Goal: Information Seeking & Learning: Find contact information

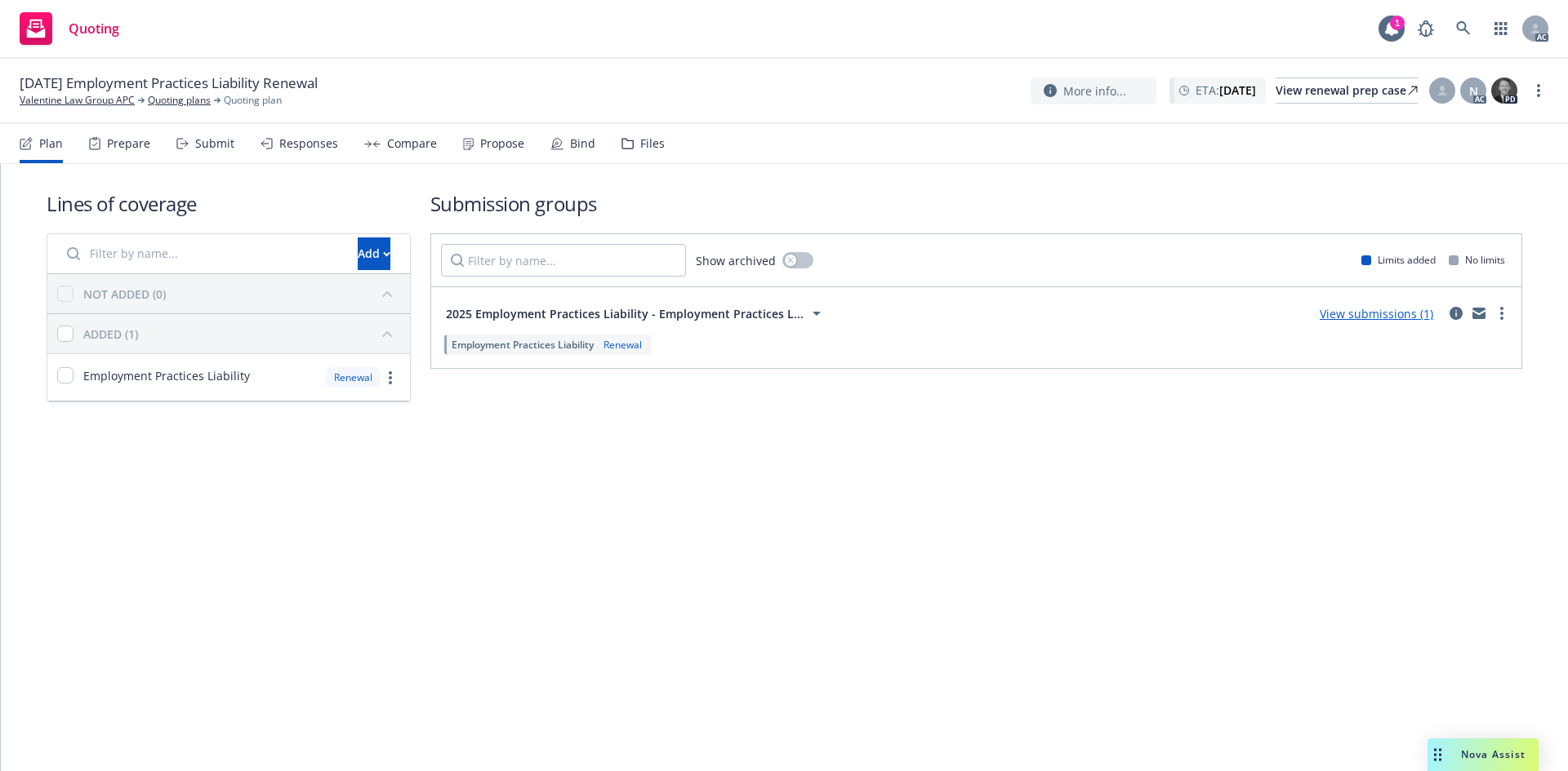
click at [141, 146] on div "Prepare" at bounding box center [129, 144] width 43 height 13
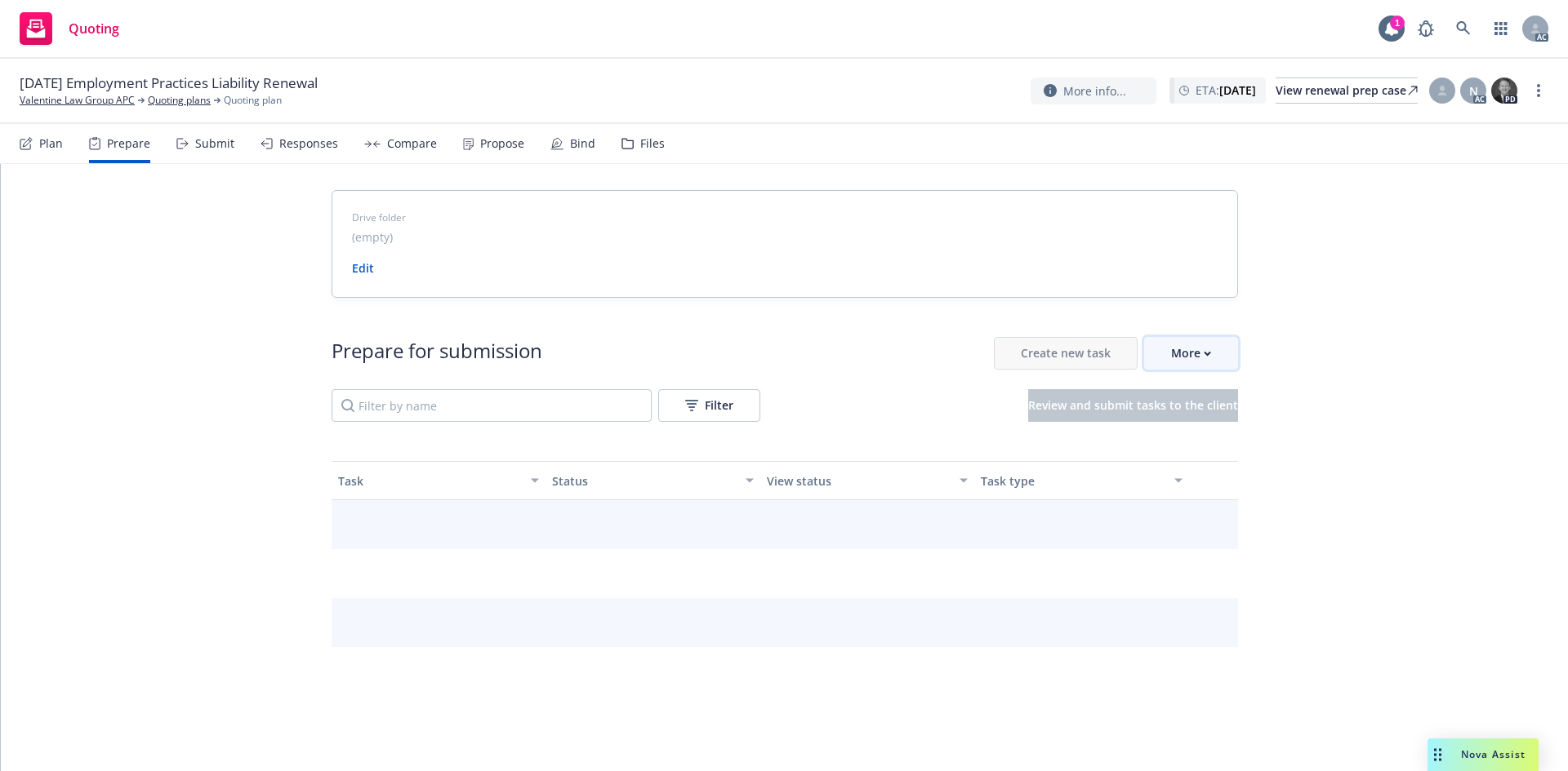
click at [1205, 352] on button "More" at bounding box center [1191, 353] width 94 height 33
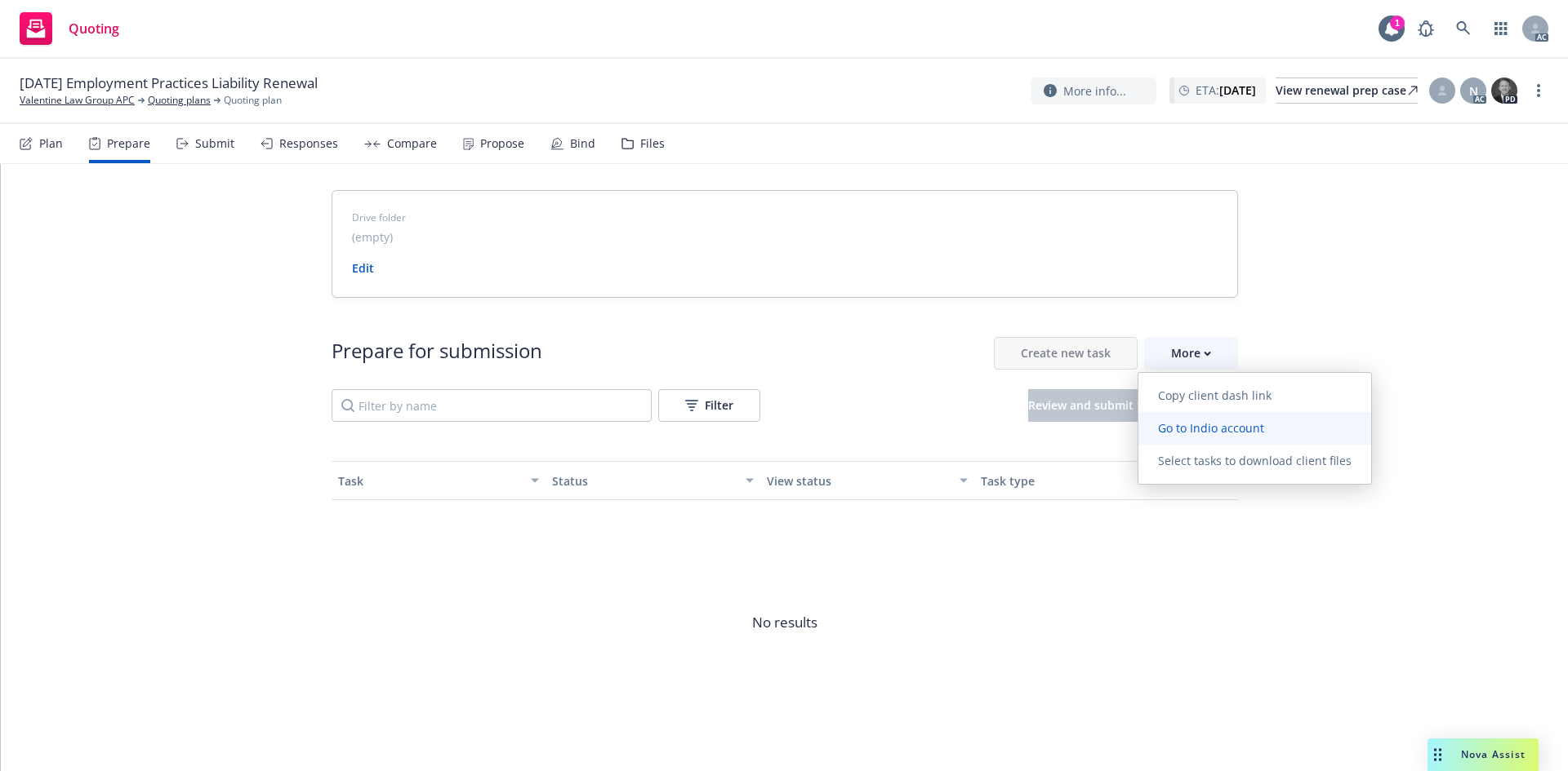
click at [1217, 421] on span "Go to Indio account" at bounding box center [1211, 428] width 146 height 16
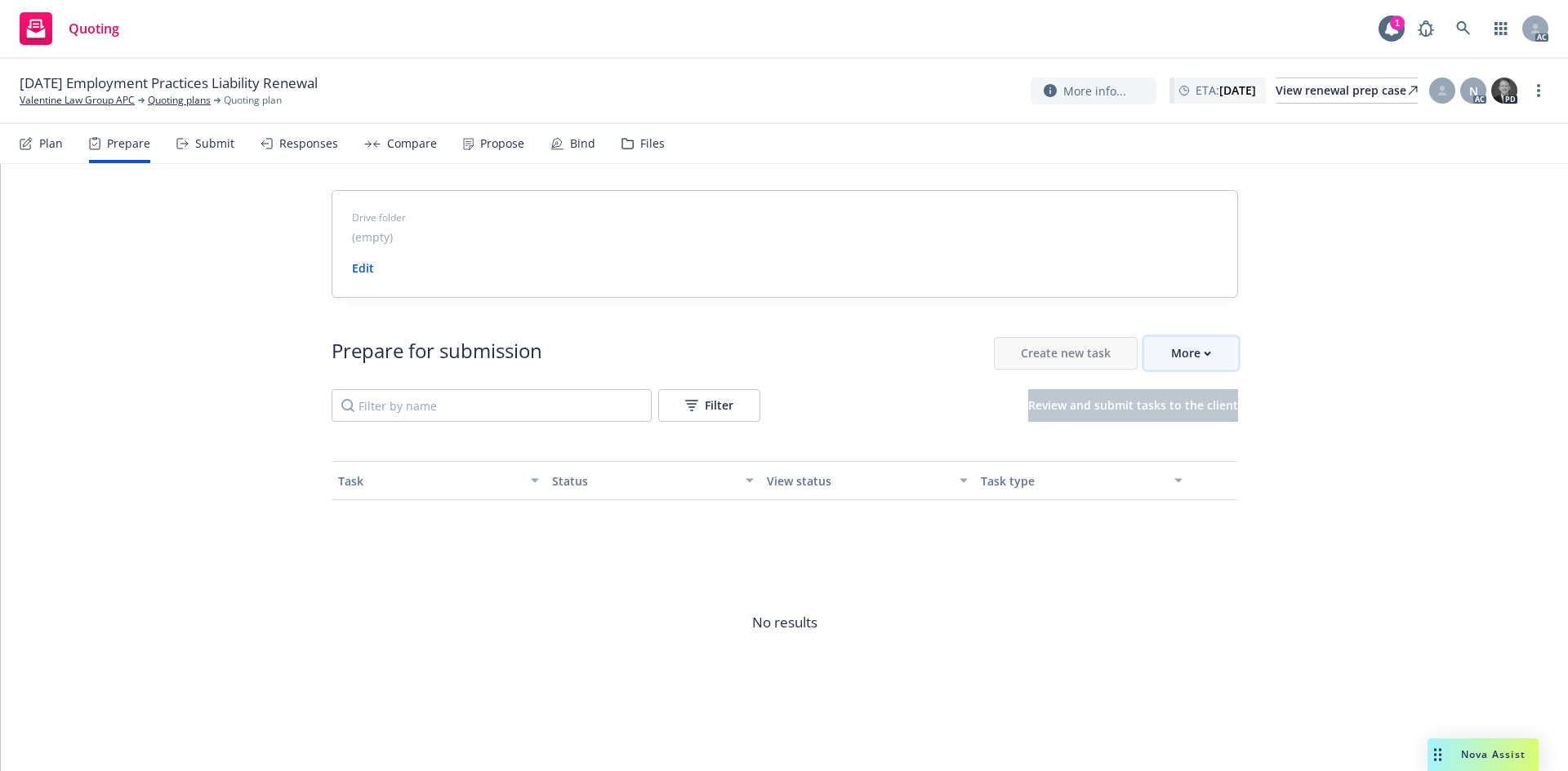
click at [1194, 346] on div "More" at bounding box center [1191, 353] width 40 height 31
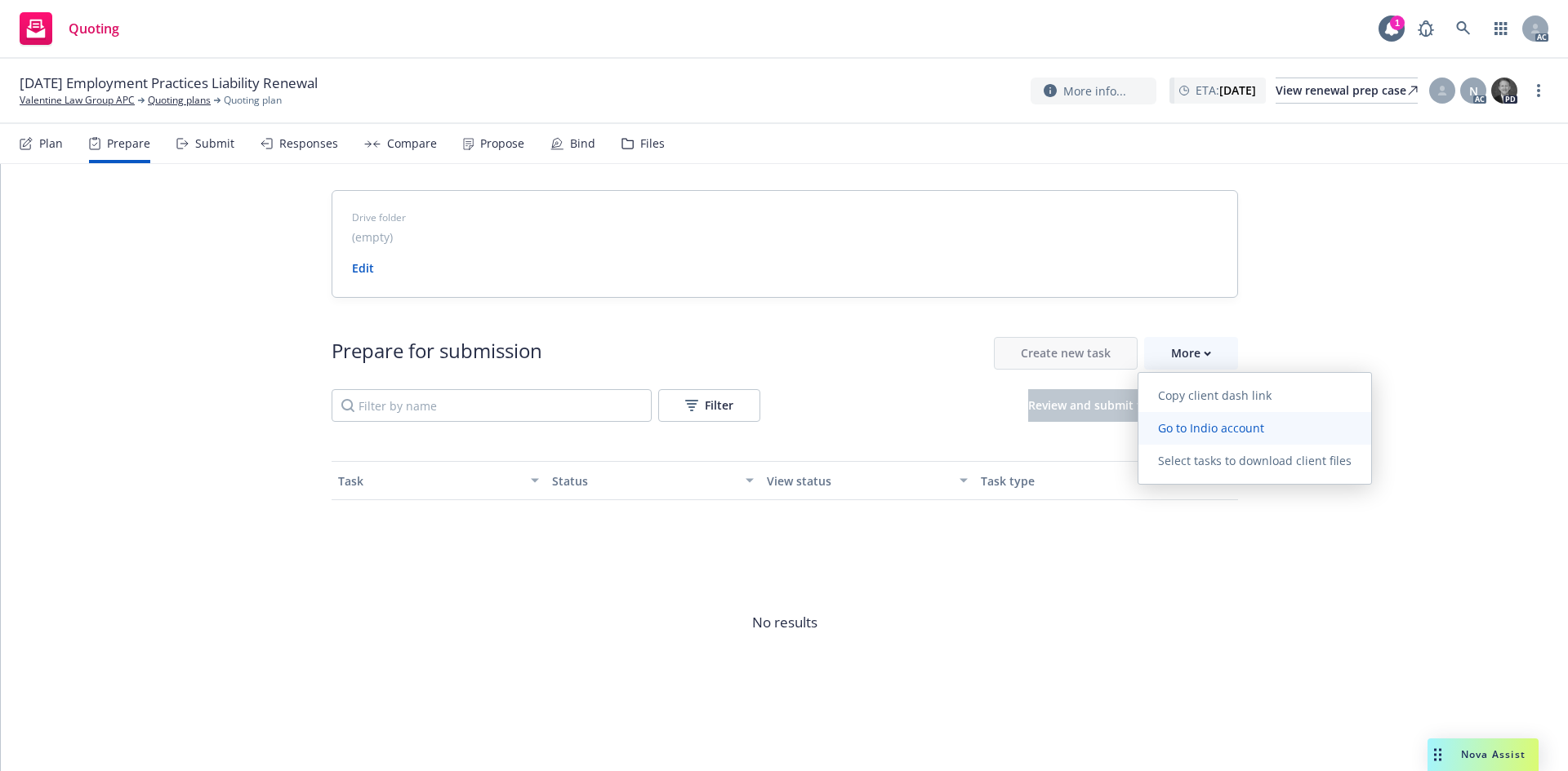
click at [1224, 433] on span "Go to Indio account" at bounding box center [1211, 428] width 146 height 16
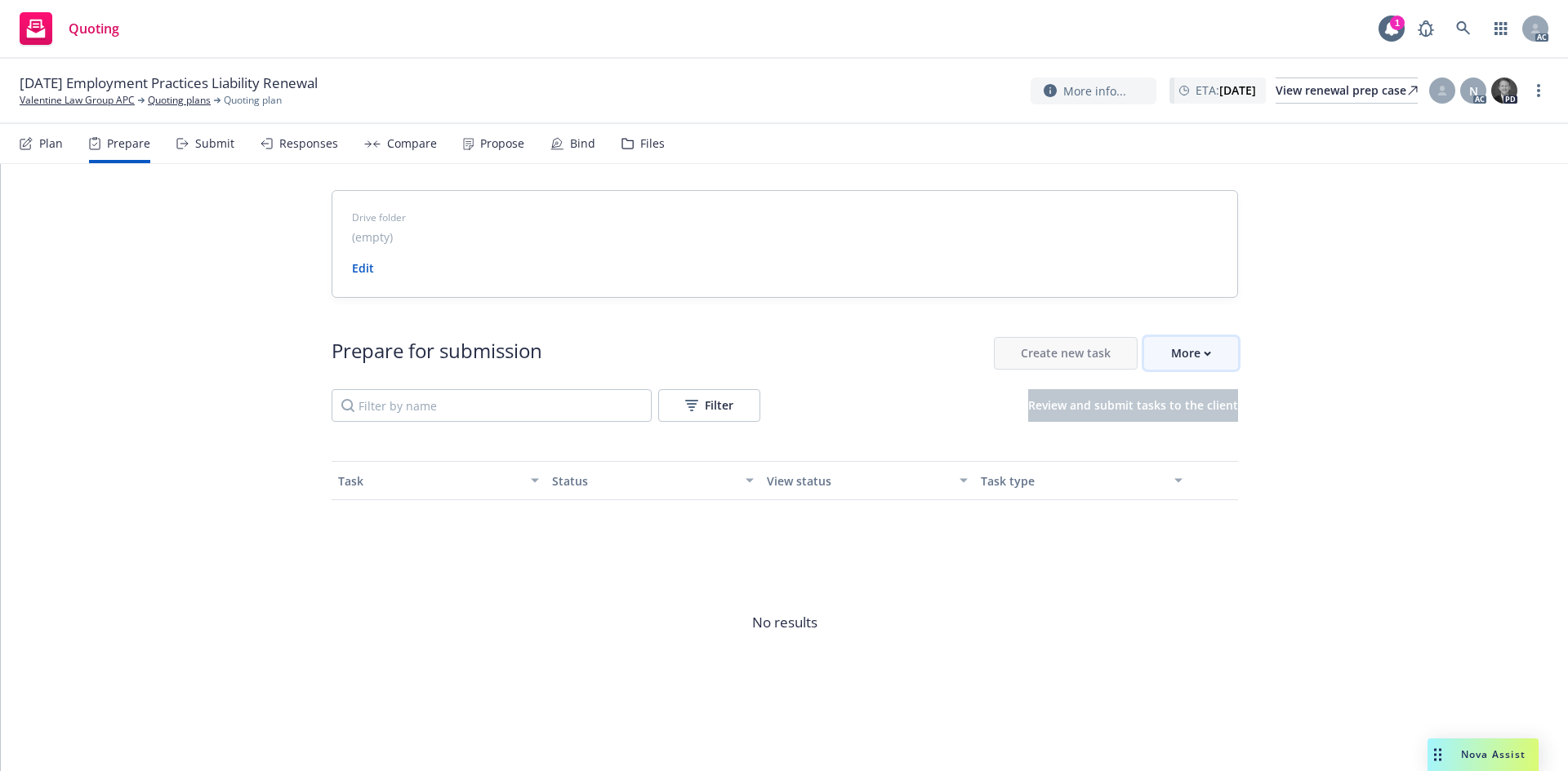
click at [1177, 359] on div "More" at bounding box center [1191, 353] width 40 height 31
click at [86, 94] on link "Valentine Law Group APC" at bounding box center [77, 100] width 116 height 15
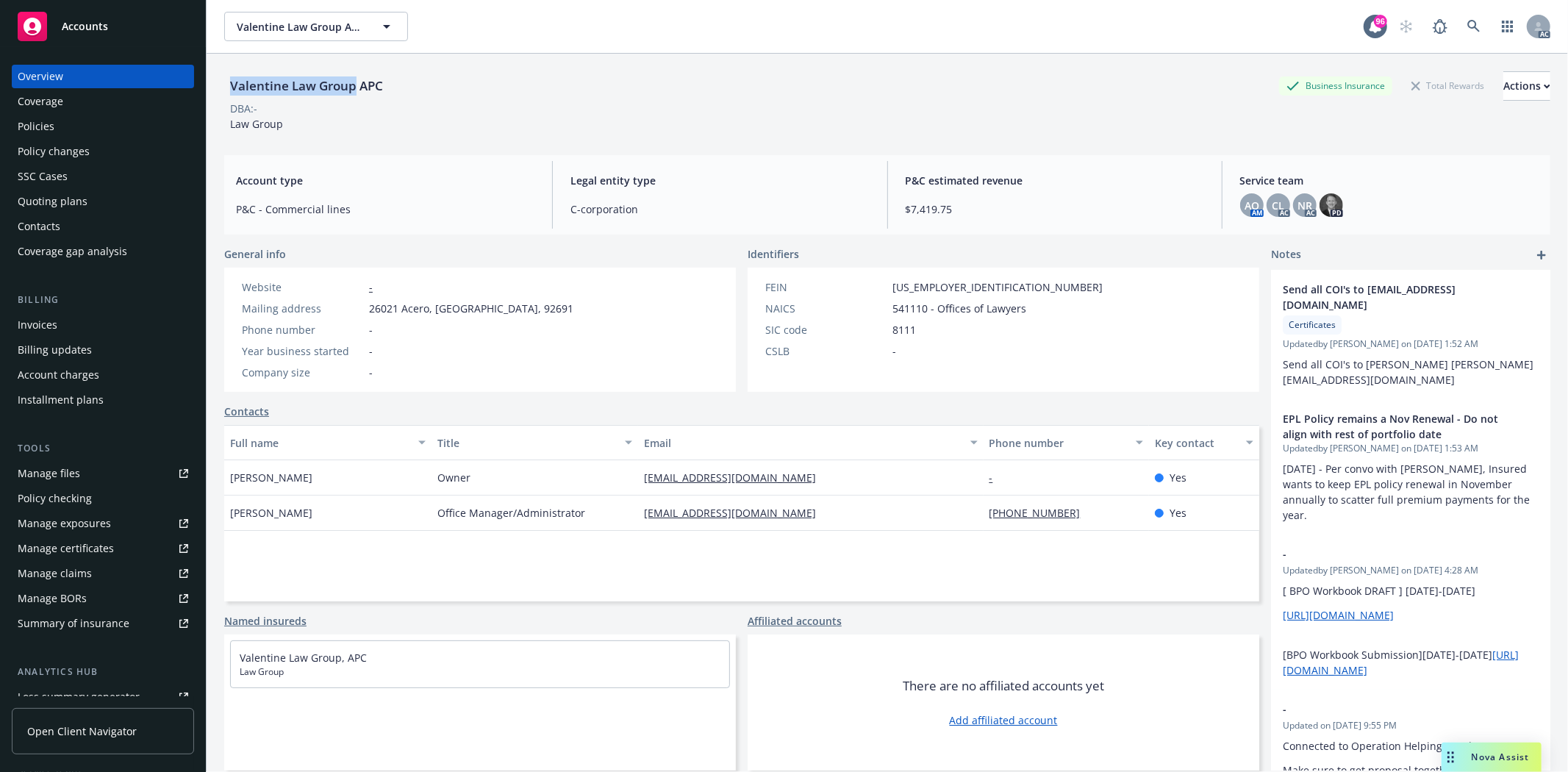
drag, startPoint x: 0, startPoint y: 0, endPoint x: 354, endPoint y: 78, distance: 362.5
click at [354, 78] on div "Valentine Law Group APC" at bounding box center [306, 85] width 165 height 19
copy div "Valentine Law Group"
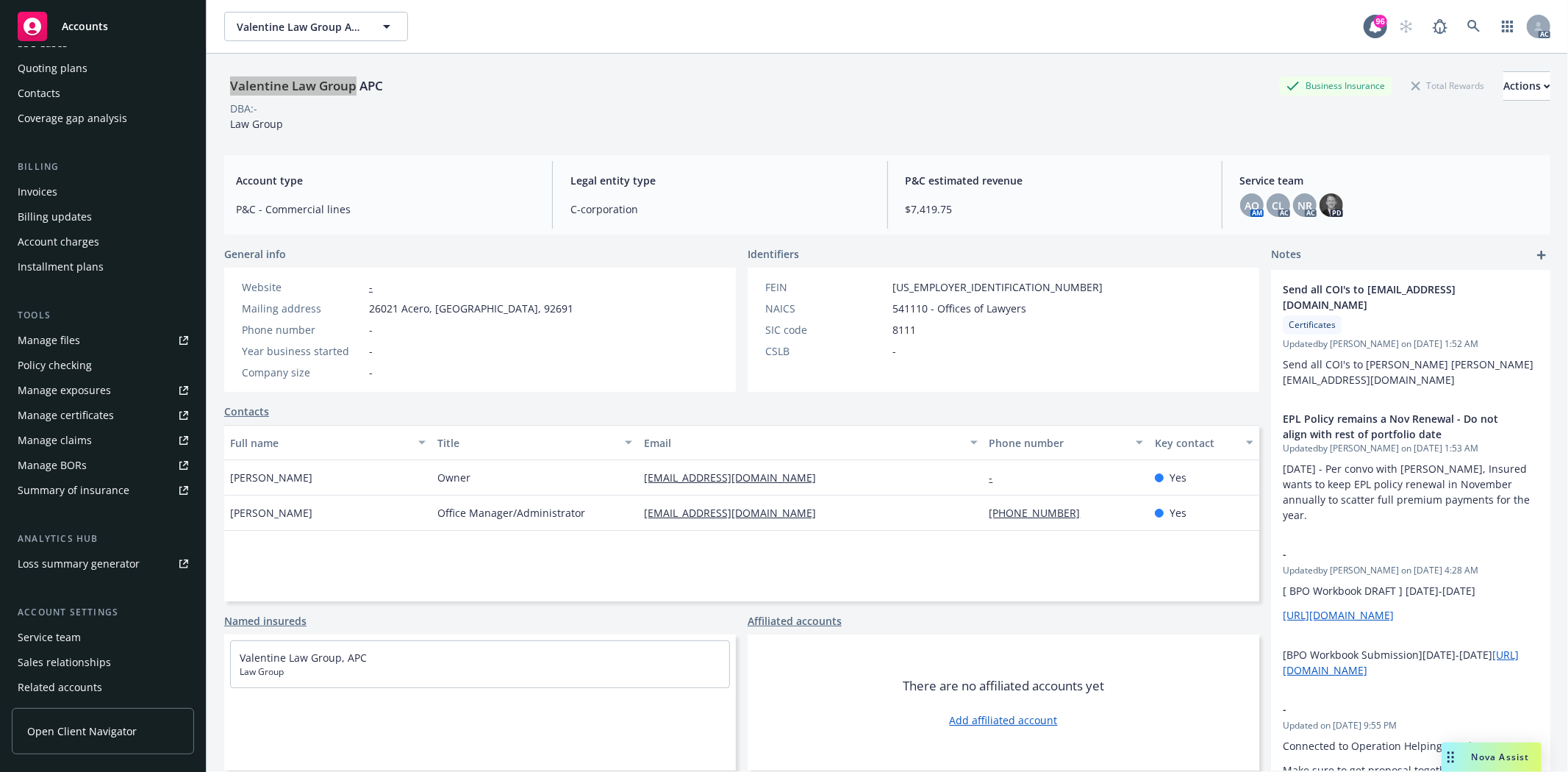
scroll to position [186, 0]
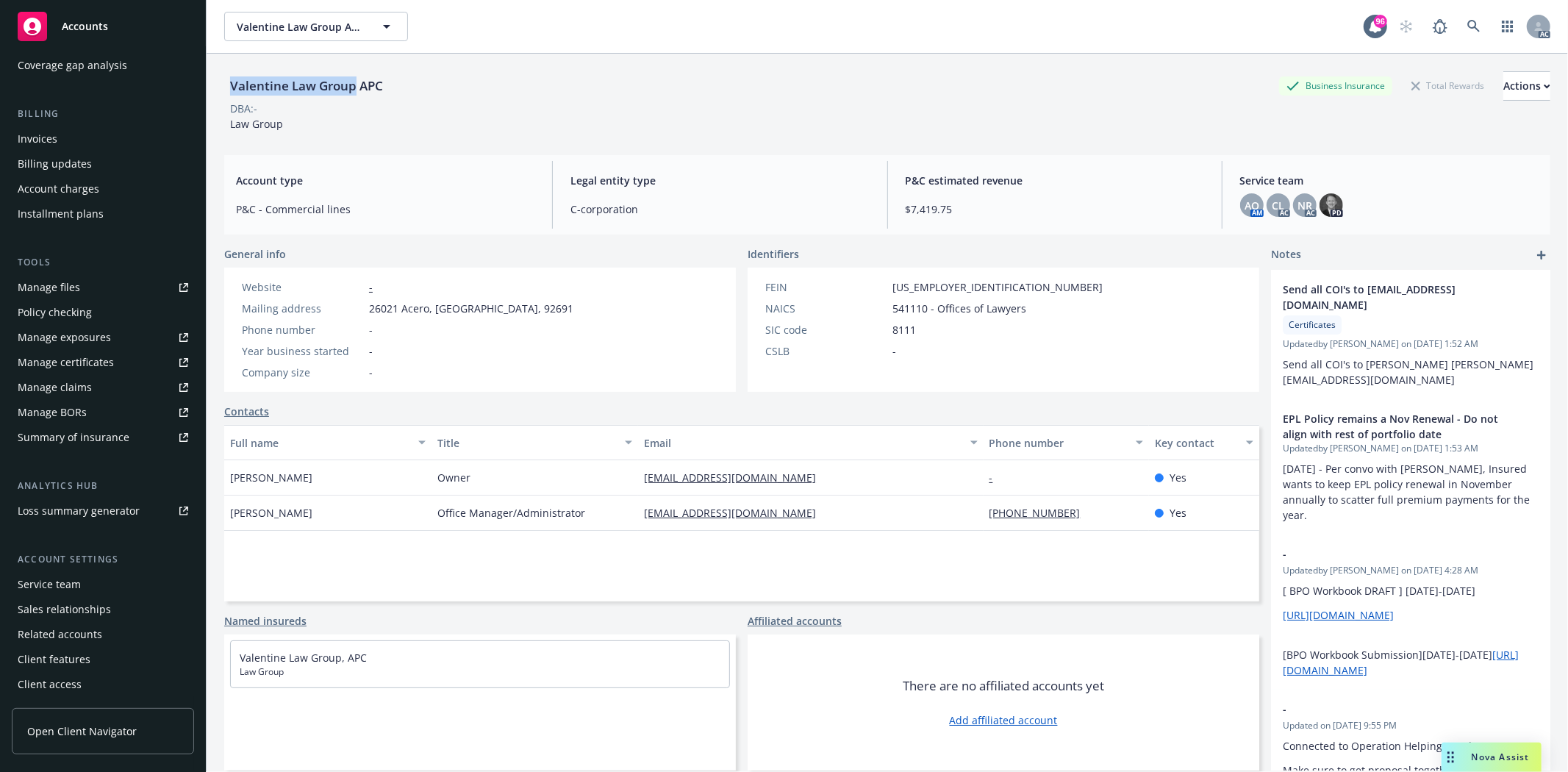
click at [75, 585] on div "Service team" at bounding box center [49, 584] width 63 height 24
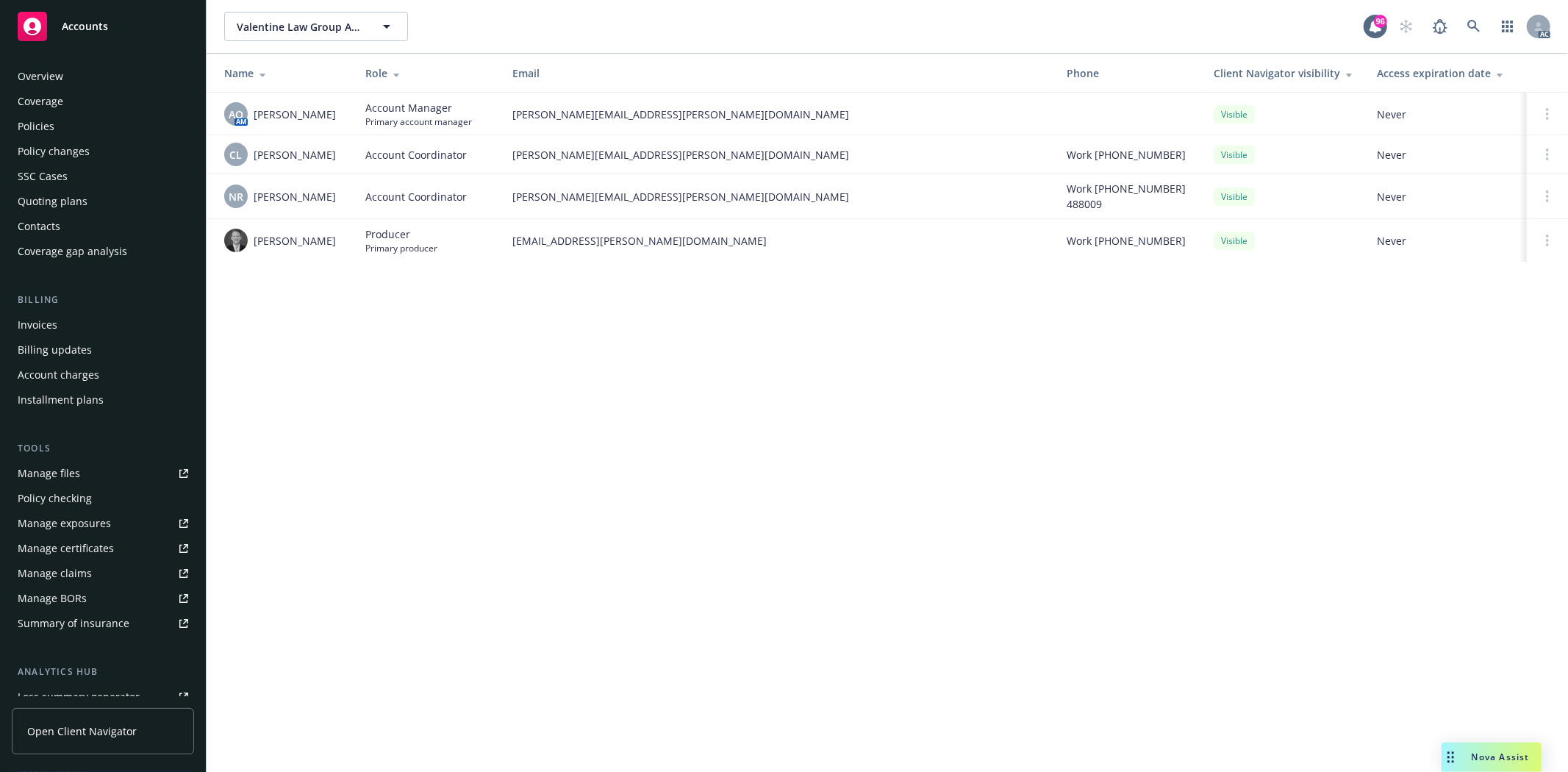
click at [68, 70] on div "Overview" at bounding box center [103, 76] width 171 height 24
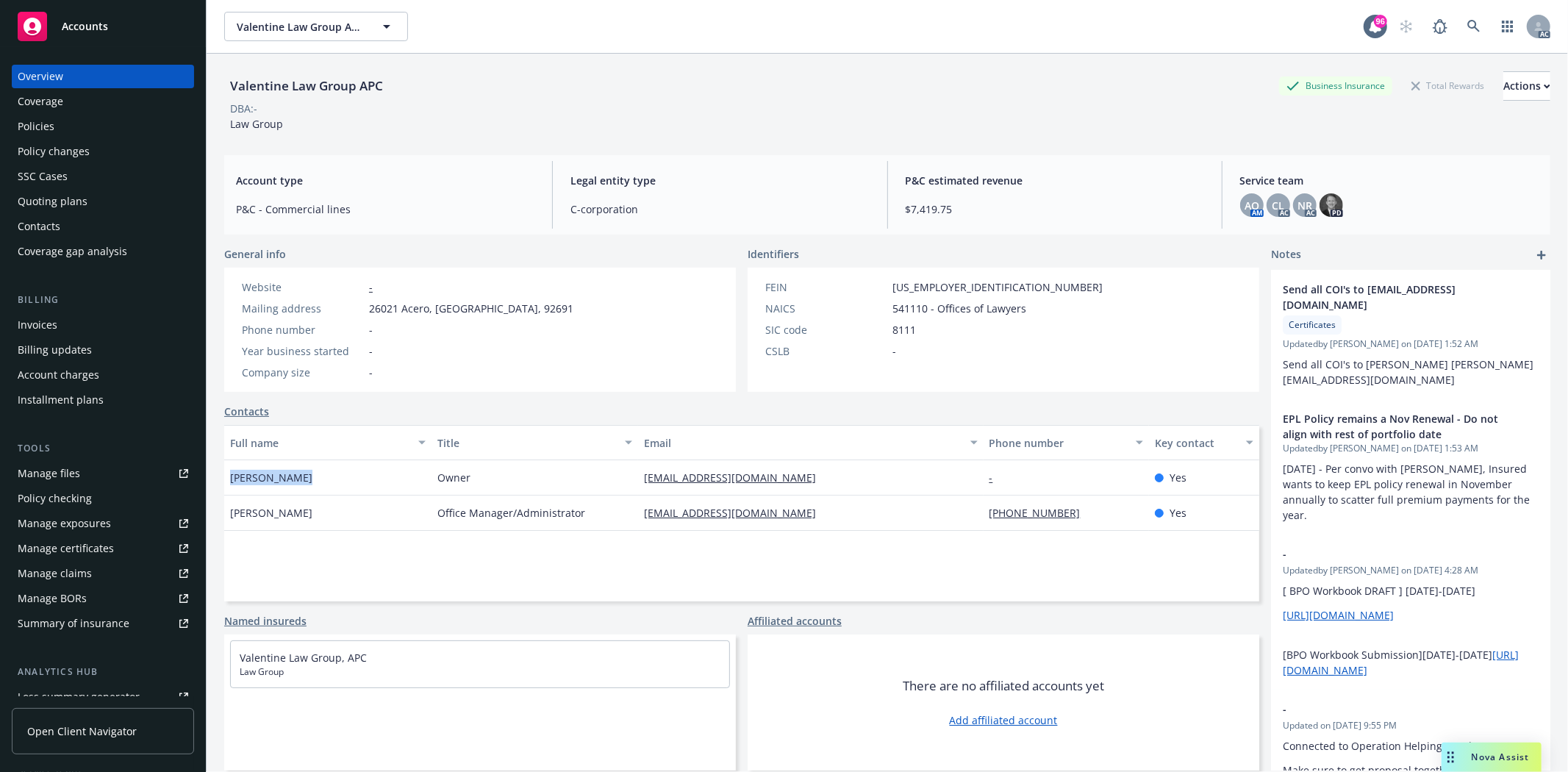
drag, startPoint x: 229, startPoint y: 481, endPoint x: 310, endPoint y: 482, distance: 81.0
click at [310, 482] on div "Kim Valentine" at bounding box center [327, 478] width 207 height 36
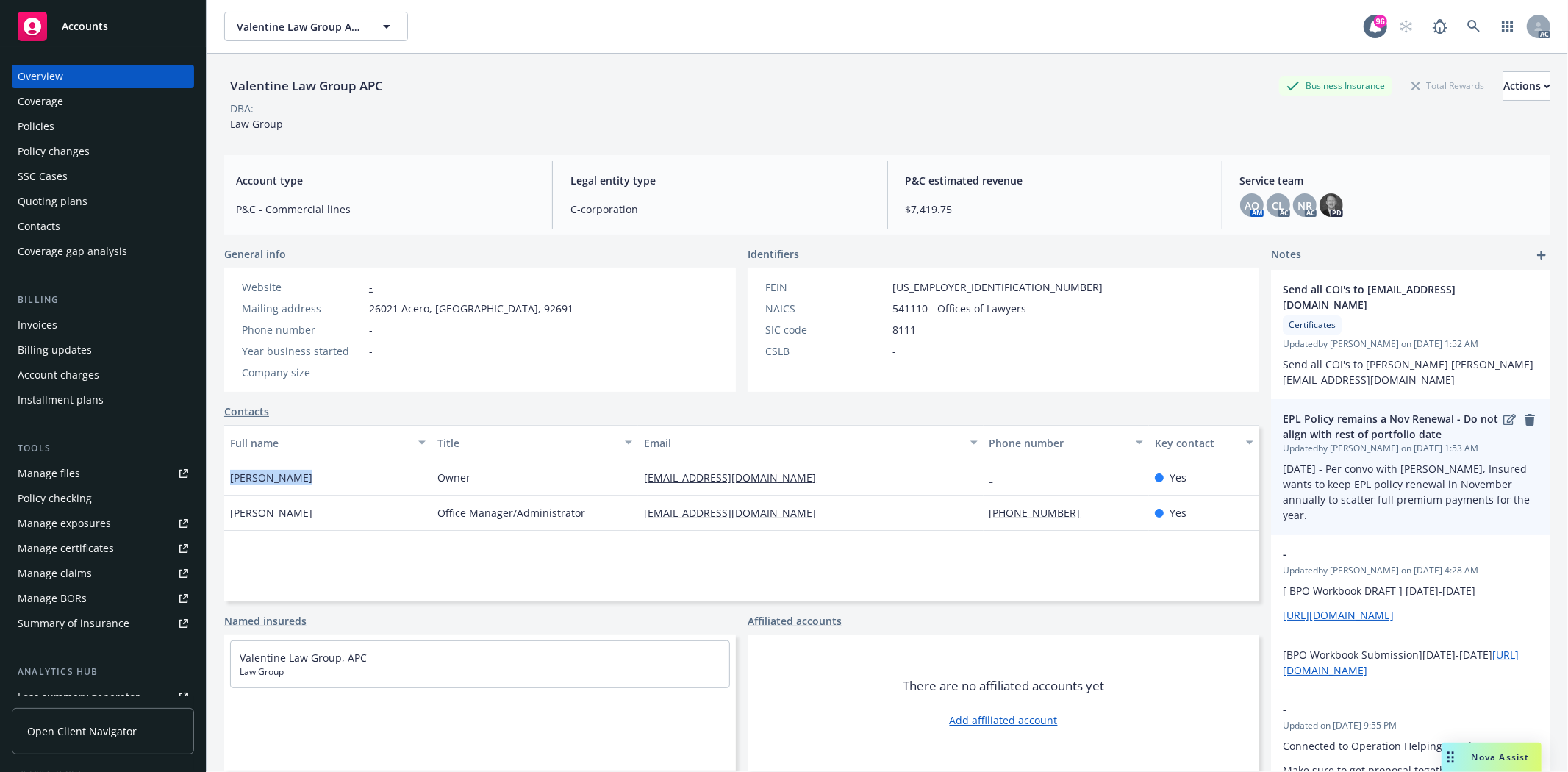
copy span "Kim Valentine"
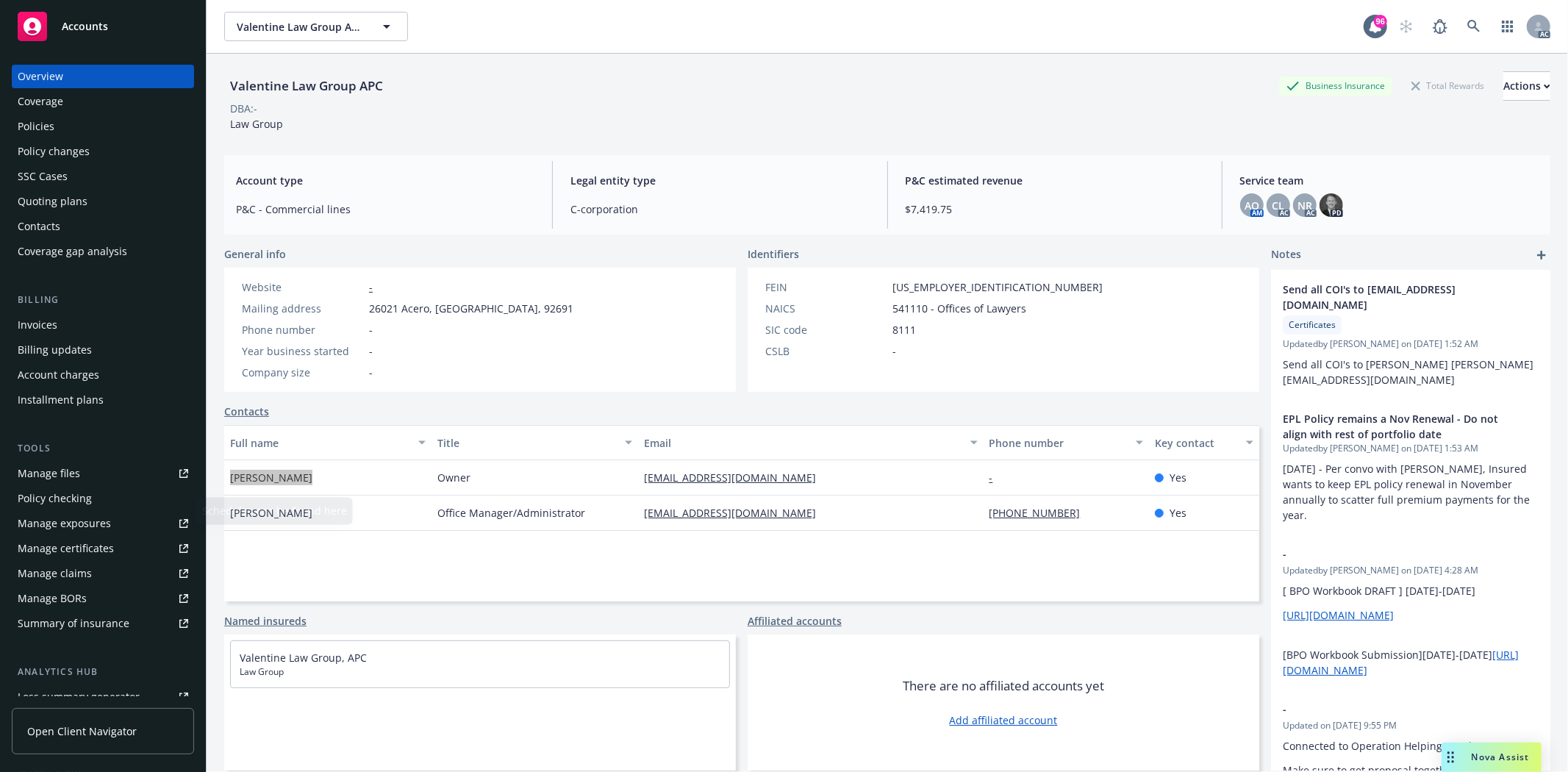
scroll to position [186, 0]
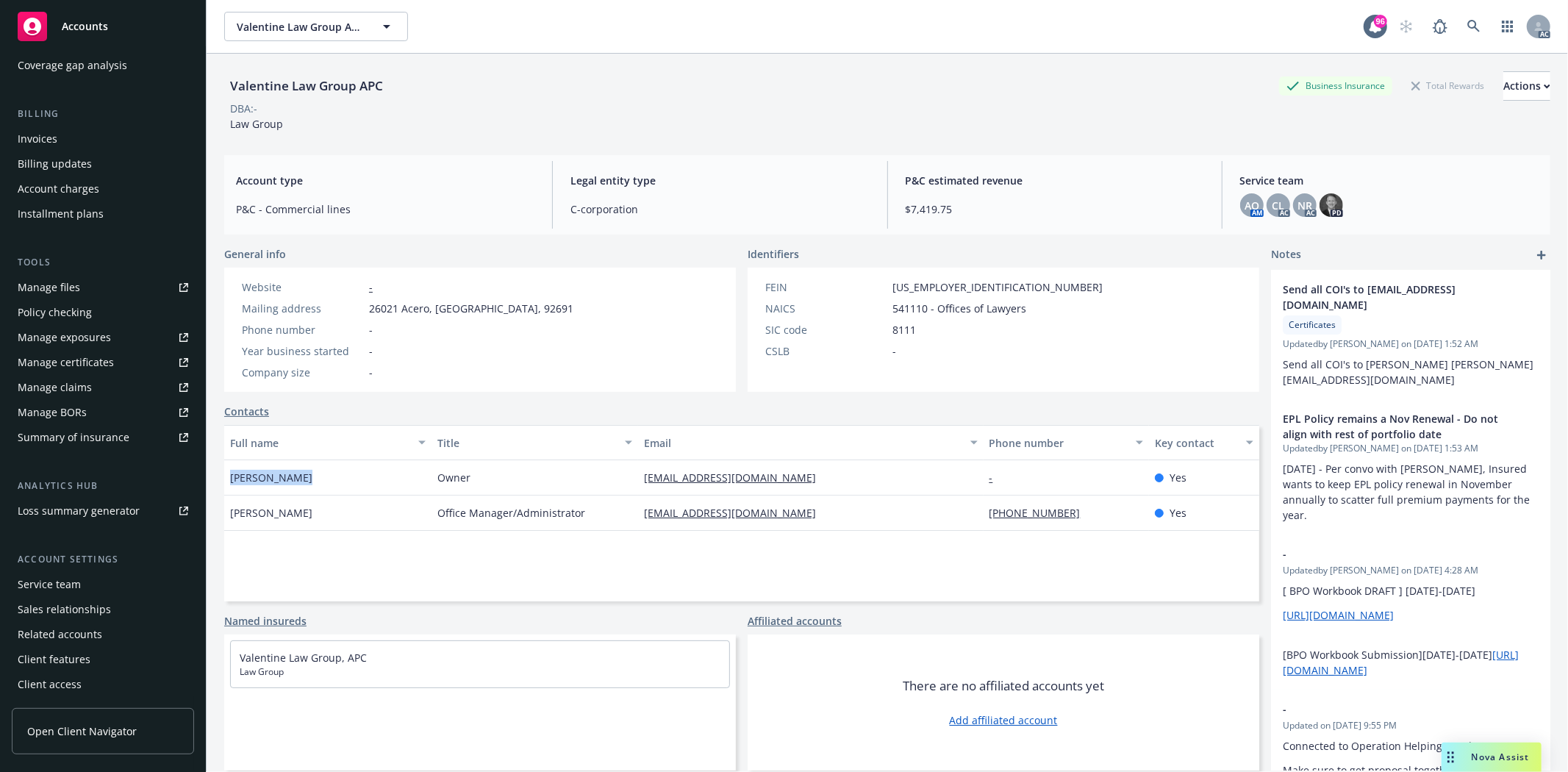
click at [63, 589] on div "Service team" at bounding box center [49, 584] width 63 height 24
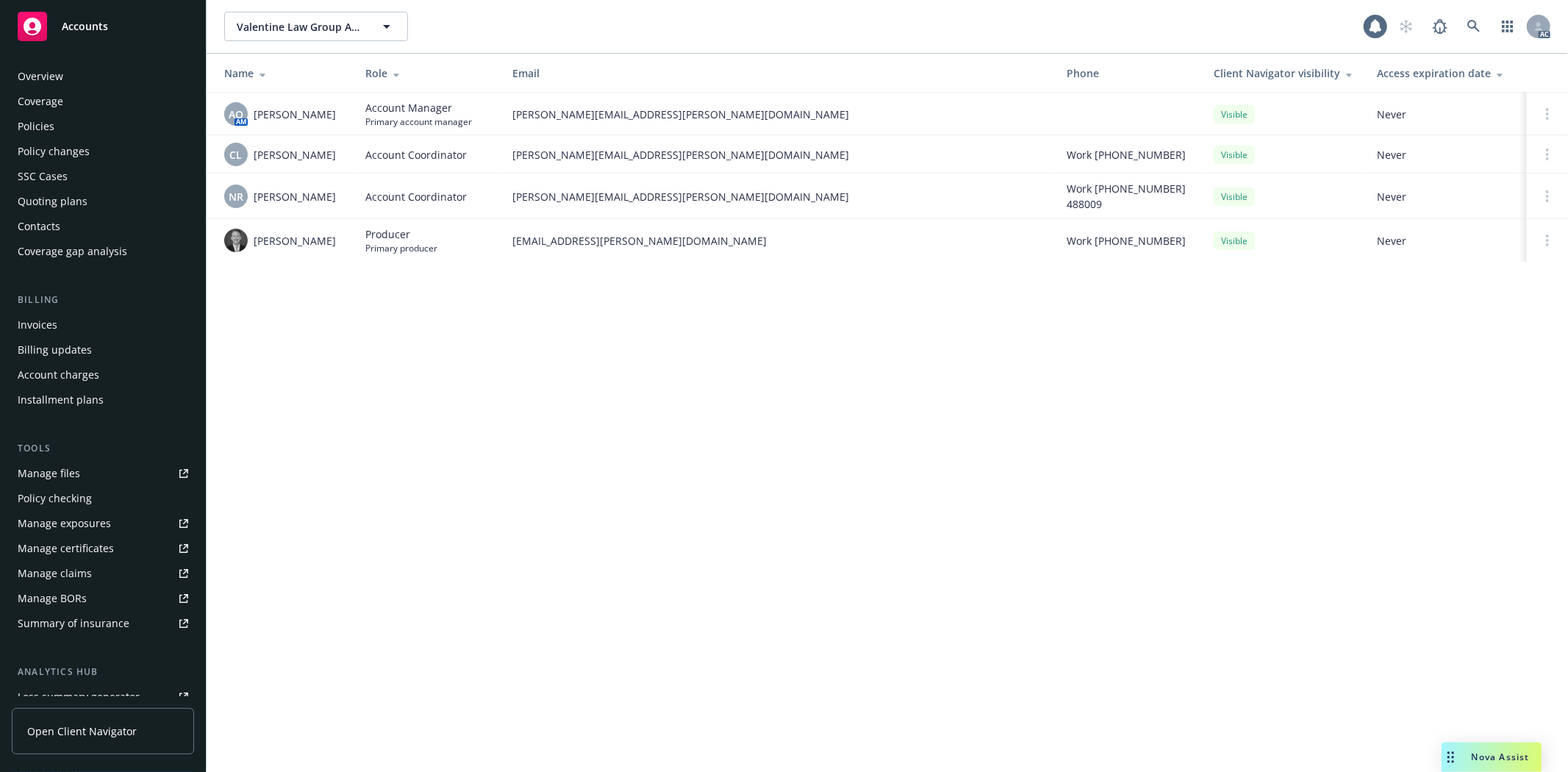
scroll to position [186, 0]
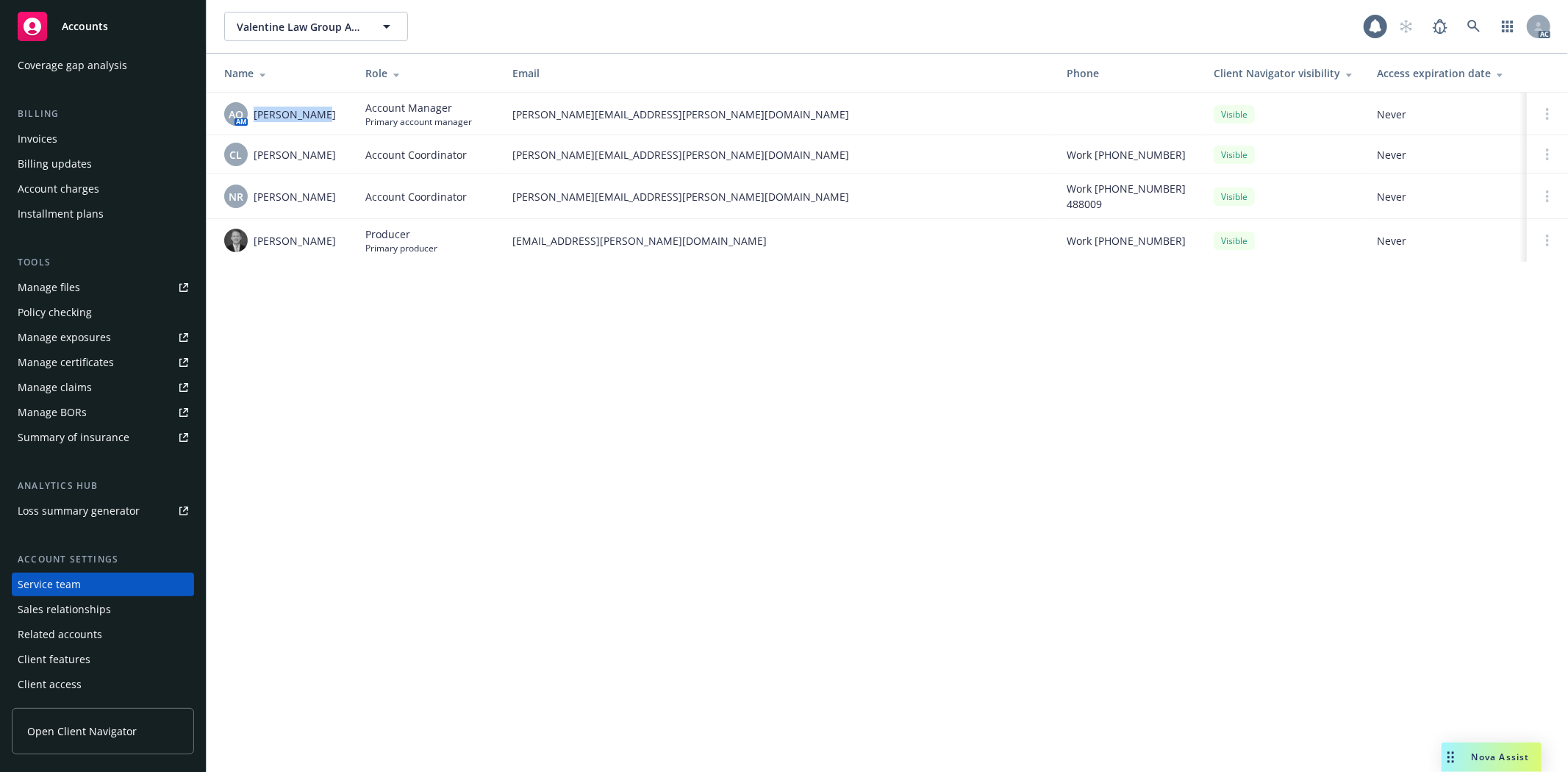
drag, startPoint x: 253, startPoint y: 108, endPoint x: 329, endPoint y: 121, distance: 77.1
click at [329, 121] on div "AO AM Adessa Owens" at bounding box center [282, 114] width 118 height 24
copy span "[PERSON_NAME]"
drag, startPoint x: 259, startPoint y: 153, endPoint x: 318, endPoint y: 152, distance: 59.0
click at [318, 152] on div "CL Cody Luebke" at bounding box center [282, 155] width 118 height 24
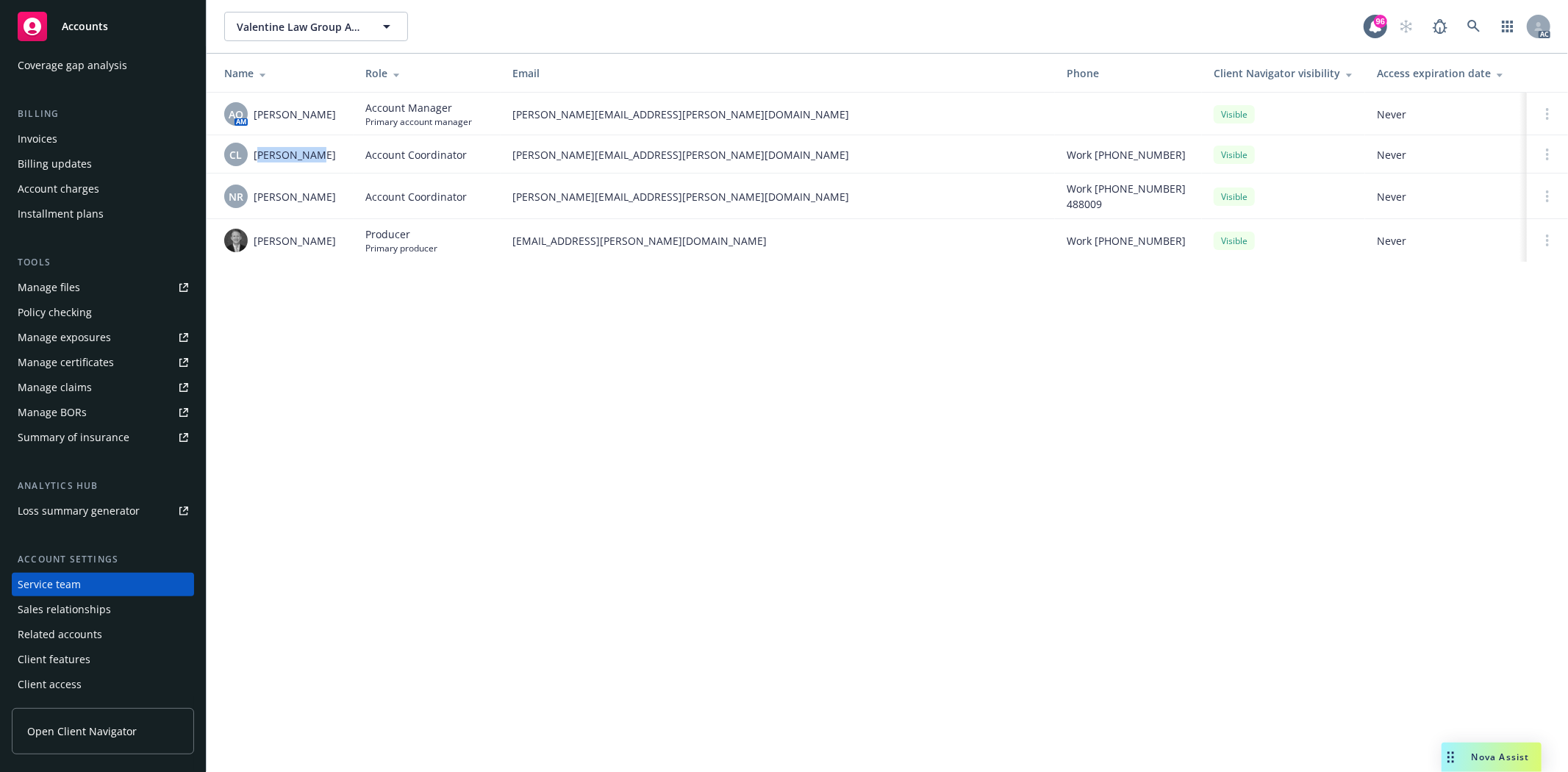
copy span "ody Luebke"
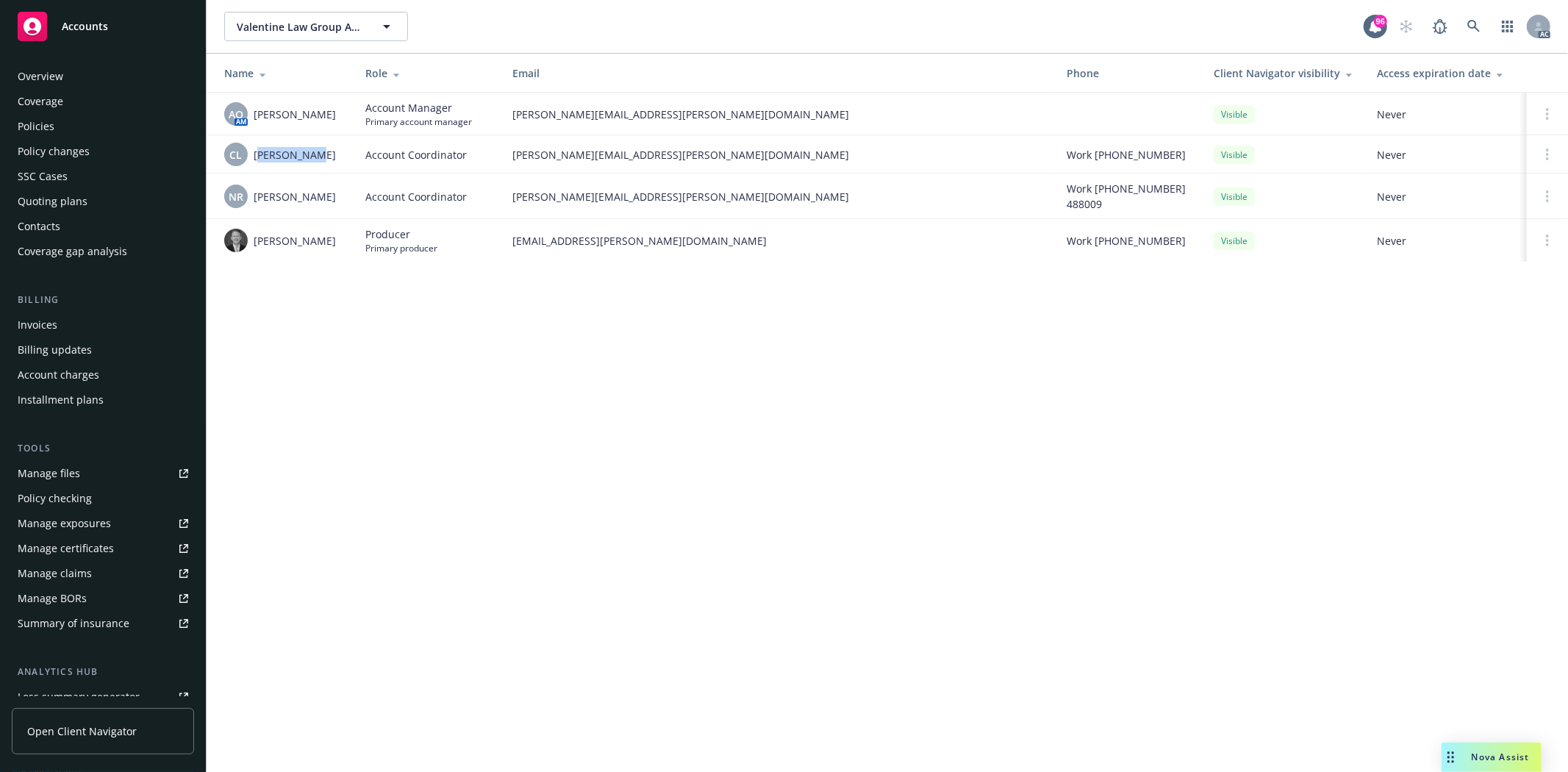
click at [78, 123] on div "Policies" at bounding box center [103, 127] width 171 height 24
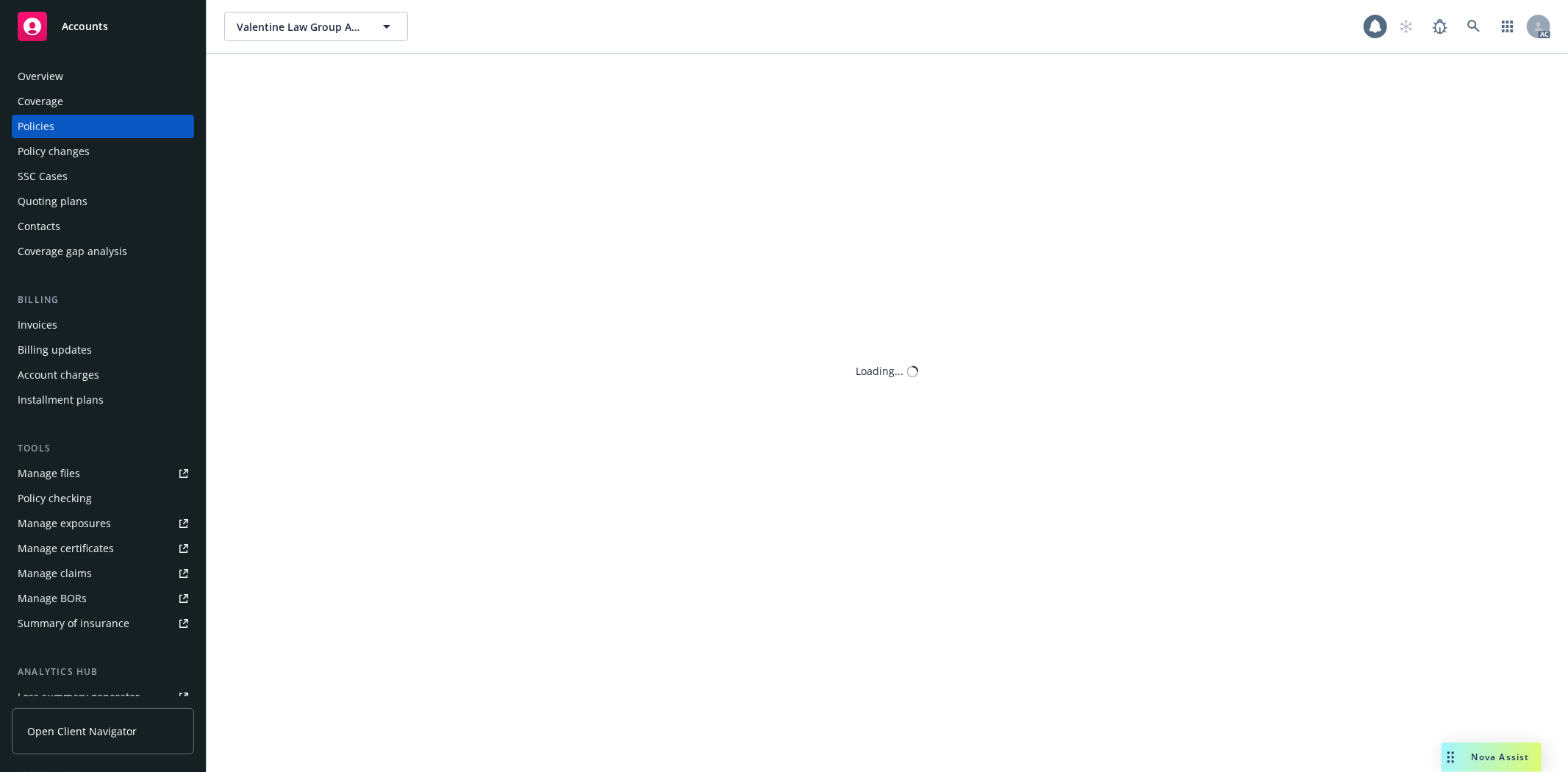
click at [78, 123] on div "Policies" at bounding box center [103, 127] width 171 height 24
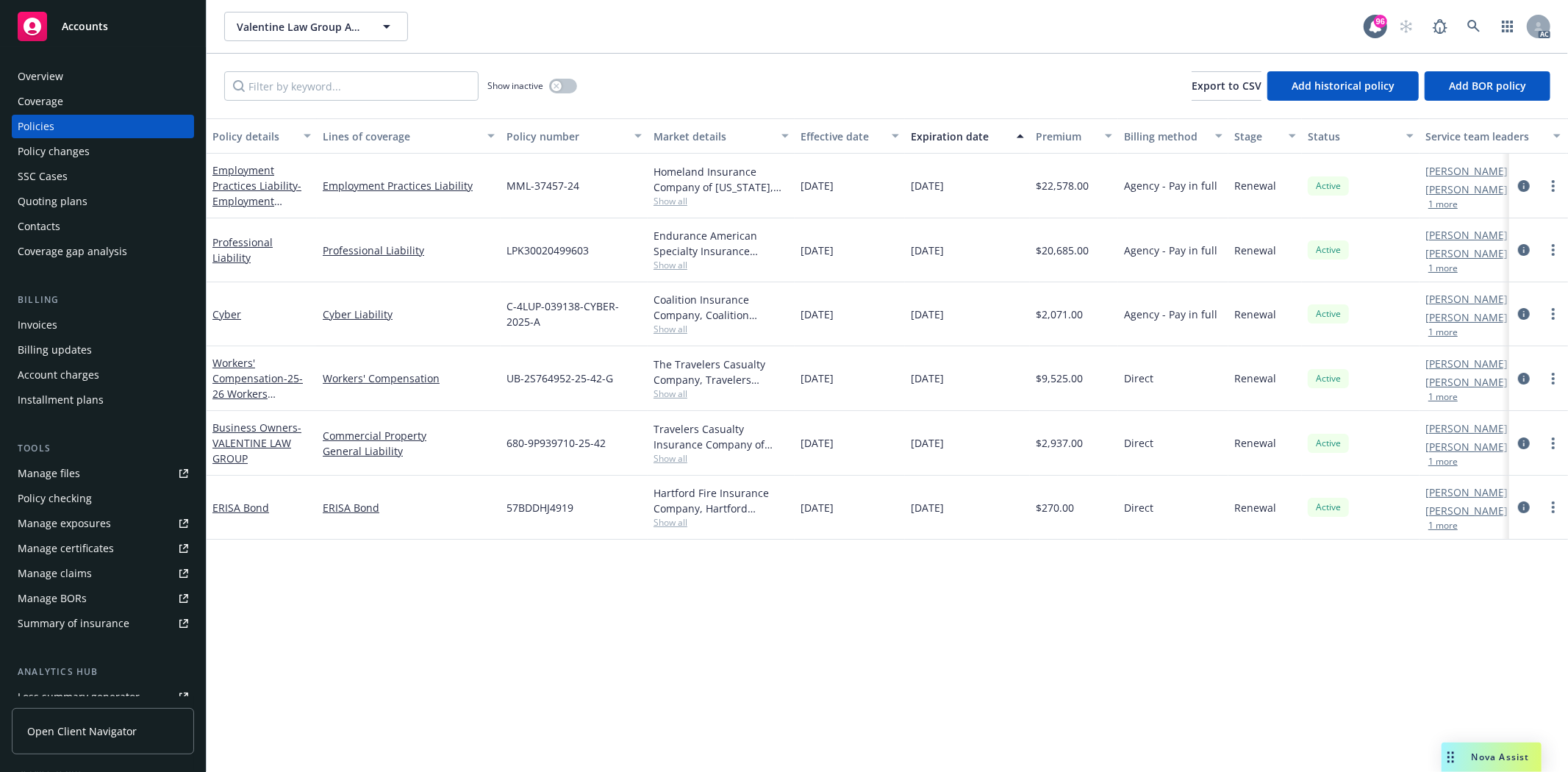
click at [1527, 177] on div at bounding box center [1539, 185] width 47 height 18
click at [1524, 182] on icon "circleInformation" at bounding box center [1524, 186] width 12 height 12
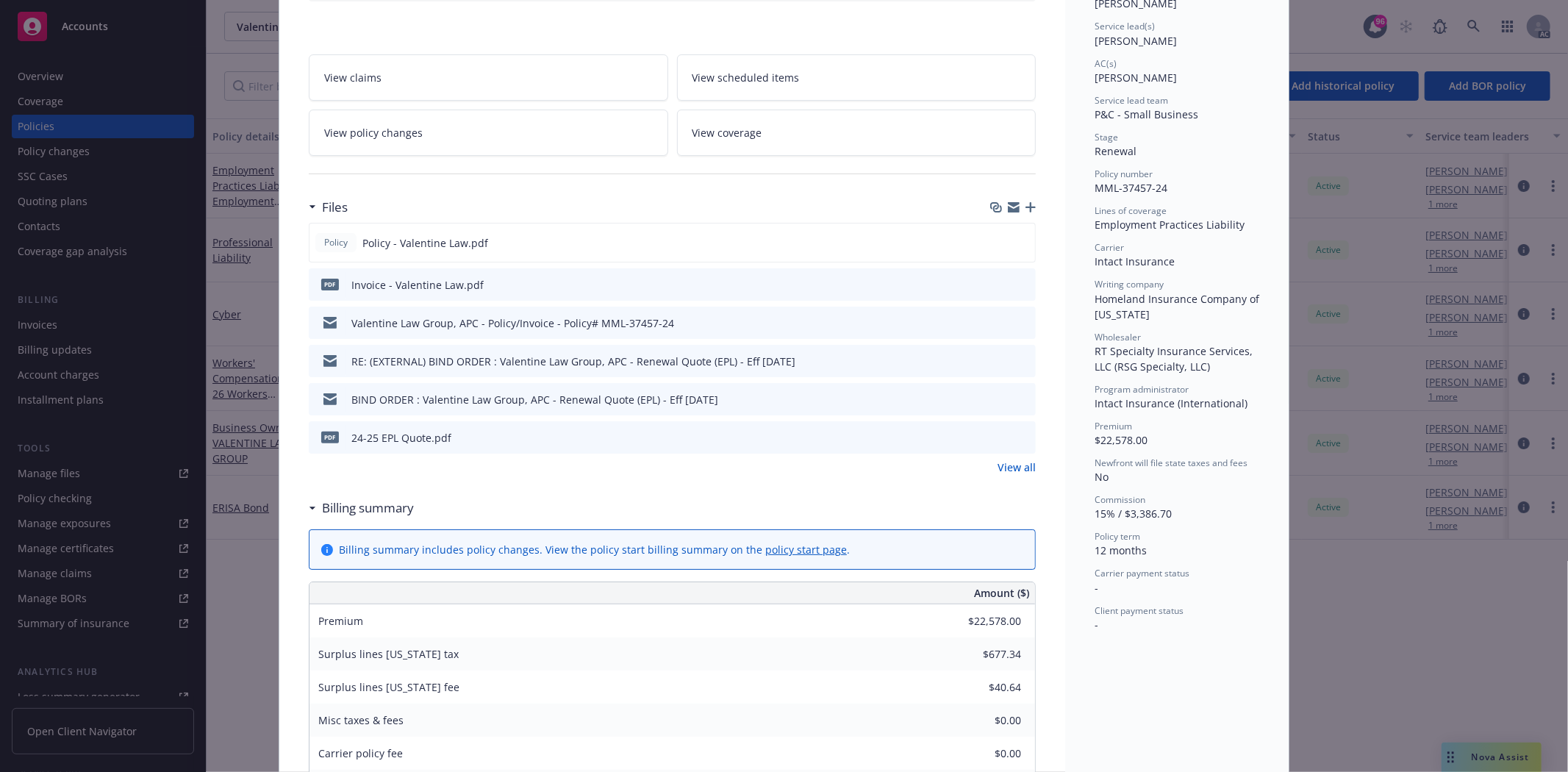
scroll to position [326, 0]
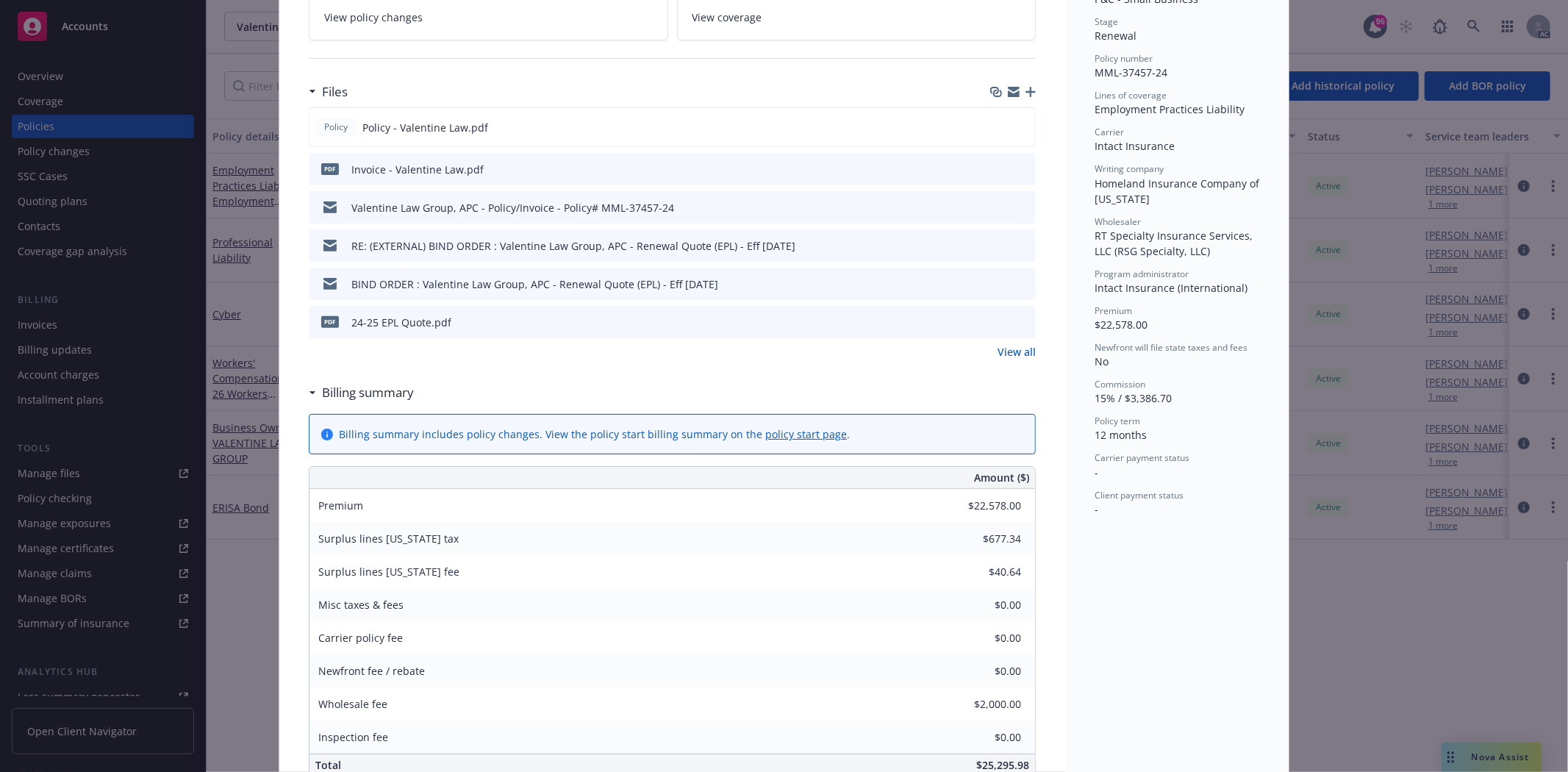
click at [1017, 350] on link "View all" at bounding box center [1017, 352] width 38 height 15
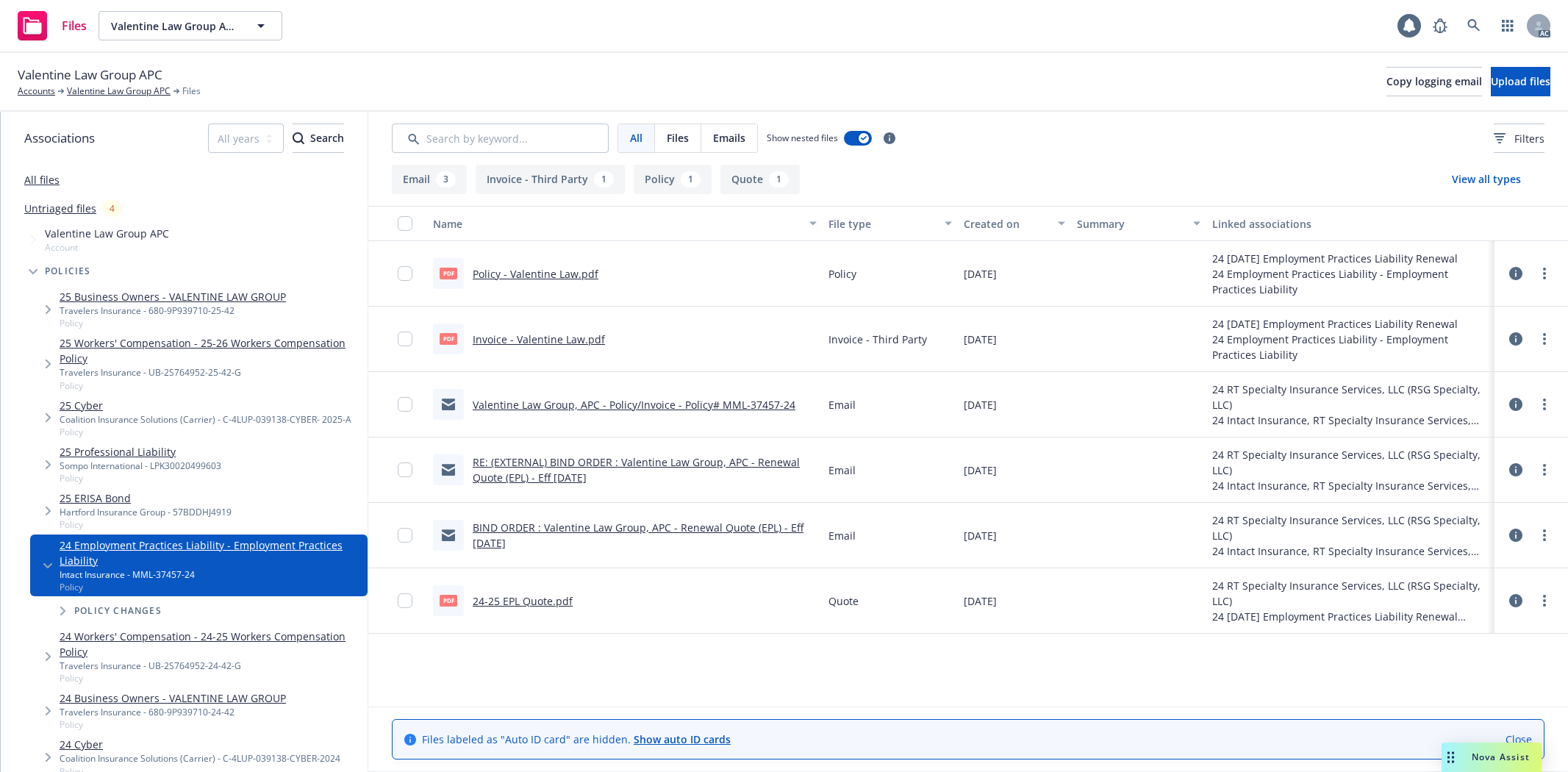
click at [565, 267] on link "Policy - Valentine Law.pdf" at bounding box center [535, 274] width 126 height 14
click at [119, 93] on link "Valentine Law Group APC" at bounding box center [118, 91] width 104 height 14
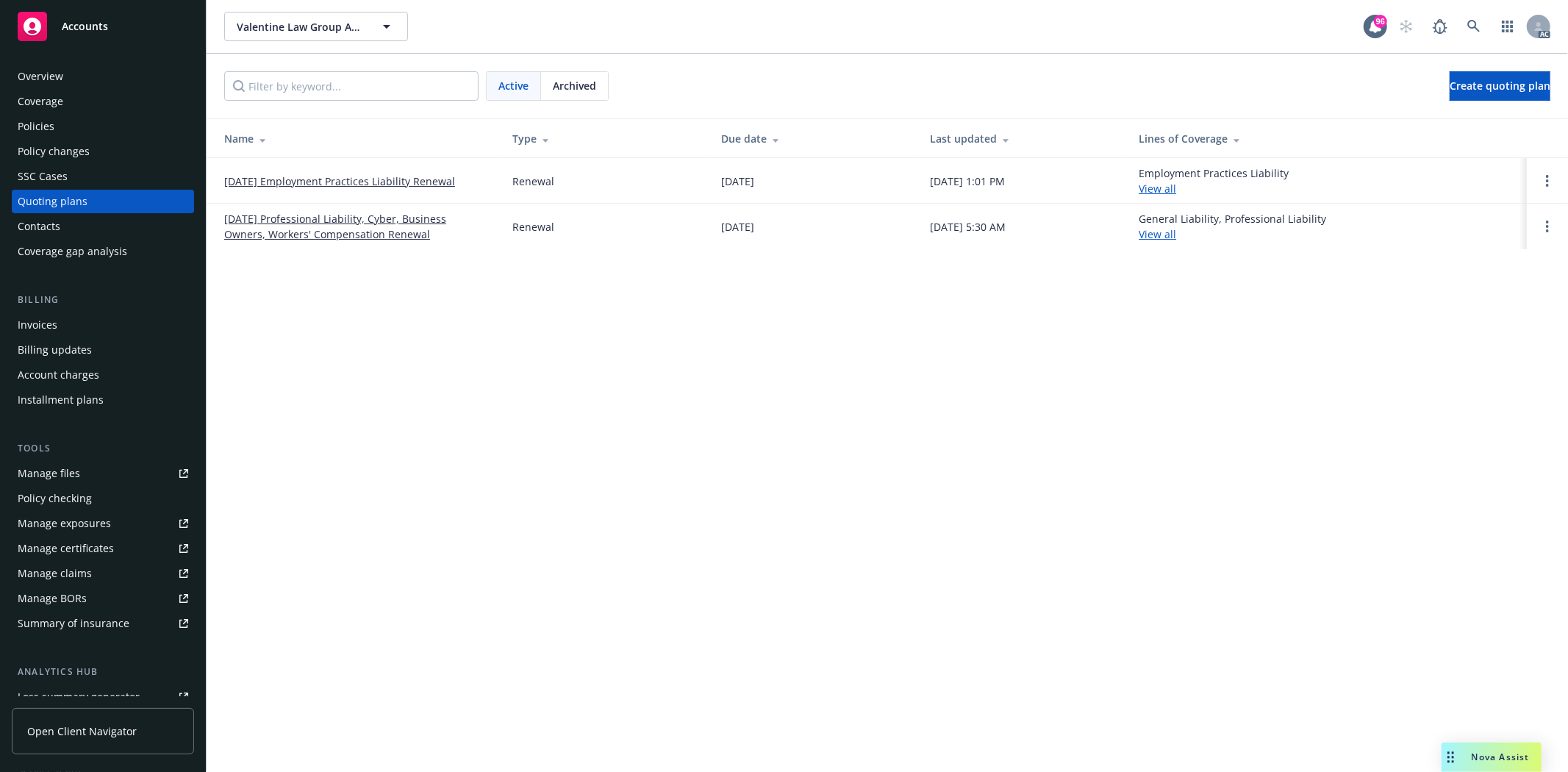
drag, startPoint x: 219, startPoint y: 183, endPoint x: 474, endPoint y: 178, distance: 255.0
click at [474, 178] on td "[DATE] Employment Practices Liability Renewal" at bounding box center [354, 181] width 294 height 46
copy link "11/12/25 Employment Practices Liability Renewal"
click at [53, 49] on div "Overview Coverage Policies Policy changes SSC Cases Quoting plans Contacts Cove…" at bounding box center [102, 409] width 206 height 725
click at [30, 70] on div "Overview" at bounding box center [41, 76] width 46 height 24
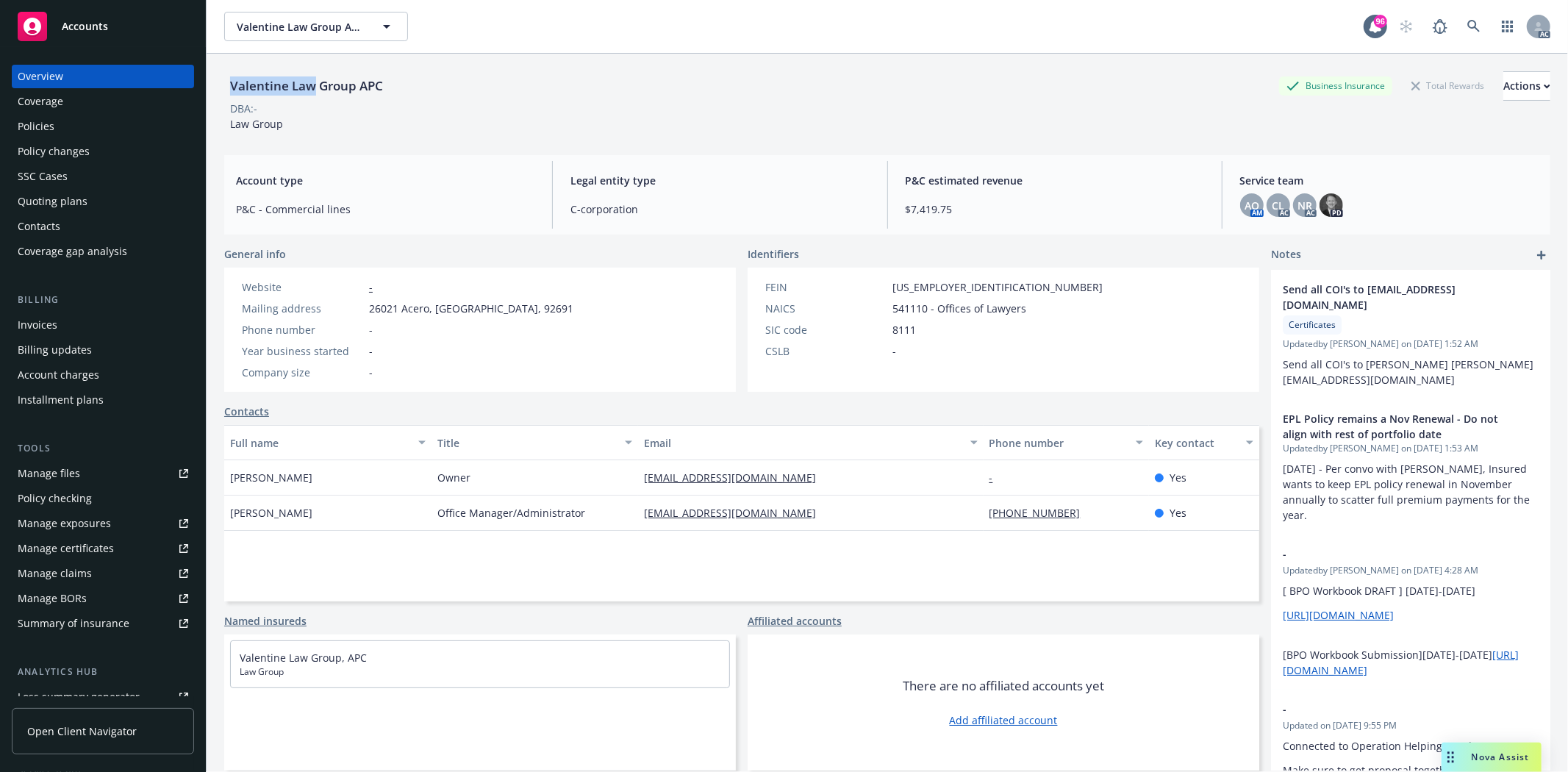
drag, startPoint x: 233, startPoint y: 85, endPoint x: 314, endPoint y: 72, distance: 82.0
click at [314, 72] on div "Valentine Law Group APC" at bounding box center [306, 85] width 165 height 30
copy div "Valentine Law"
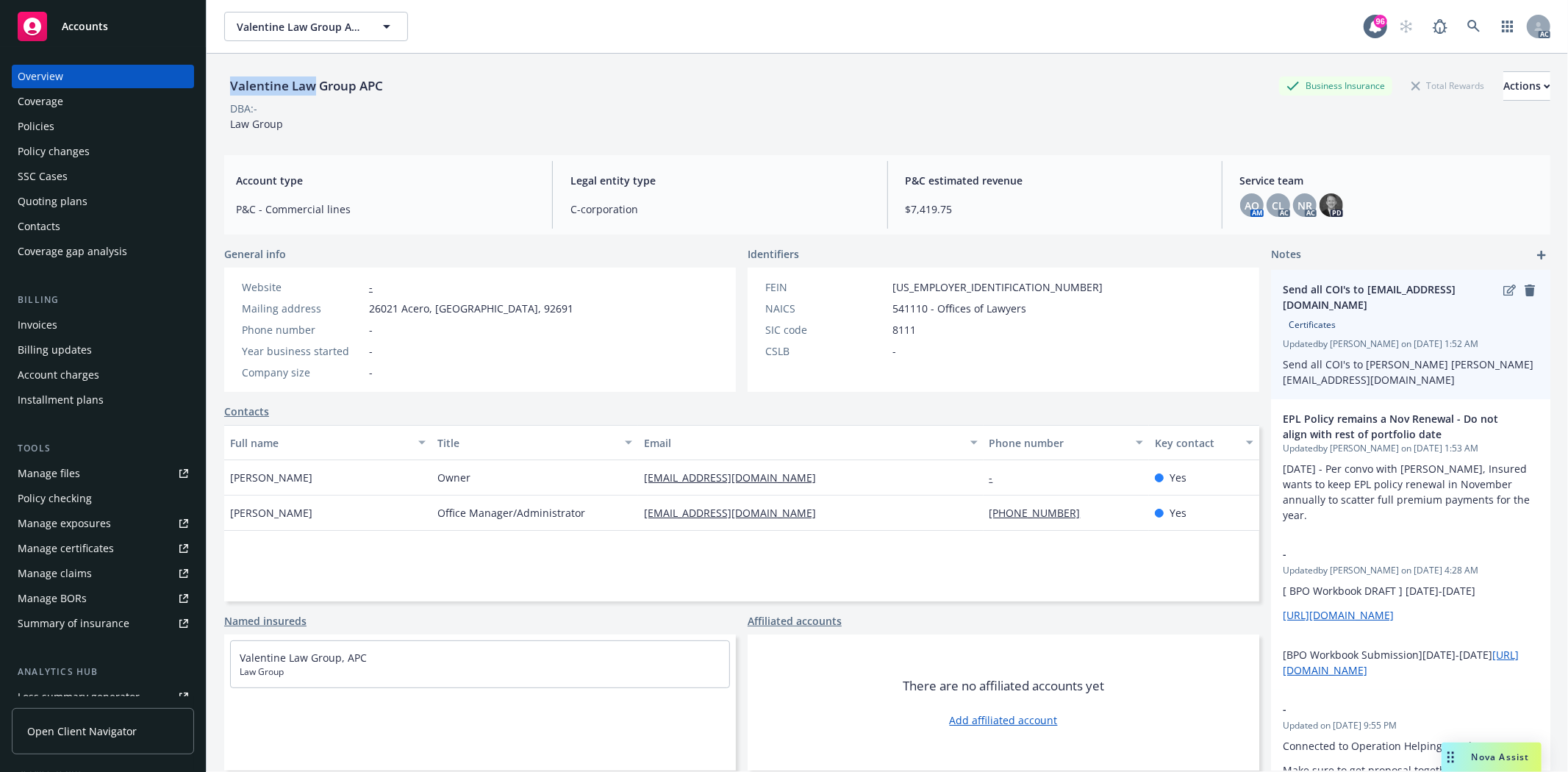
click at [1478, 391] on div "Send all COI's to kjoyce@valentinelawgroup.com Certificates Updated by Heidi Fo…" at bounding box center [1411, 334] width 279 height 129
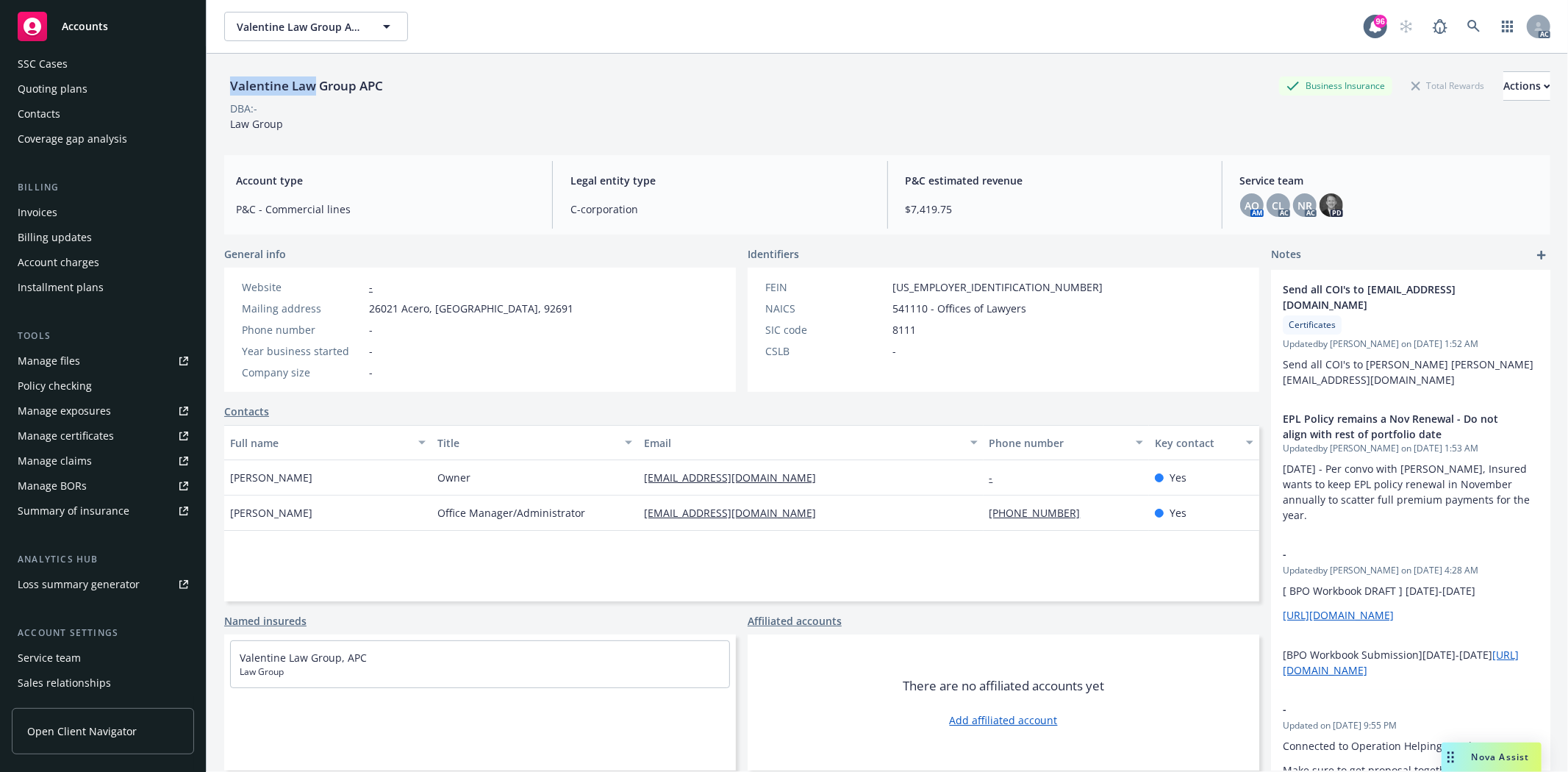
scroll to position [186, 0]
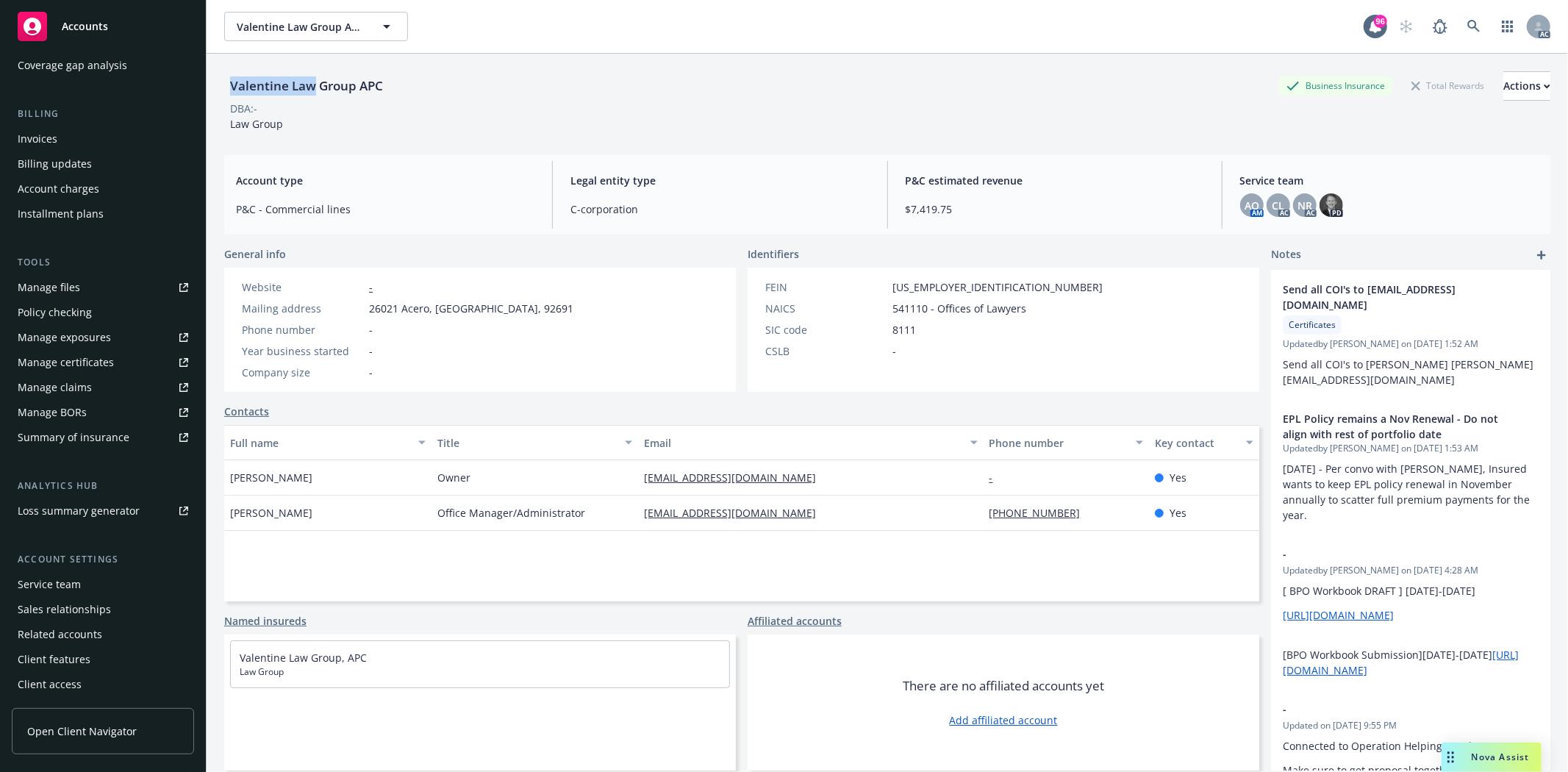
click at [61, 573] on div "Service team" at bounding box center [49, 584] width 63 height 24
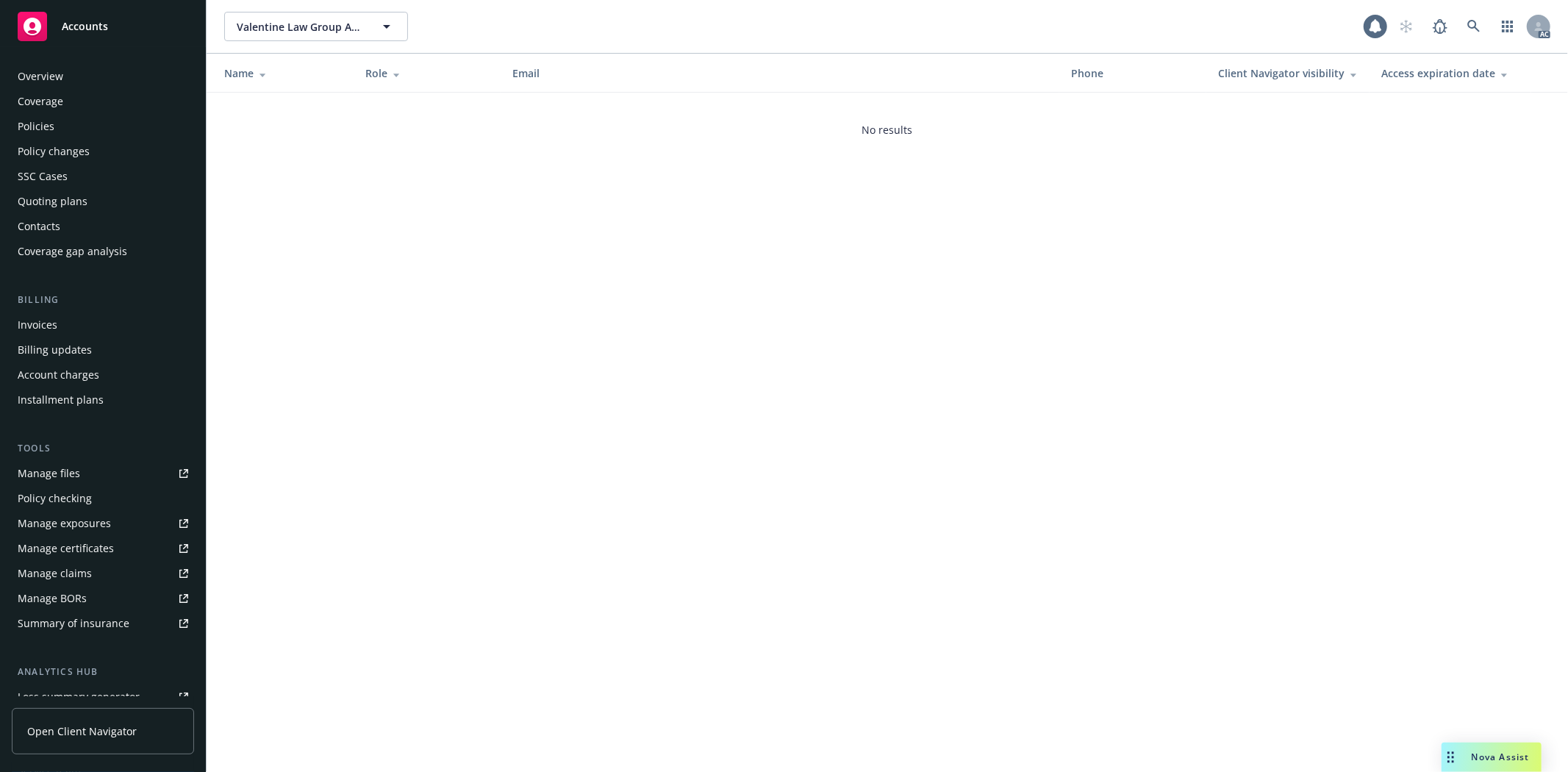
scroll to position [186, 0]
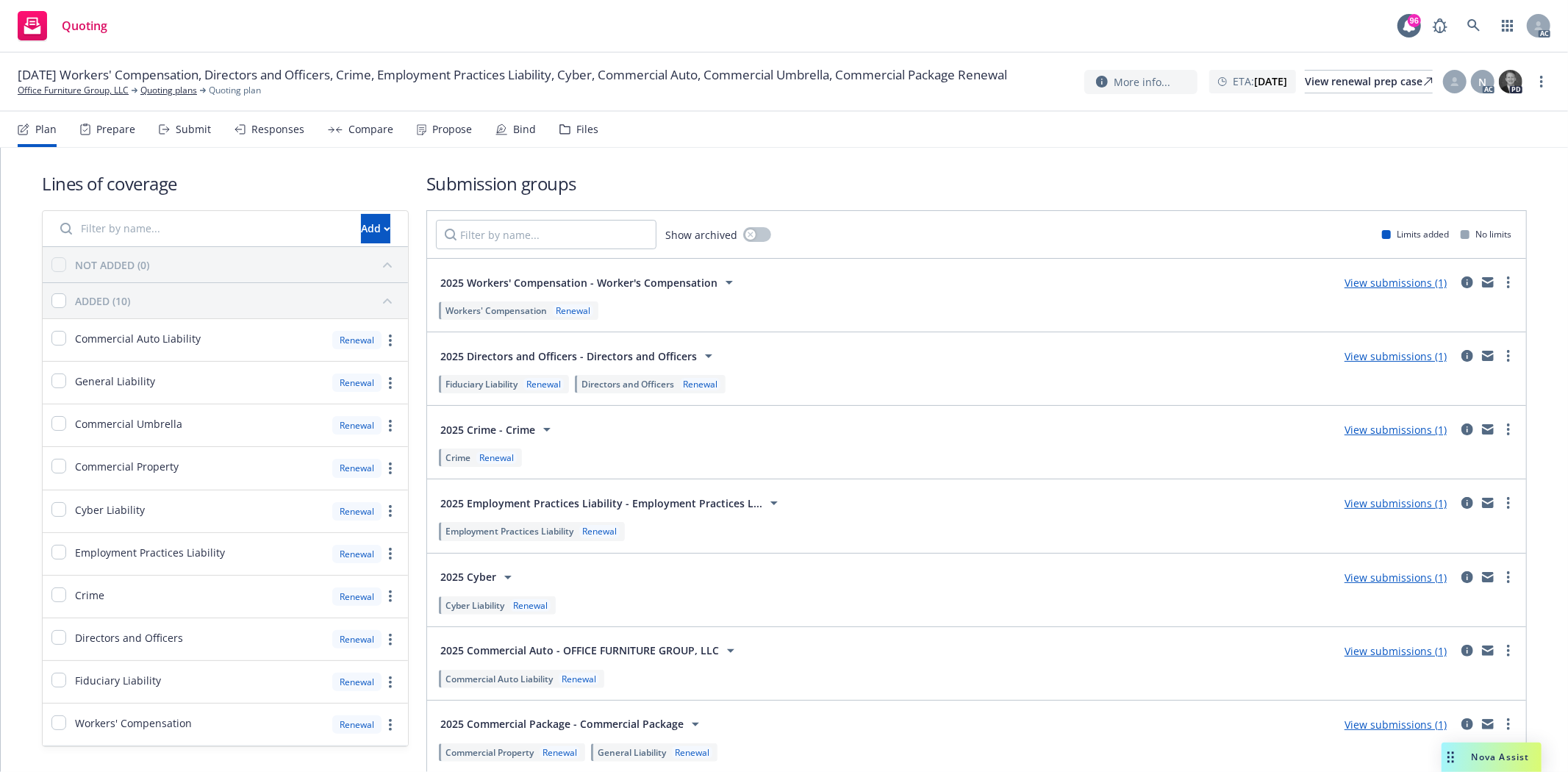
click at [89, 127] on icon at bounding box center [85, 129] width 8 height 9
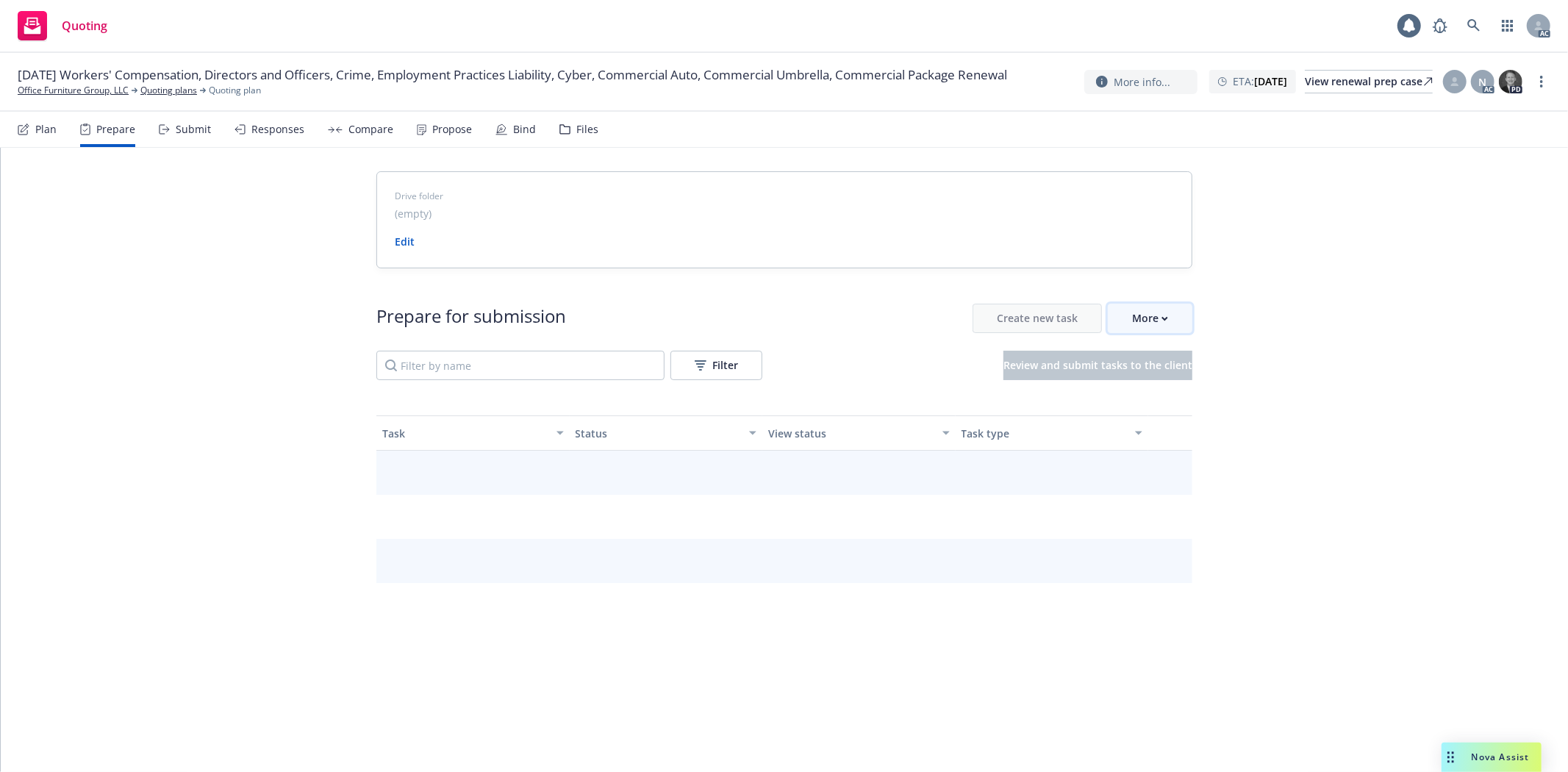
click at [1142, 310] on div "More" at bounding box center [1150, 318] width 36 height 28
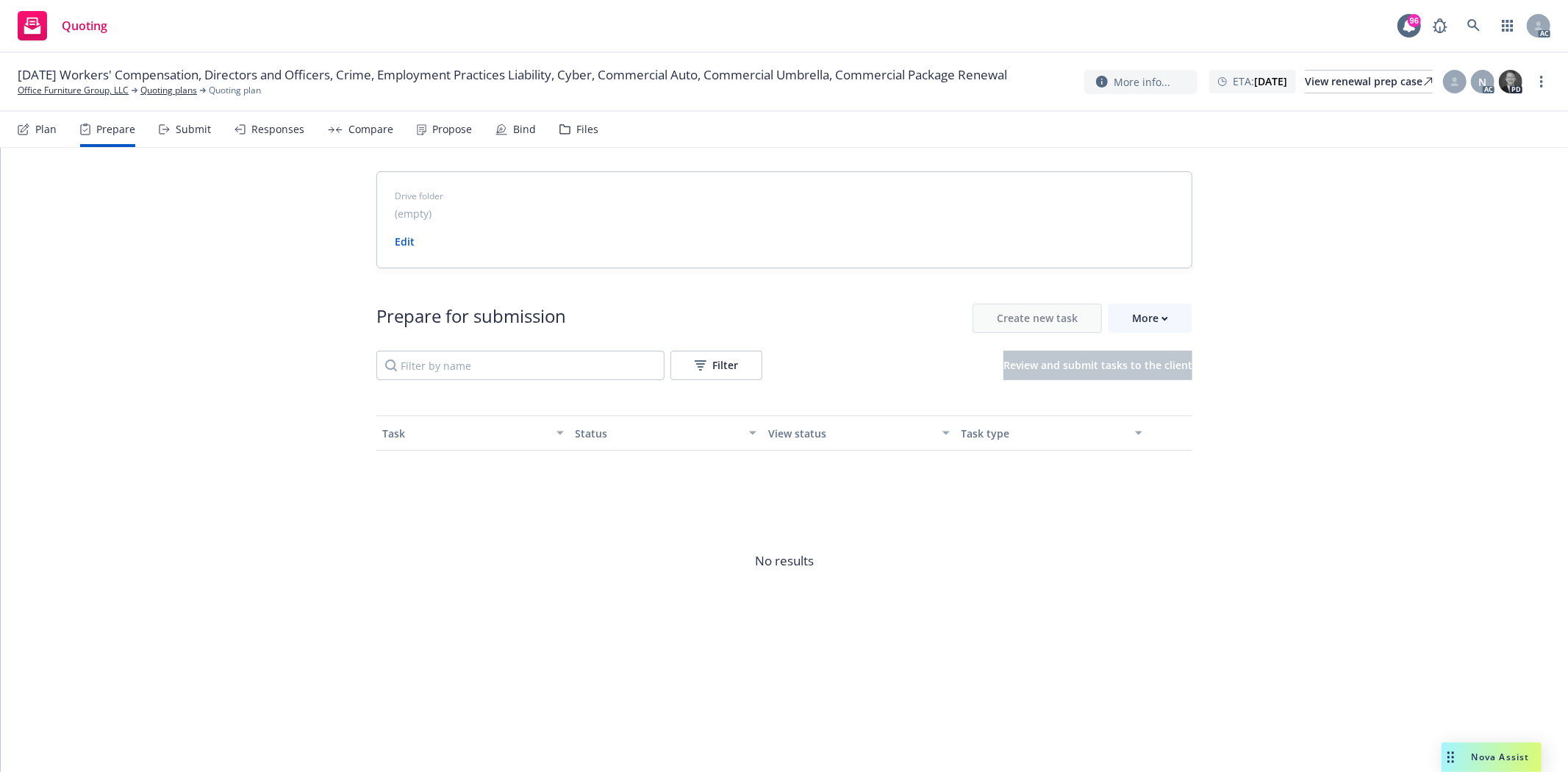
click at [1206, 380] on span "Go to Indio account" at bounding box center [1174, 386] width 131 height 14
click at [1162, 329] on div "More" at bounding box center [1150, 318] width 36 height 28
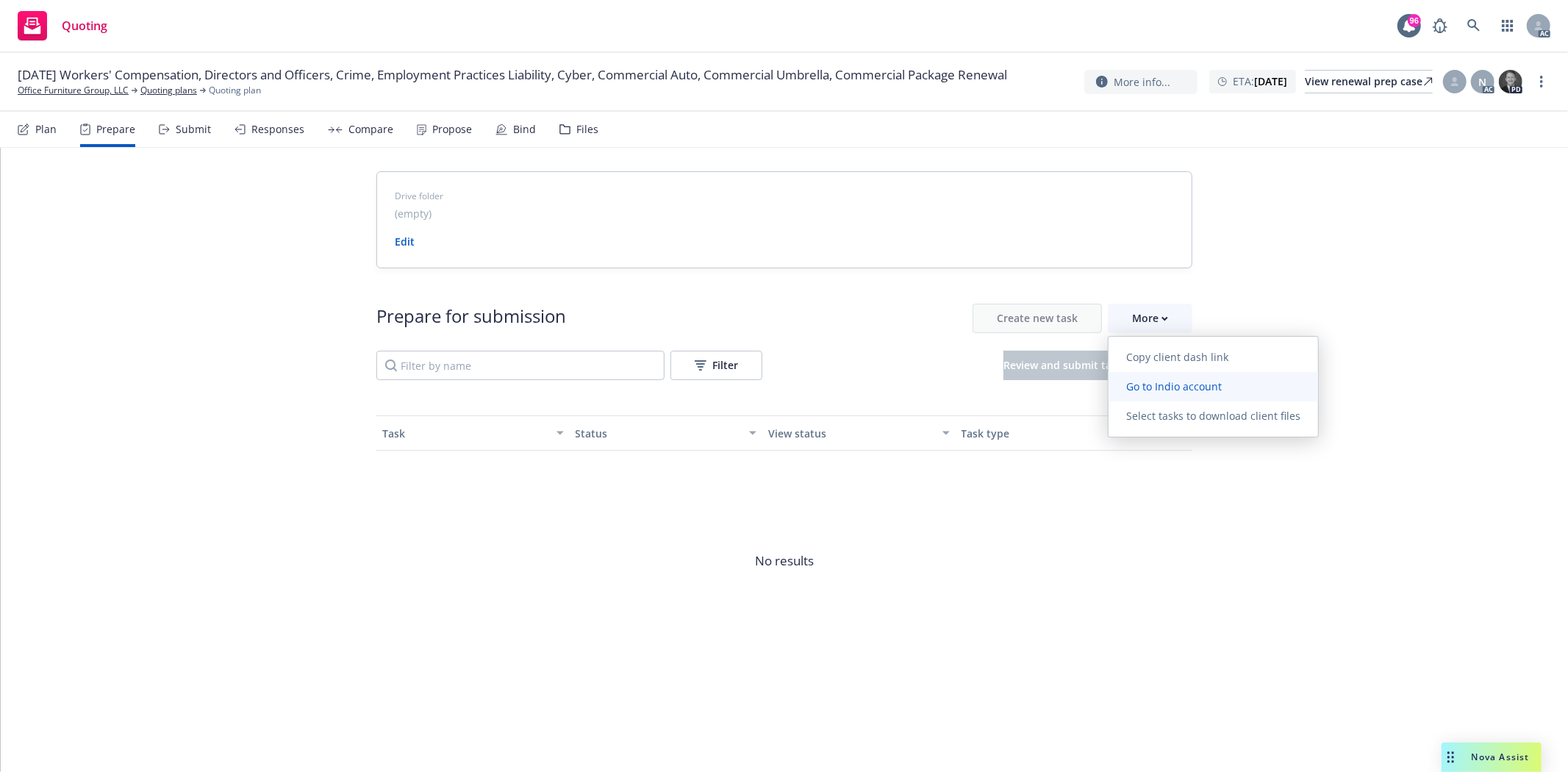
click at [1178, 390] on span "Go to Indio account" at bounding box center [1174, 386] width 131 height 14
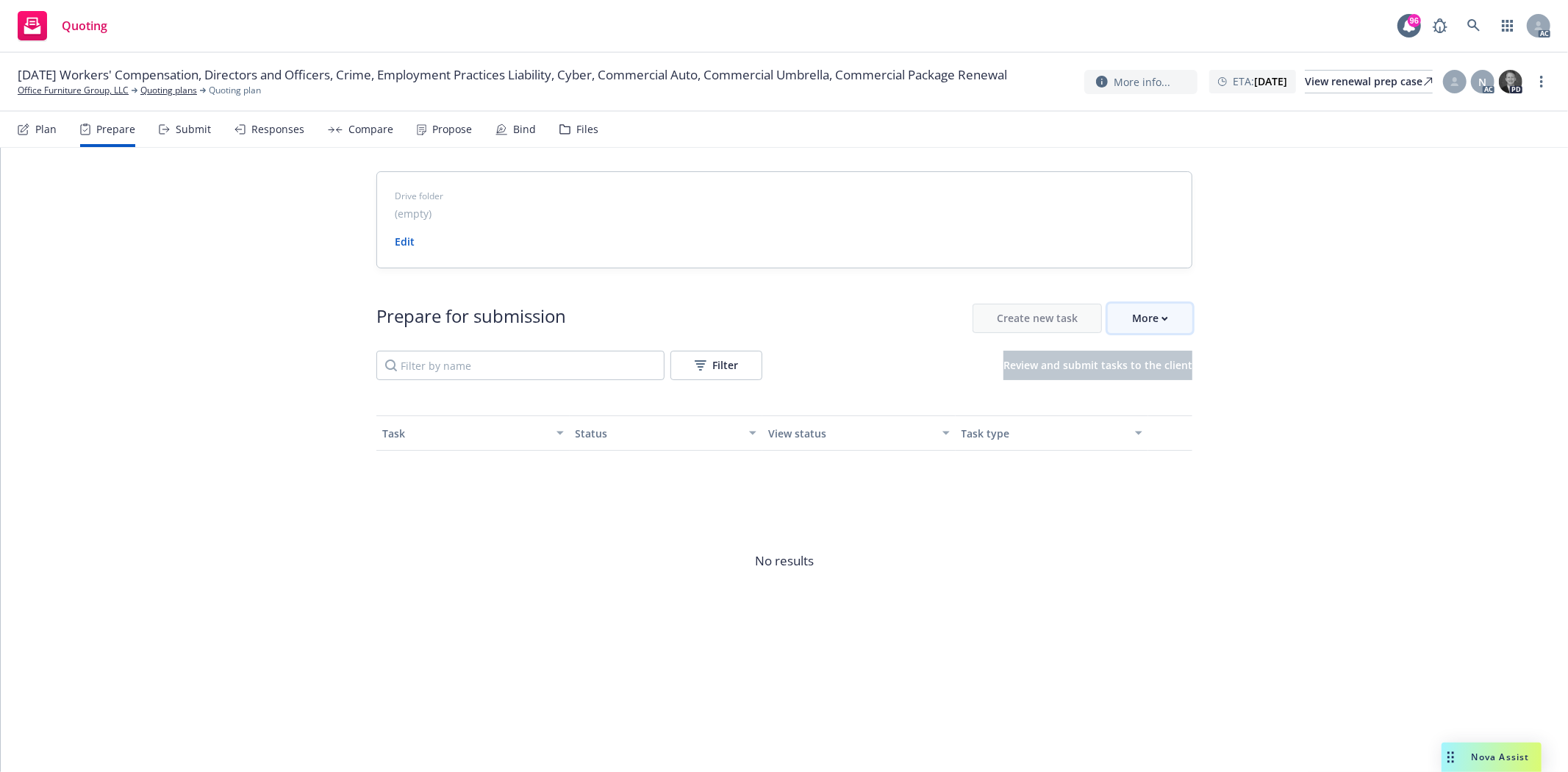
click at [1167, 309] on div "More" at bounding box center [1150, 318] width 36 height 28
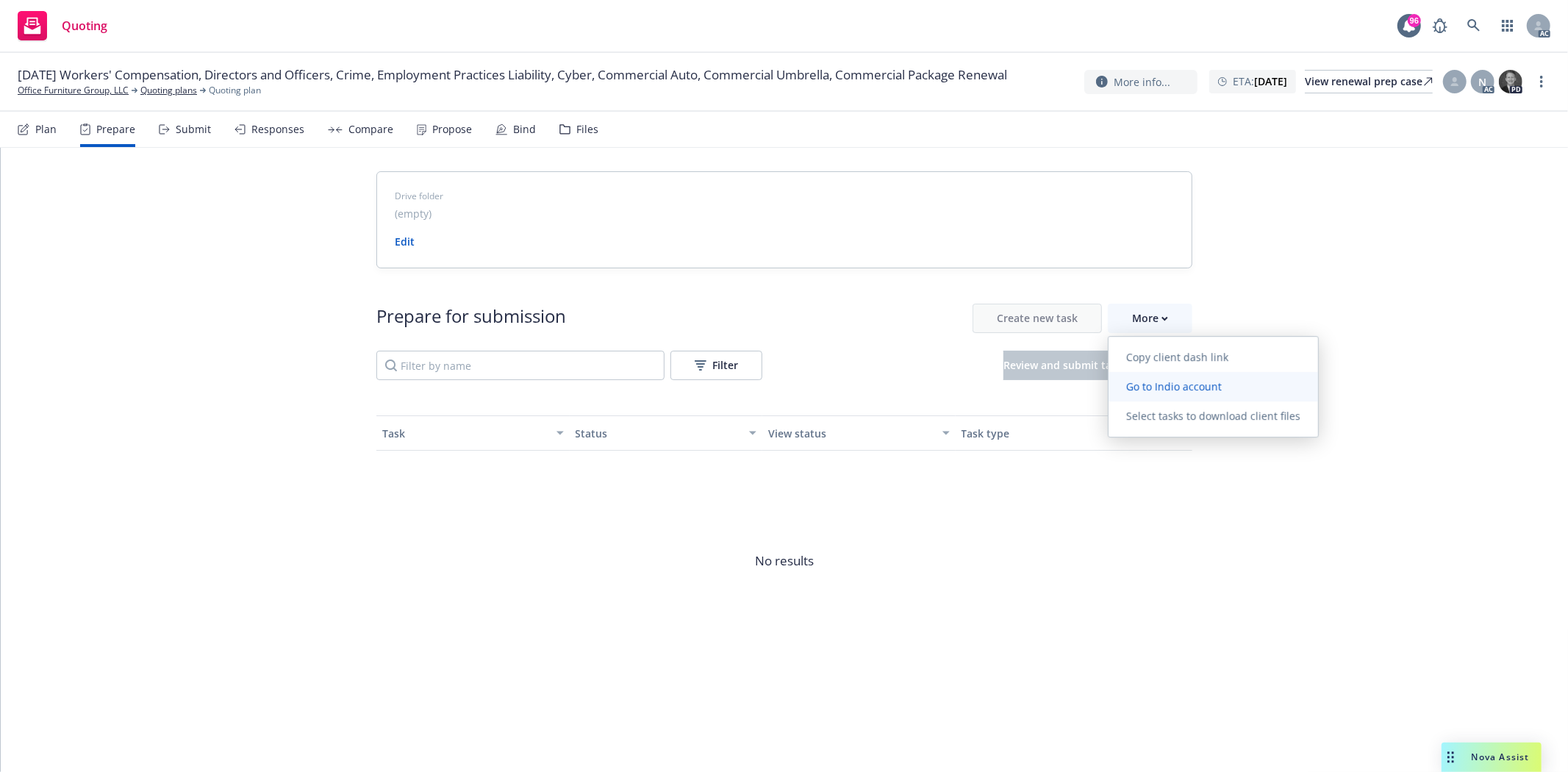
click at [1167, 382] on span "Go to Indio account" at bounding box center [1174, 386] width 131 height 14
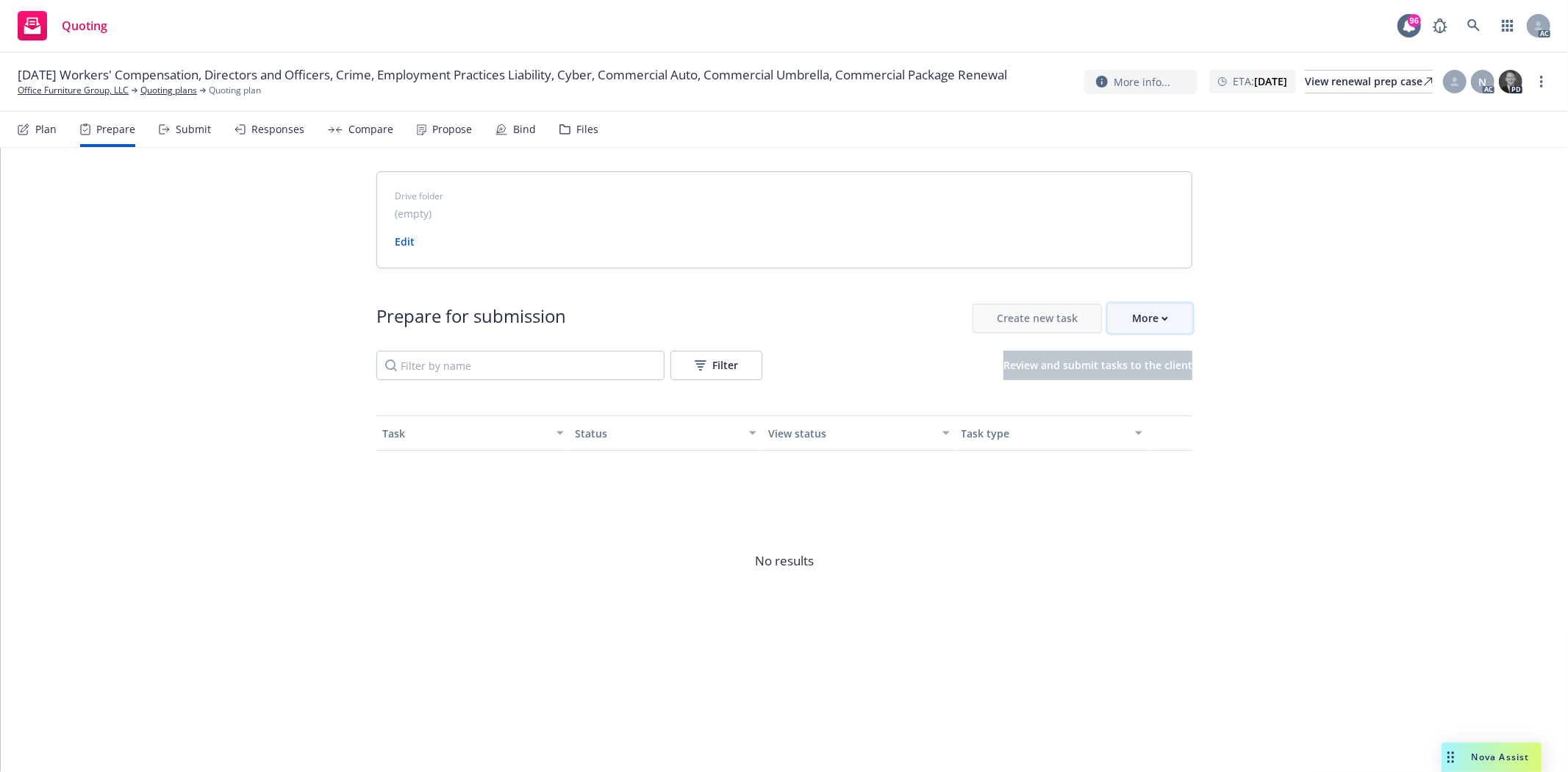
click at [1184, 326] on button "More" at bounding box center [1150, 318] width 85 height 30
click at [85, 96] on link "Office Furniture Group, LLC" at bounding box center [73, 90] width 111 height 14
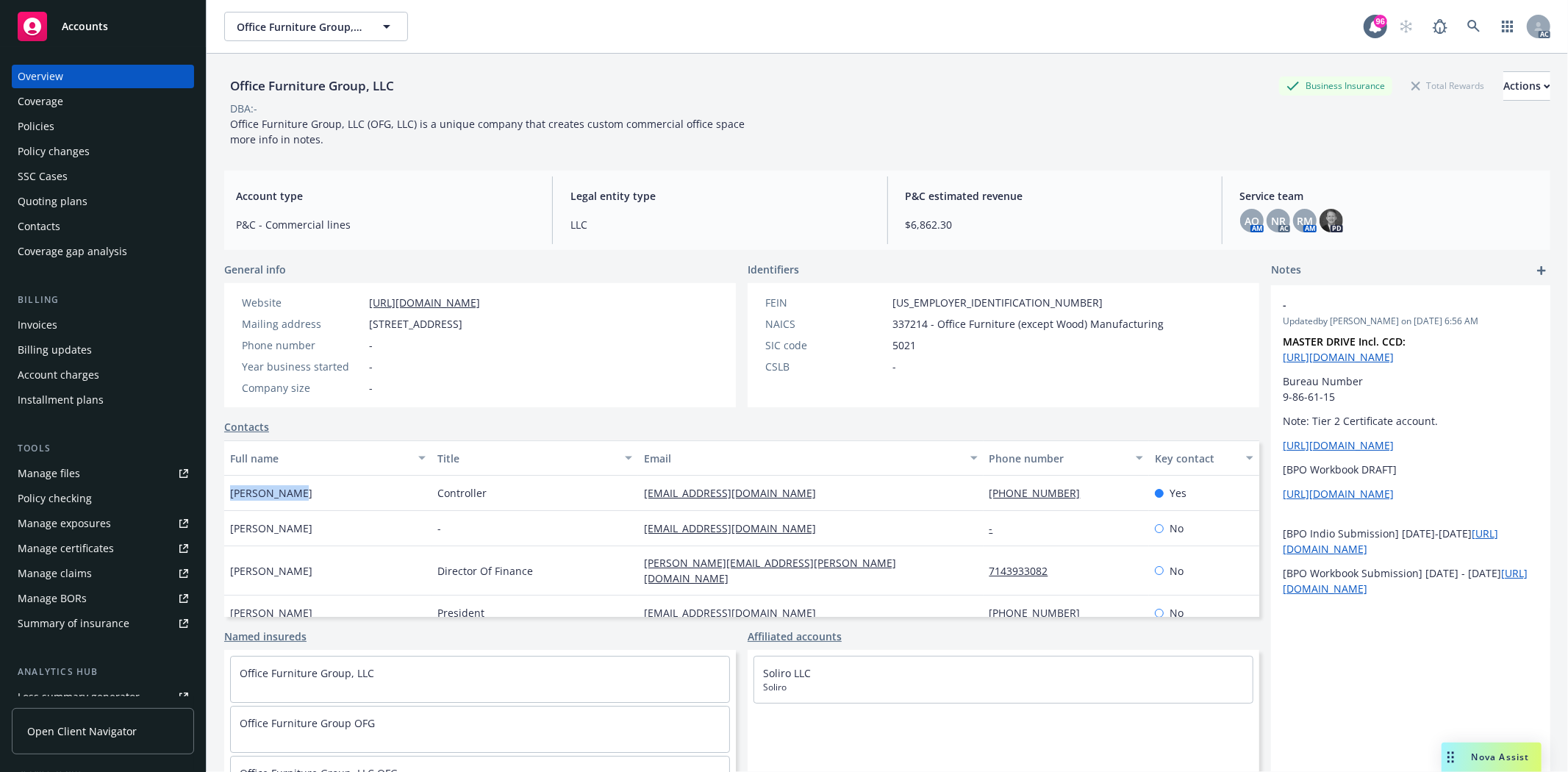
drag, startPoint x: 228, startPoint y: 489, endPoint x: 295, endPoint y: 494, distance: 67.2
click at [295, 494] on div "Prity Khatri" at bounding box center [327, 493] width 207 height 36
copy span "Prity Khatri"
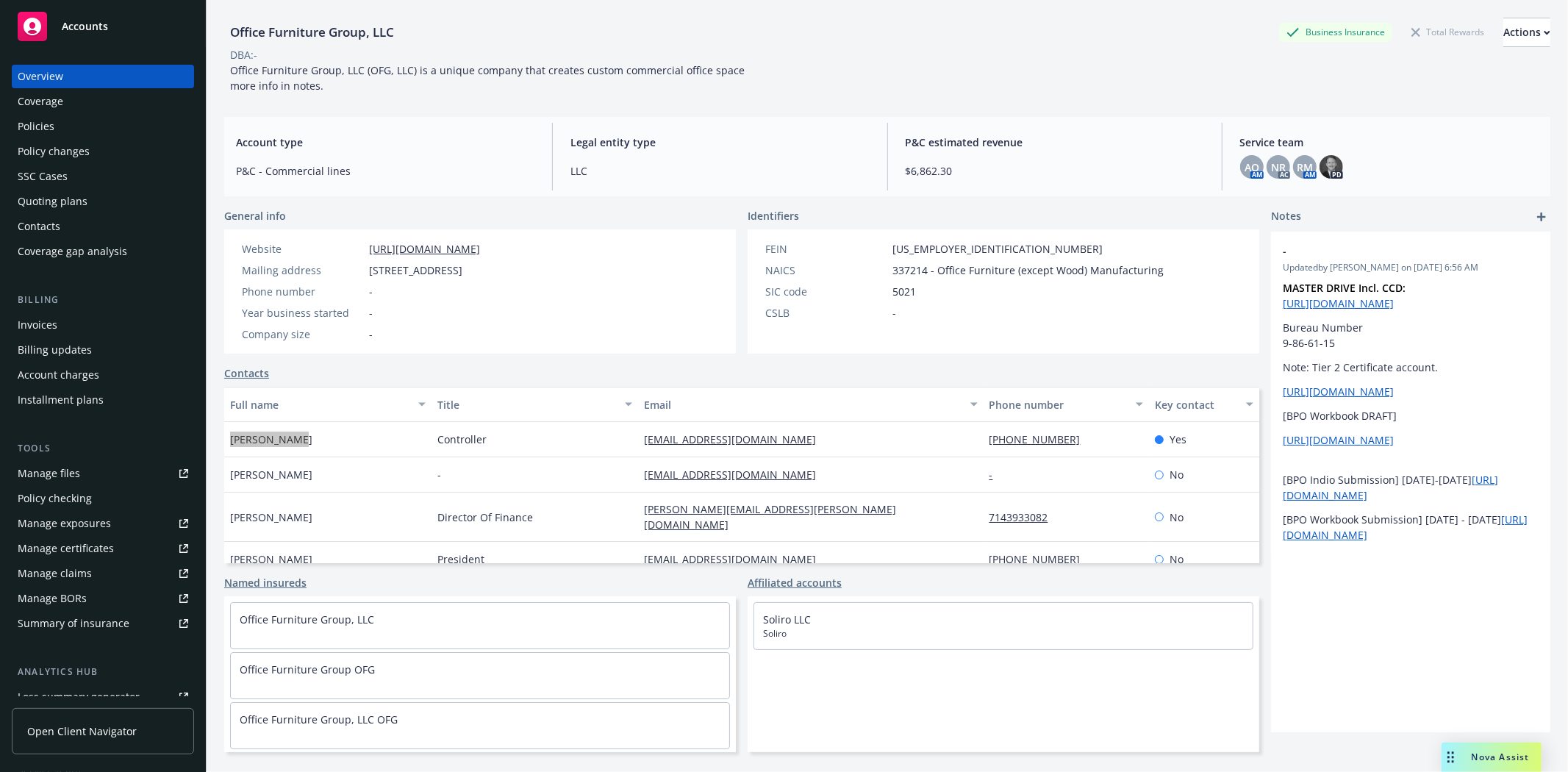
scroll to position [186, 0]
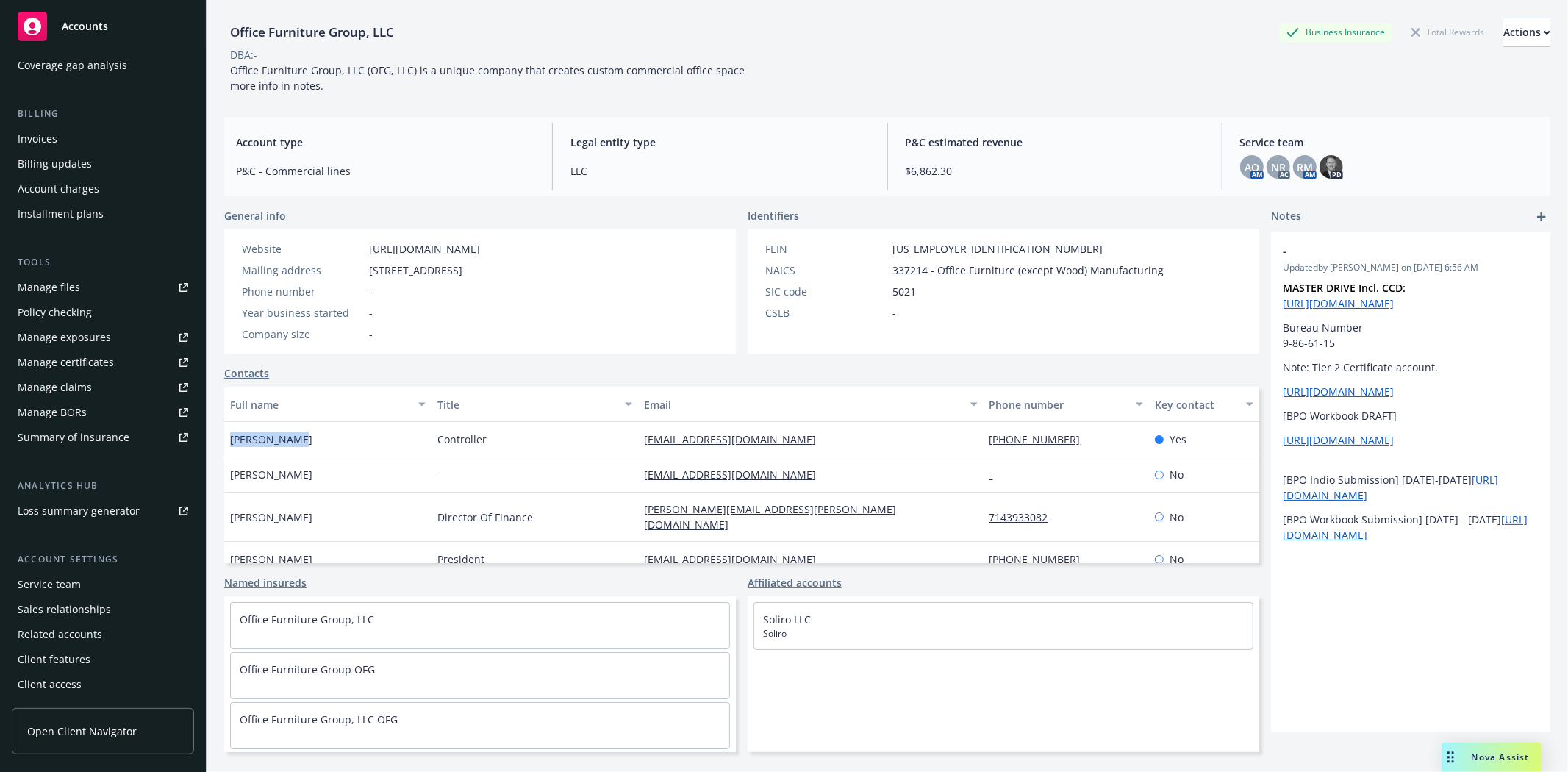
click at [61, 582] on div "Service team" at bounding box center [49, 584] width 63 height 24
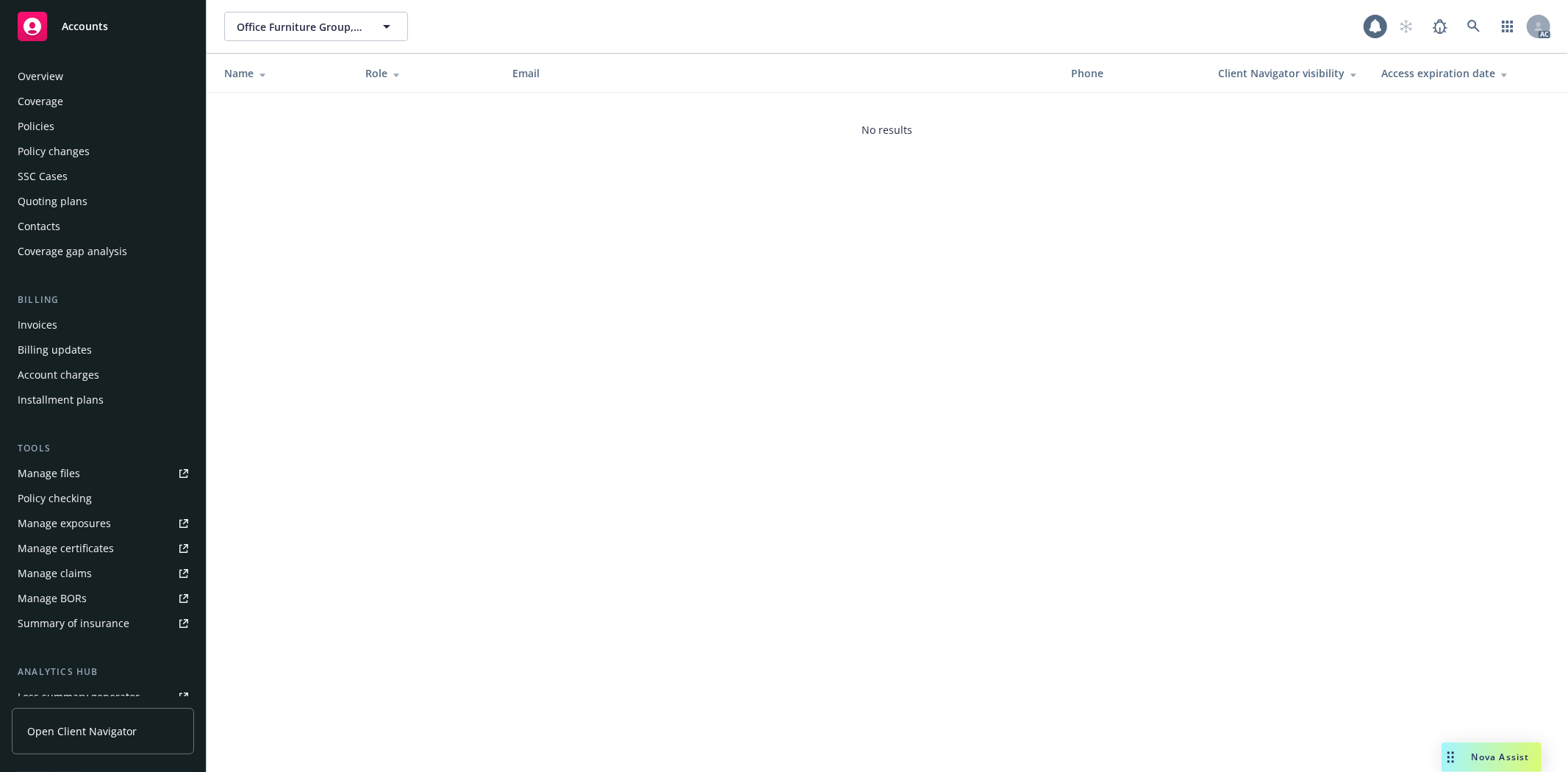
scroll to position [186, 0]
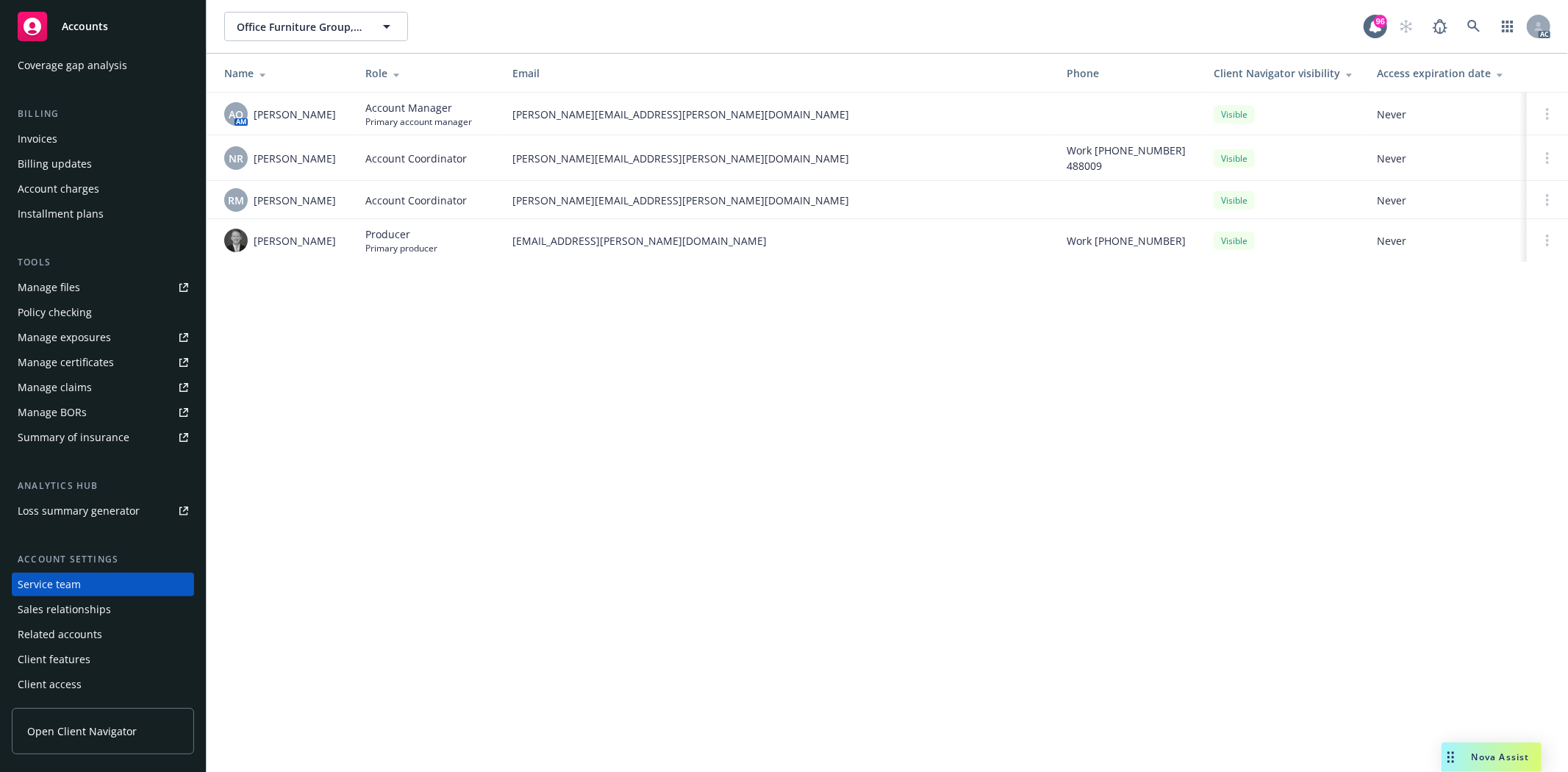
drag, startPoint x: 255, startPoint y: 200, endPoint x: 337, endPoint y: 200, distance: 82.0
click at [337, 200] on div "RM Ross McLaughlin" at bounding box center [282, 200] width 118 height 24
copy span "Ross McLaughlin"
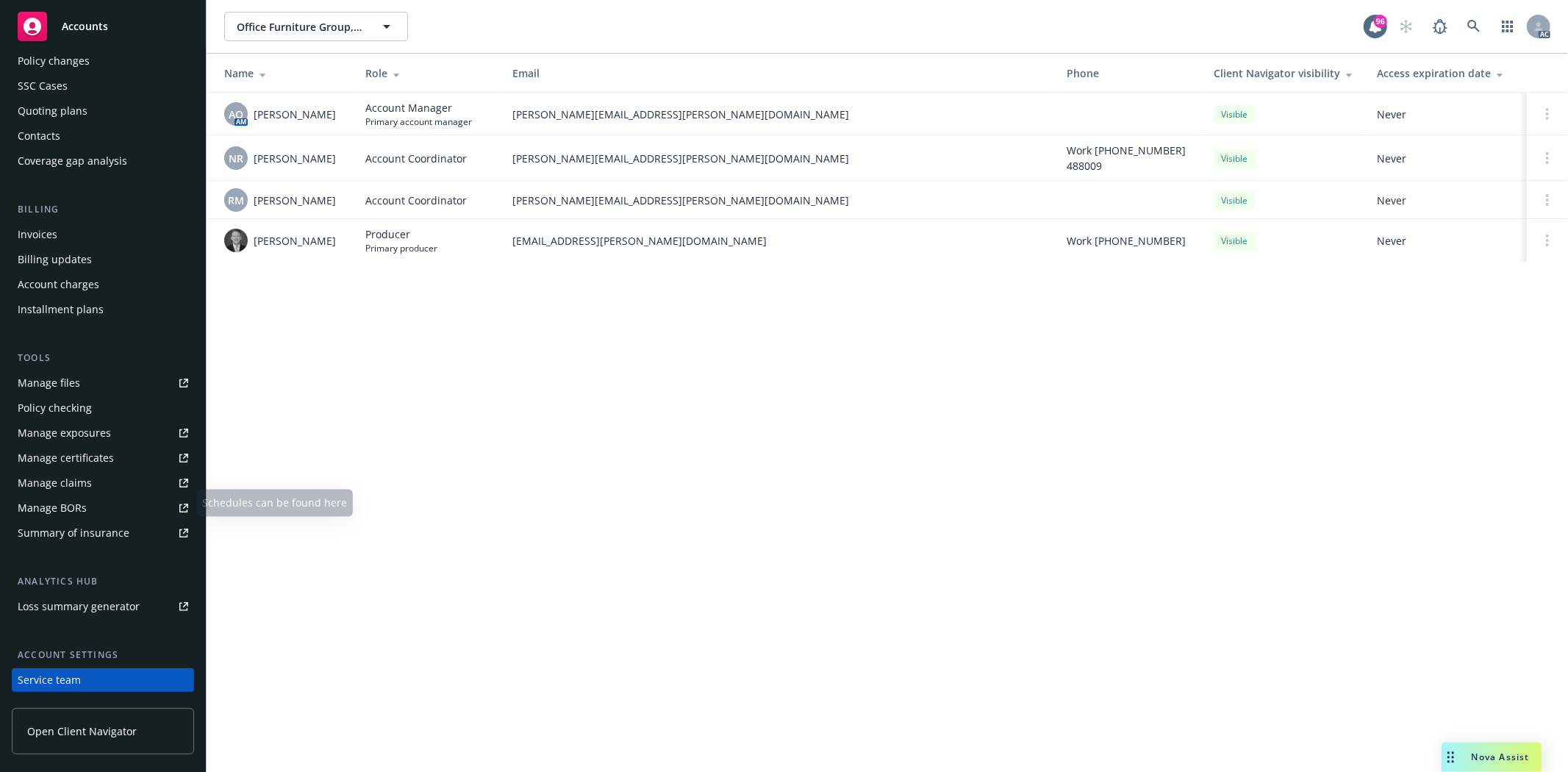
scroll to position [0, 0]
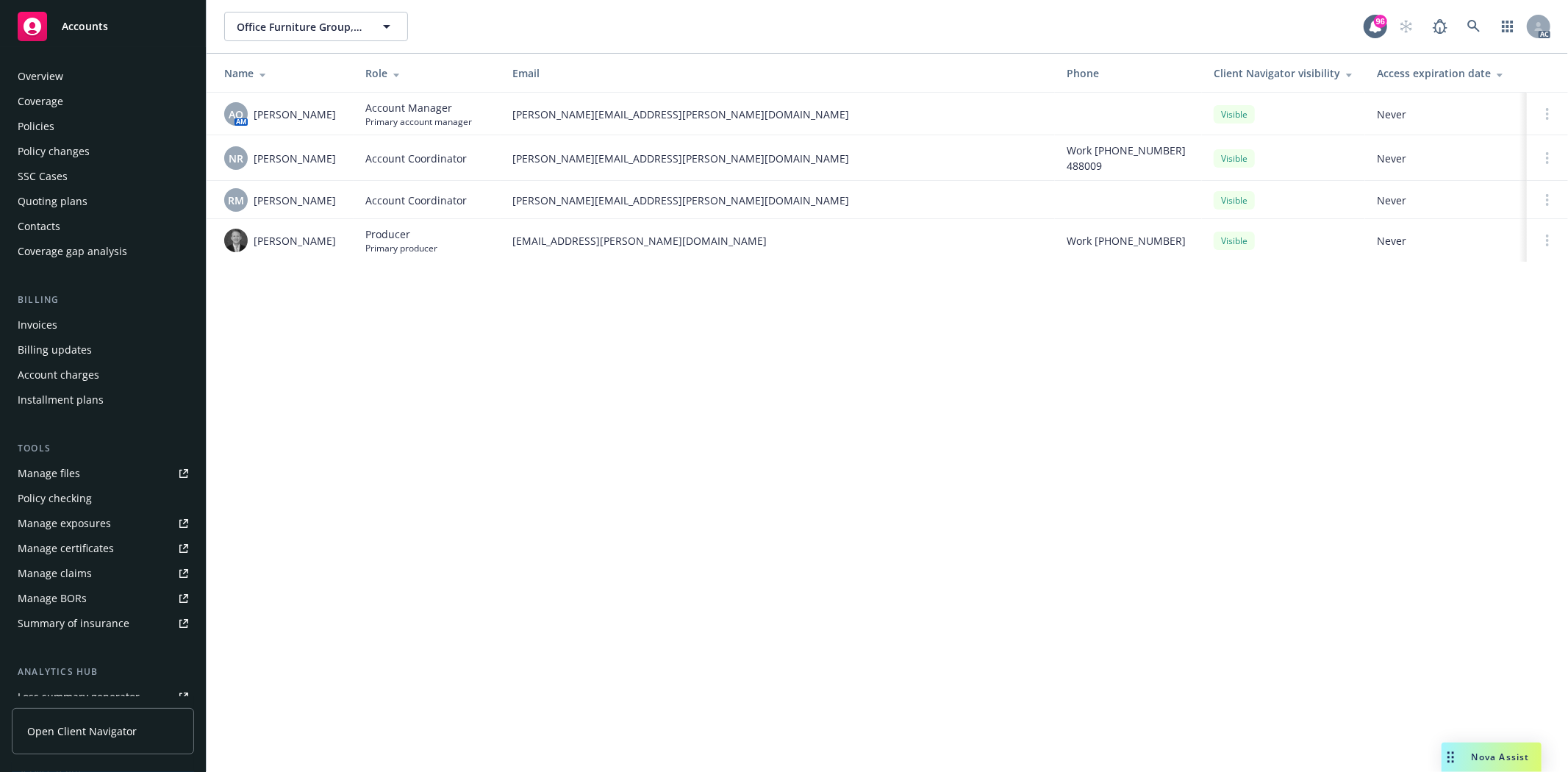
click at [14, 127] on link "Policies" at bounding box center [103, 127] width 183 height 24
click at [15, 127] on link "Policies" at bounding box center [103, 127] width 183 height 24
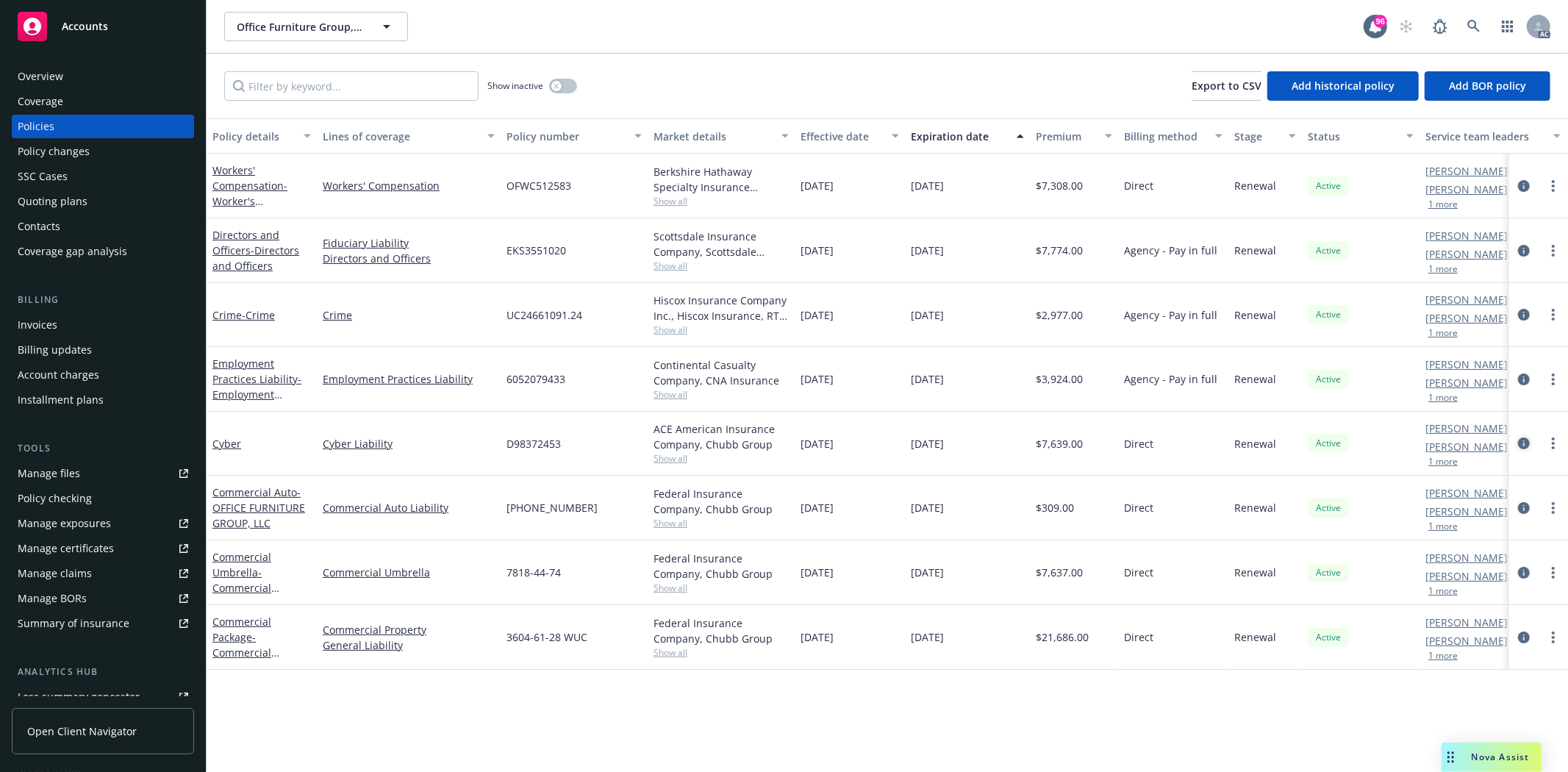
click at [1525, 437] on icon "circleInformation" at bounding box center [1524, 443] width 12 height 12
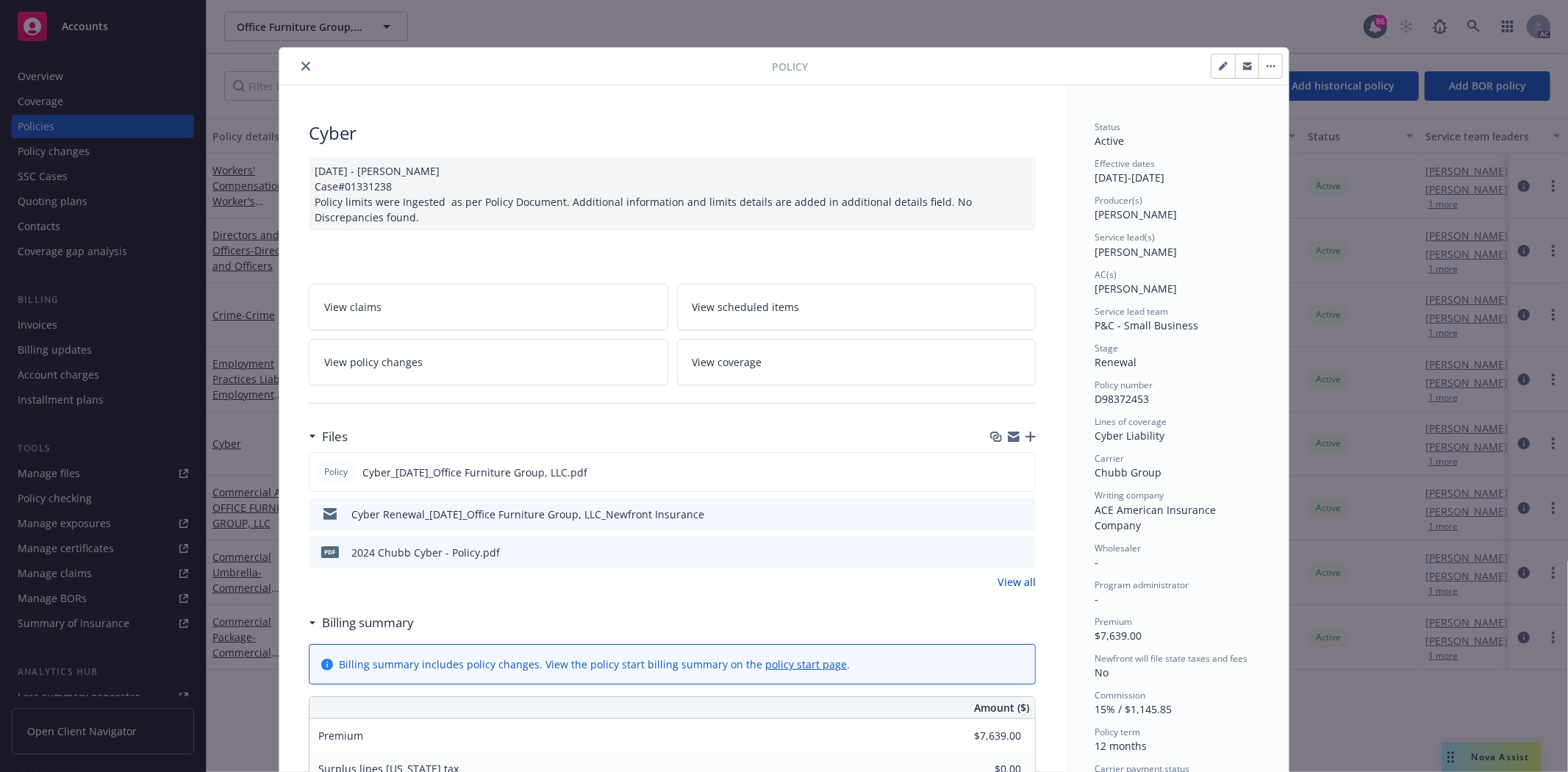
scroll to position [163, 0]
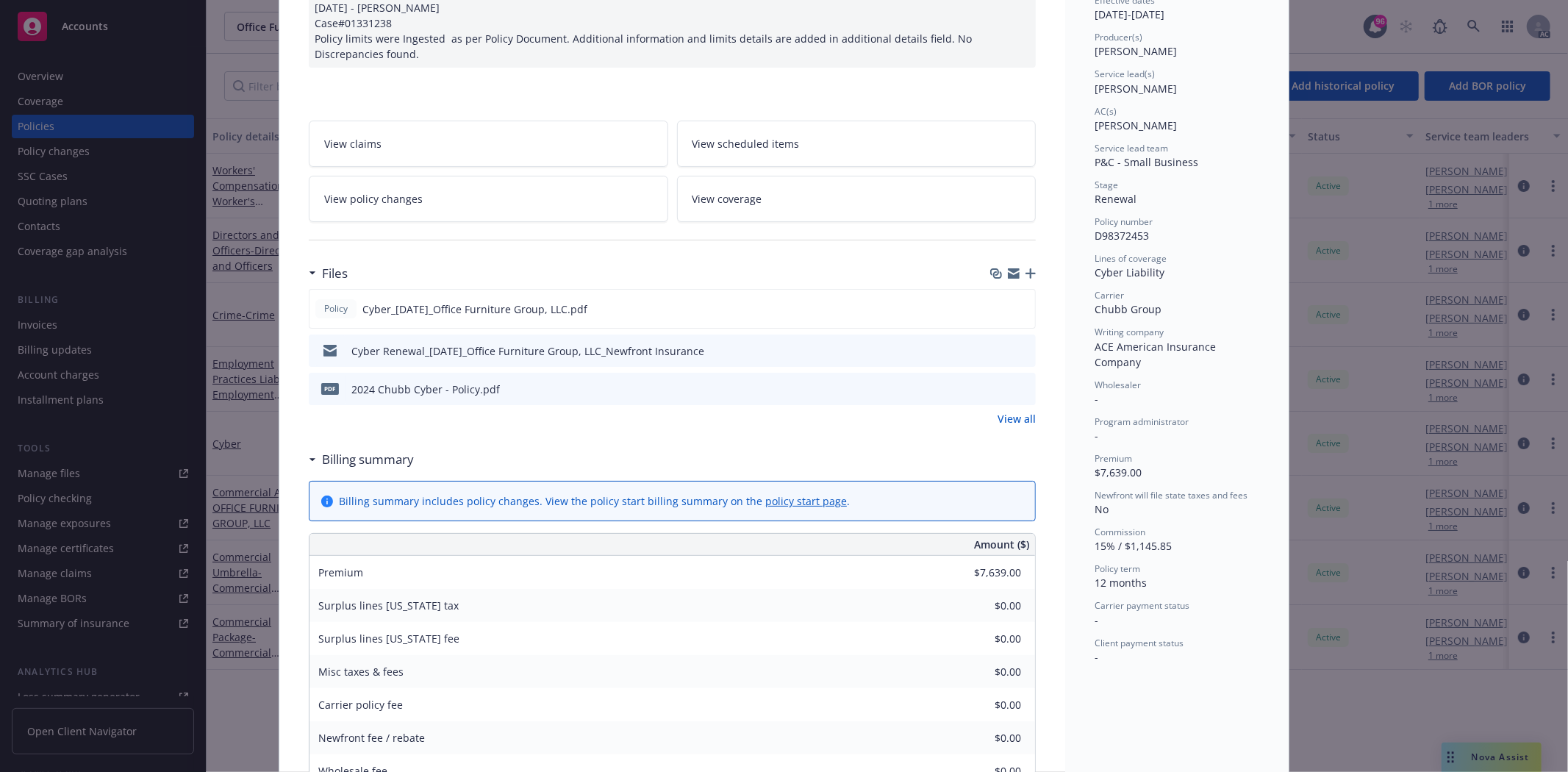
click at [1021, 420] on link "View all" at bounding box center [1017, 419] width 38 height 15
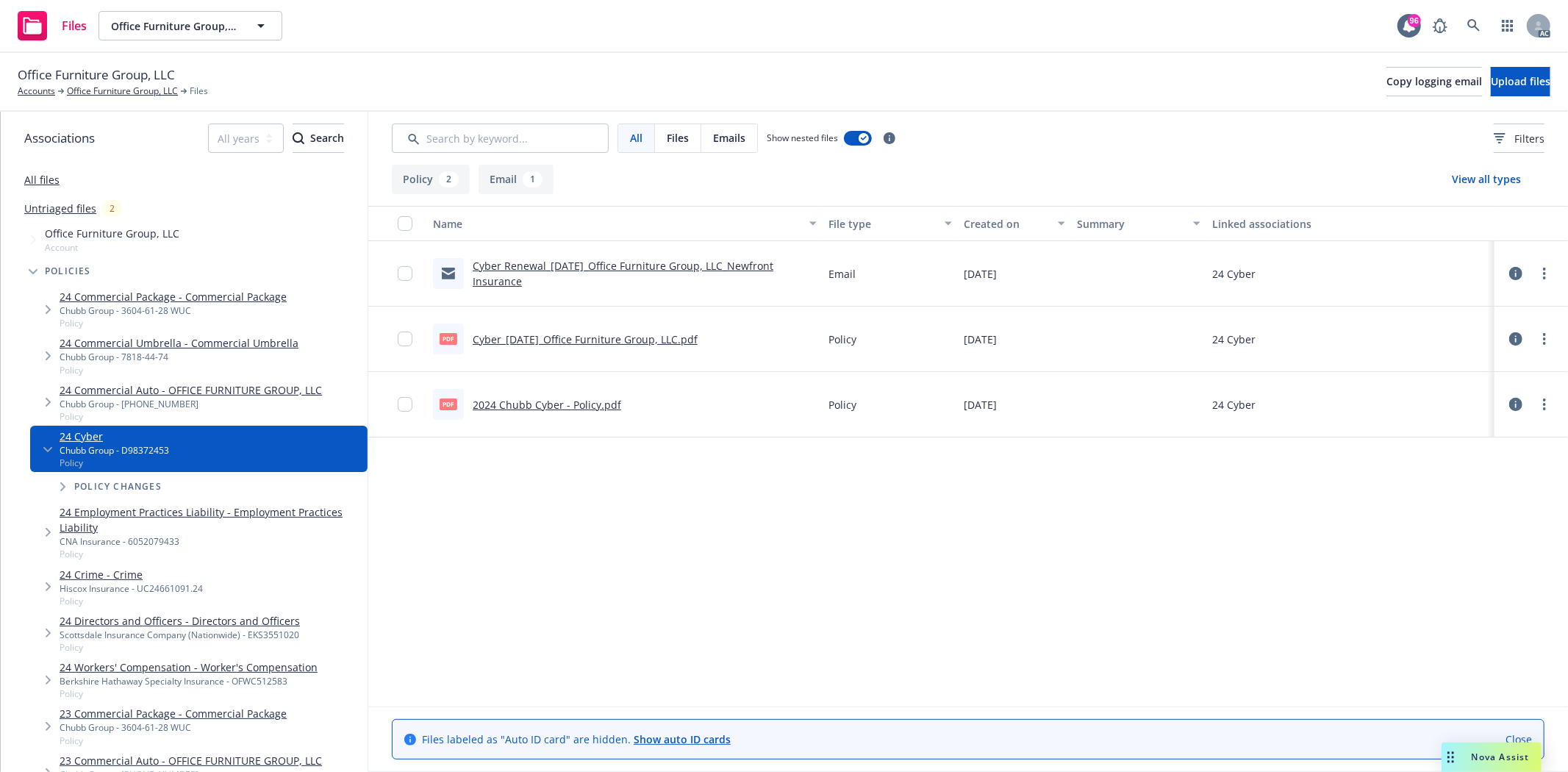
click at [578, 333] on link "Cyber_[DATE]_Office Furniture Group, LLC.pdf" at bounding box center [585, 339] width 225 height 14
click at [128, 92] on link "Office Furniture Group, LLC" at bounding box center [122, 91] width 111 height 14
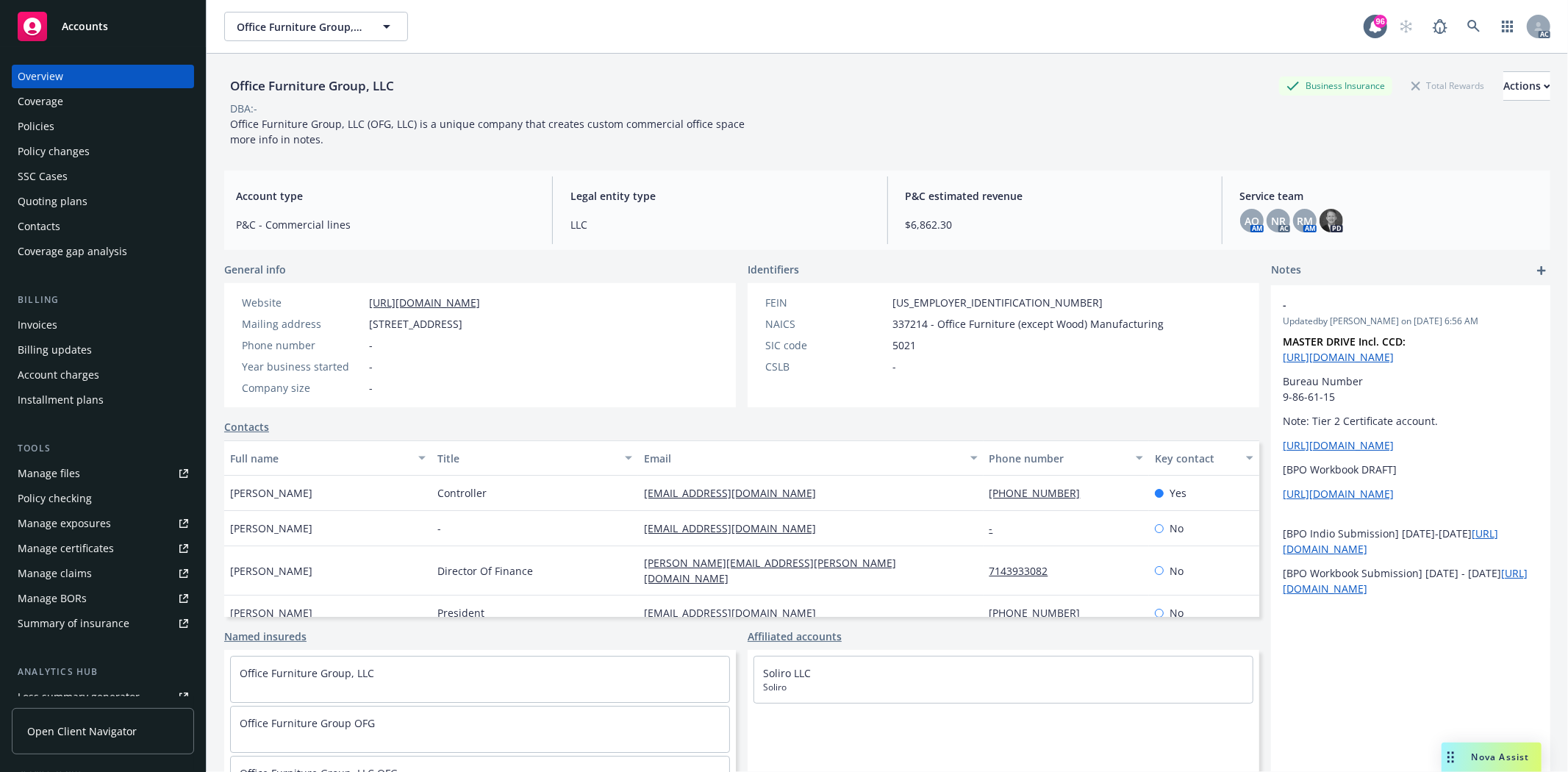
click at [84, 476] on link "Manage files" at bounding box center [103, 474] width 183 height 24
drag, startPoint x: 488, startPoint y: 487, endPoint x: 420, endPoint y: 498, distance: 68.9
click at [420, 498] on div "Prity Khatri Controller pkhatri@ofginc.com 949-769-6417 Yes" at bounding box center [742, 493] width 1035 height 36
copy div "Controller"
drag, startPoint x: 636, startPoint y: 596, endPoint x: 761, endPoint y: 603, distance: 125.2
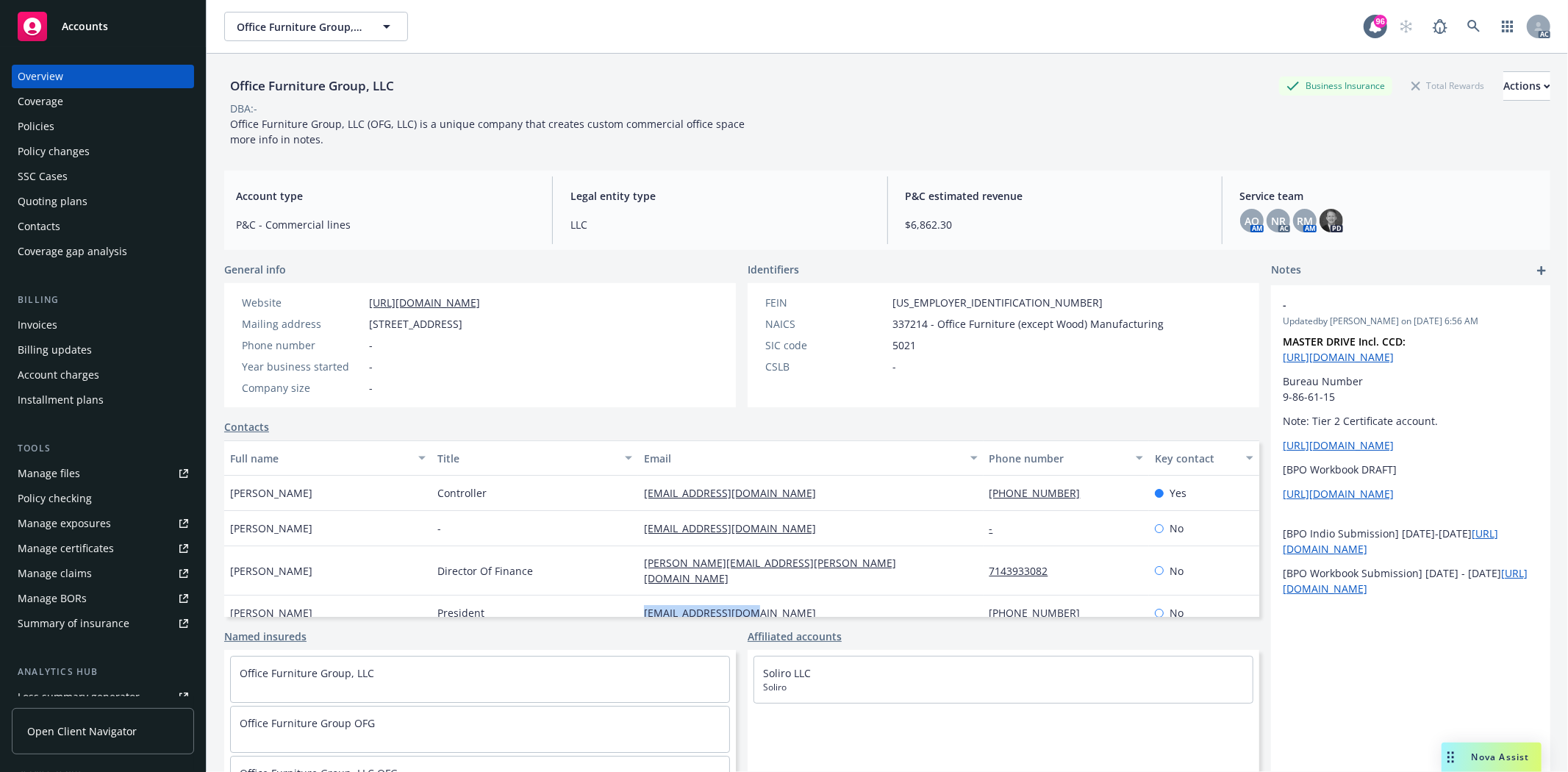
click at [761, 603] on div "Scott Lazarus President slazarus@ofginc.com 562-972-3375 No" at bounding box center [742, 613] width 1035 height 36
copy div "slazarus@ofginc.com"
drag, startPoint x: 976, startPoint y: 591, endPoint x: 1052, endPoint y: 596, distance: 76.2
click at [1052, 596] on div "562-972-3375" at bounding box center [1066, 613] width 166 height 36
copy link "562-972-3375"
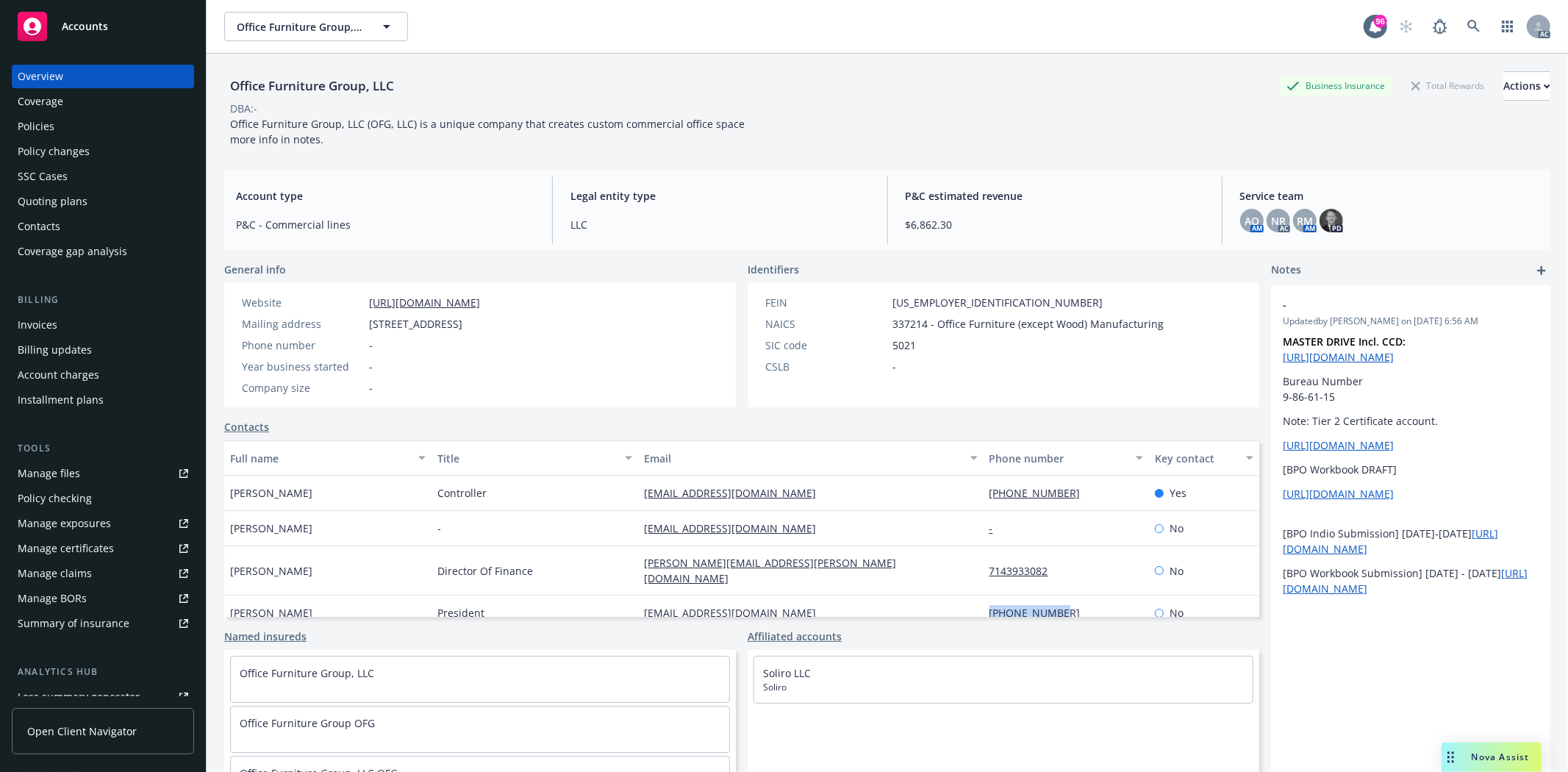
click at [97, 201] on div "Quoting plans" at bounding box center [103, 201] width 171 height 24
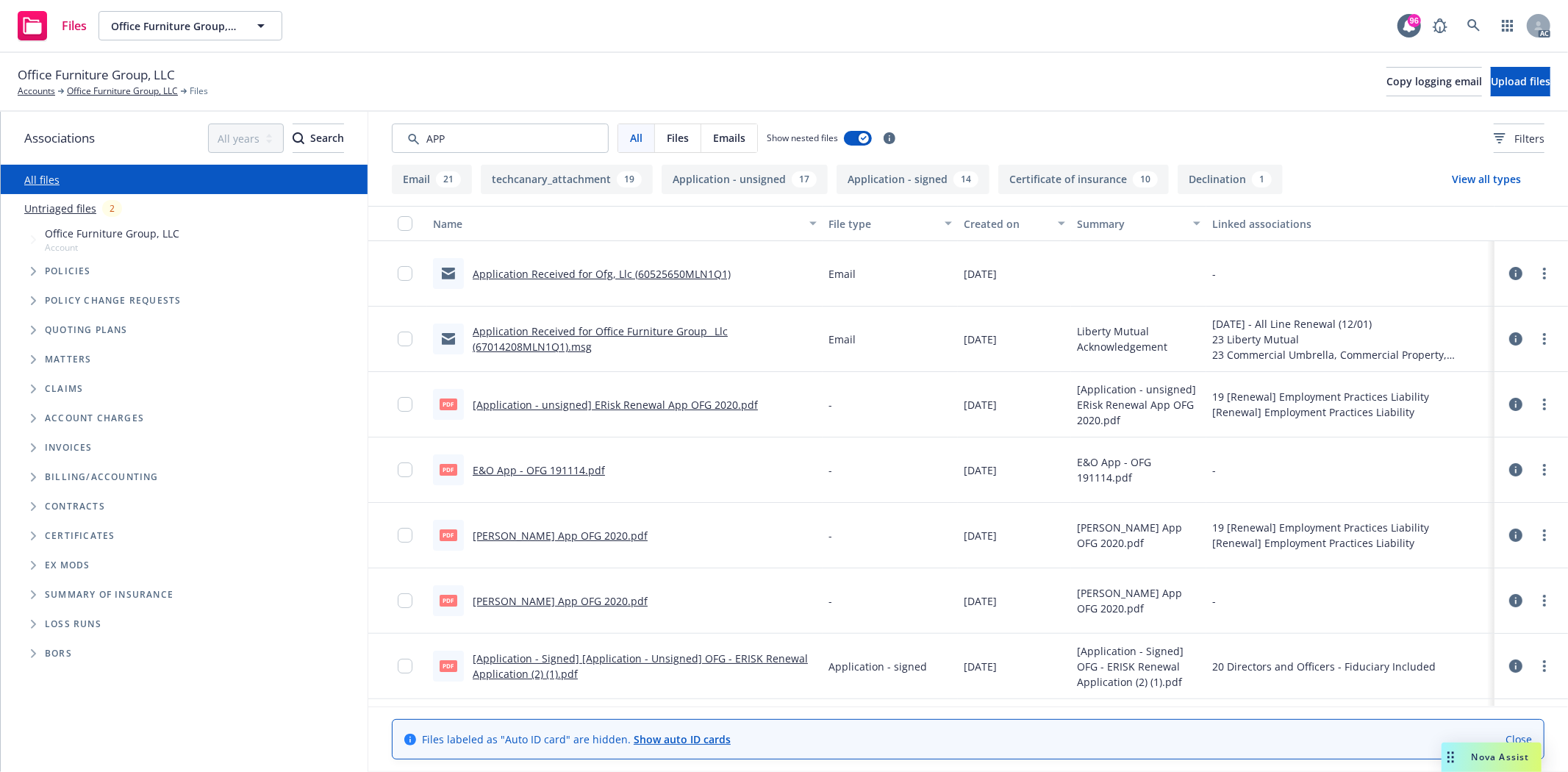
click at [981, 223] on div "Created on" at bounding box center [1006, 224] width 85 height 15
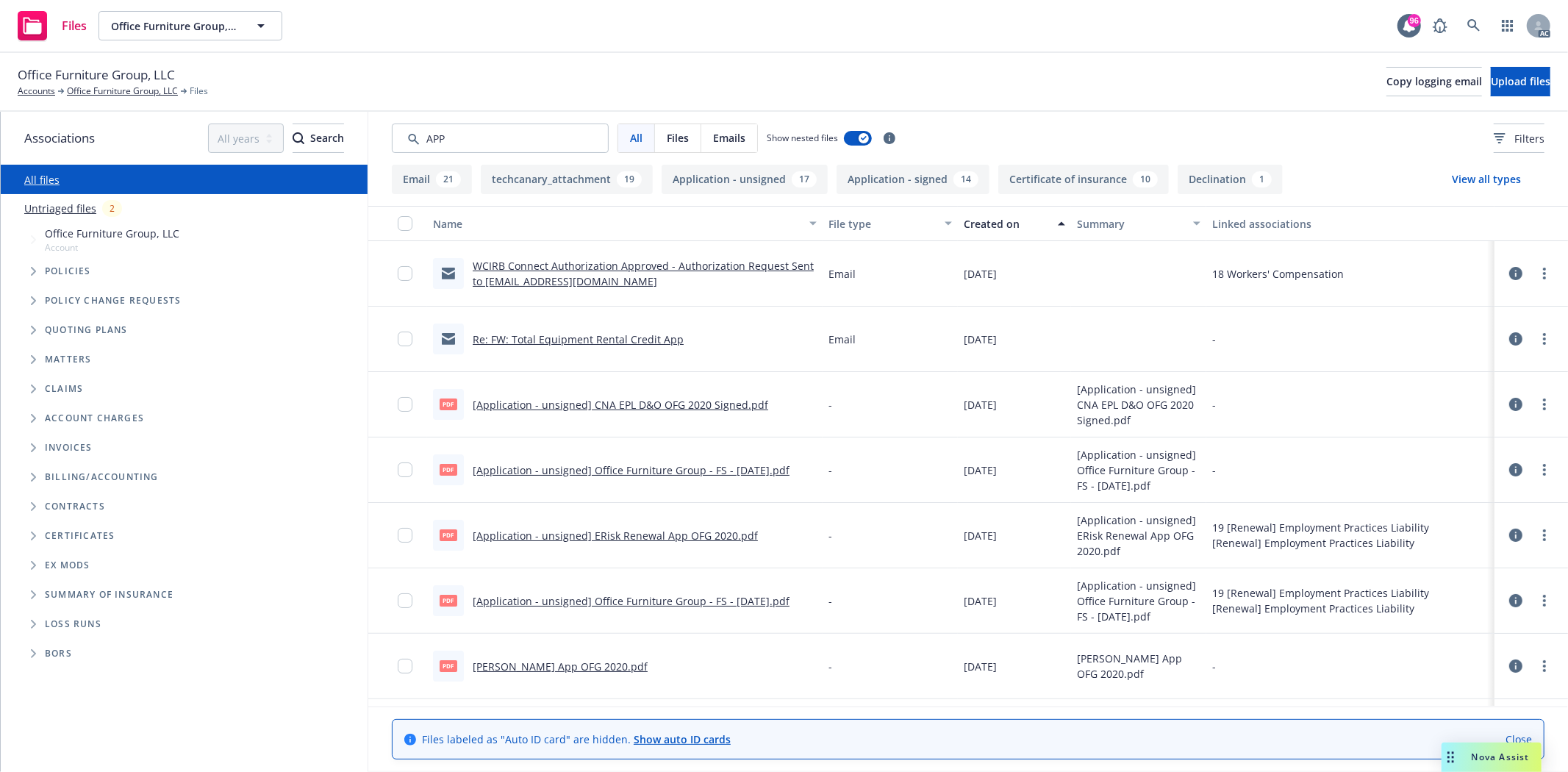
click at [981, 223] on div "Created on" at bounding box center [1006, 224] width 85 height 15
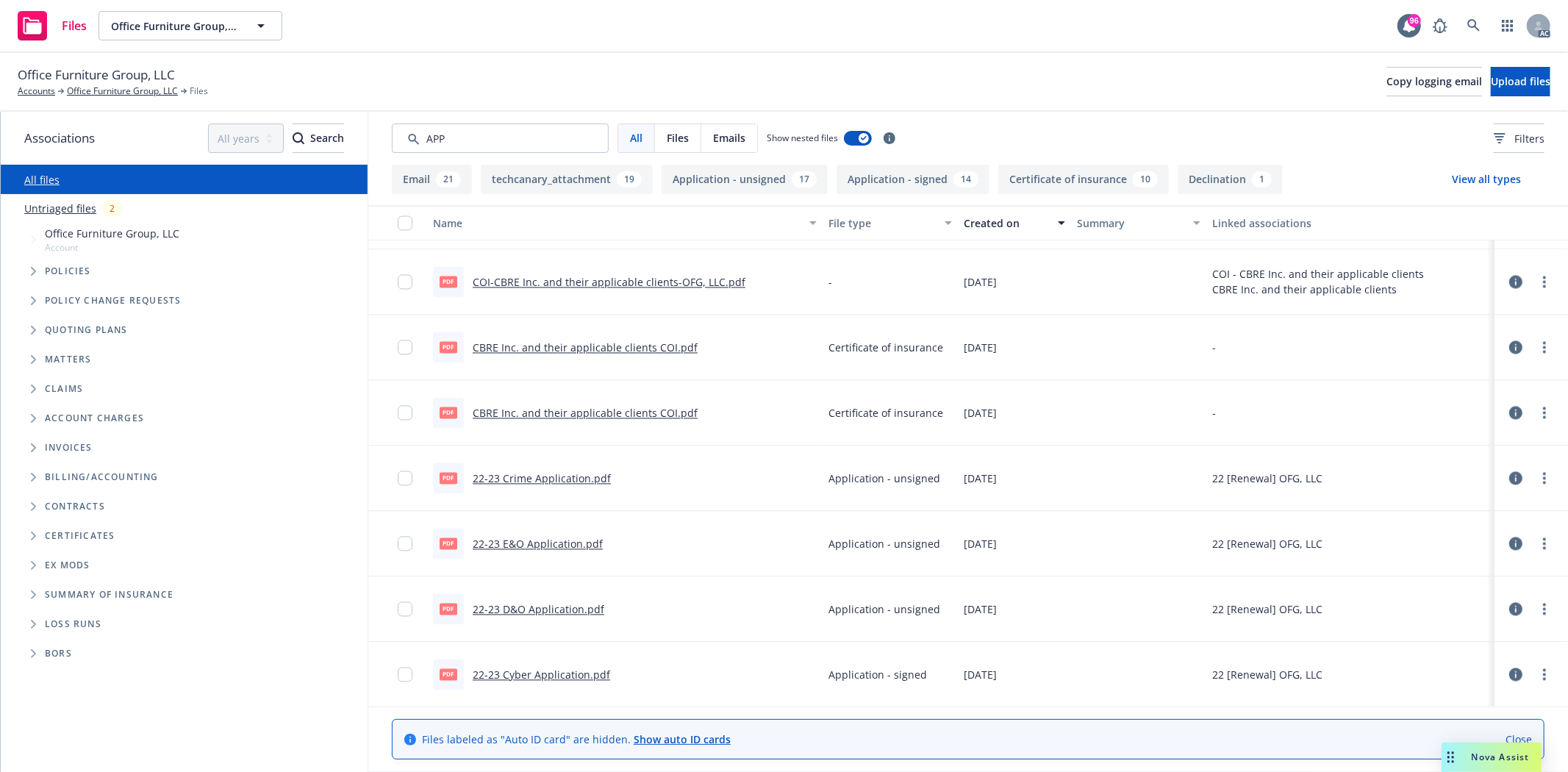
scroll to position [2613, 0]
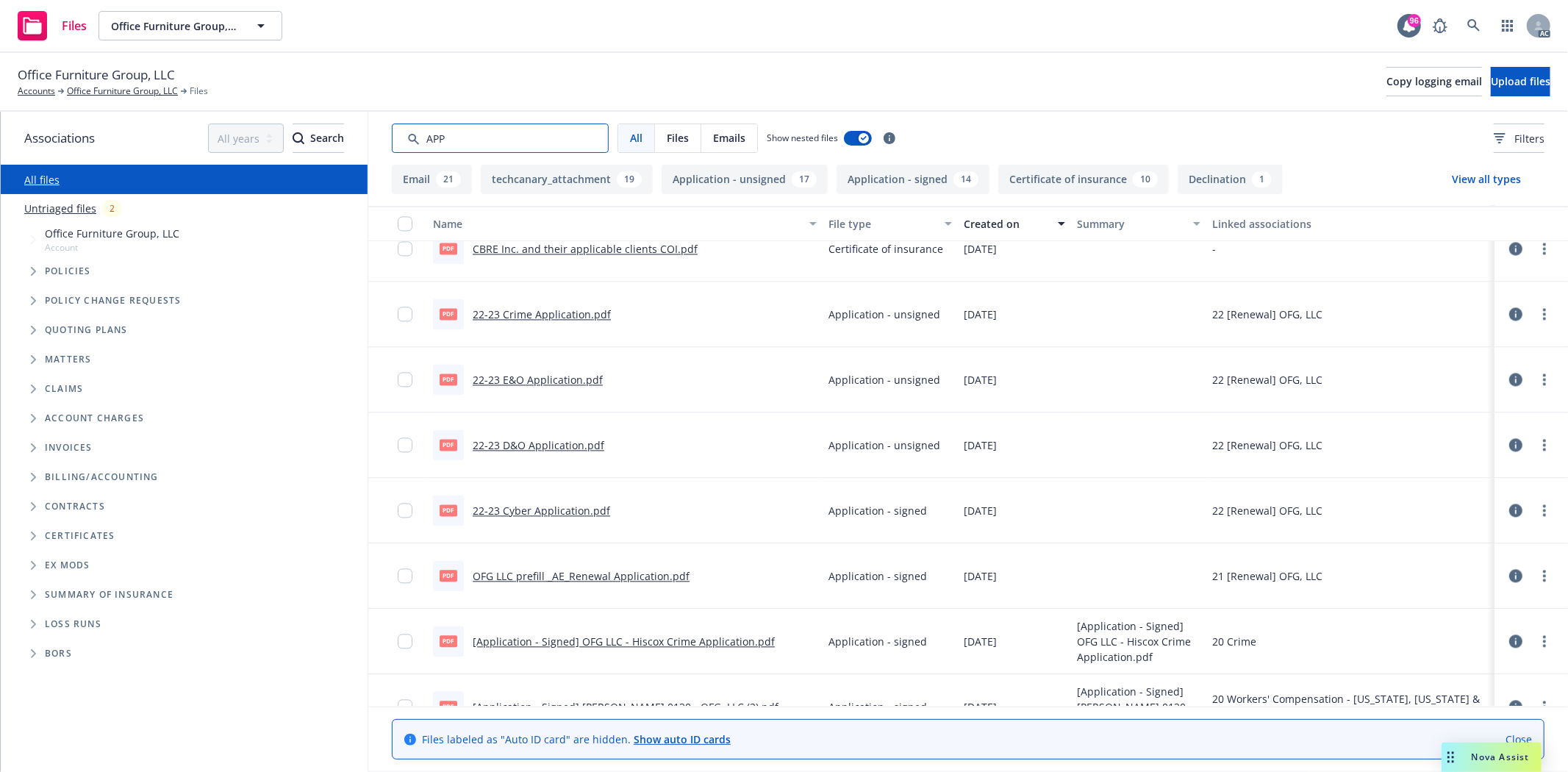
click at [495, 149] on input "Search by keyword..." at bounding box center [500, 138] width 217 height 30
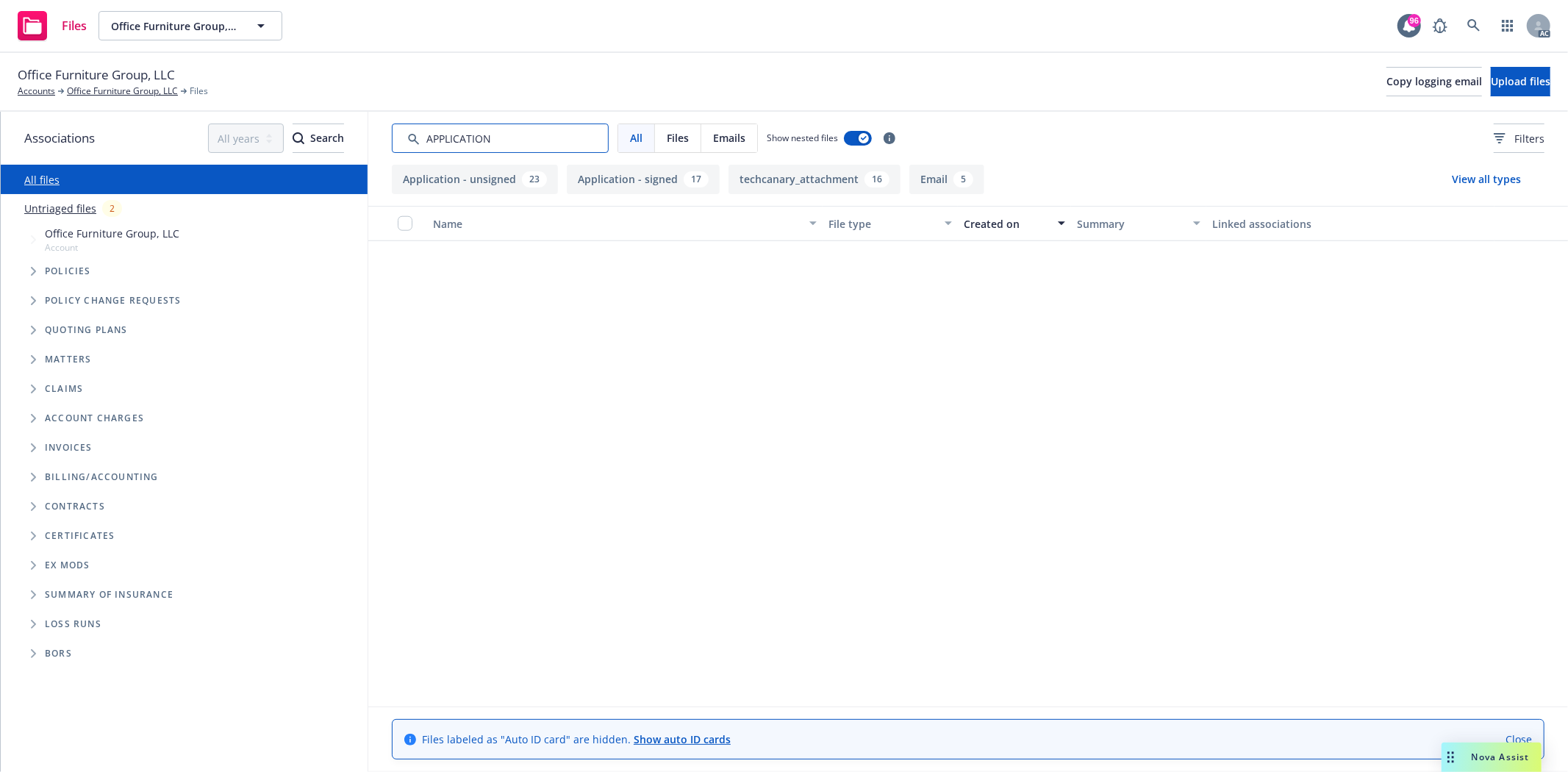
scroll to position [0, 0]
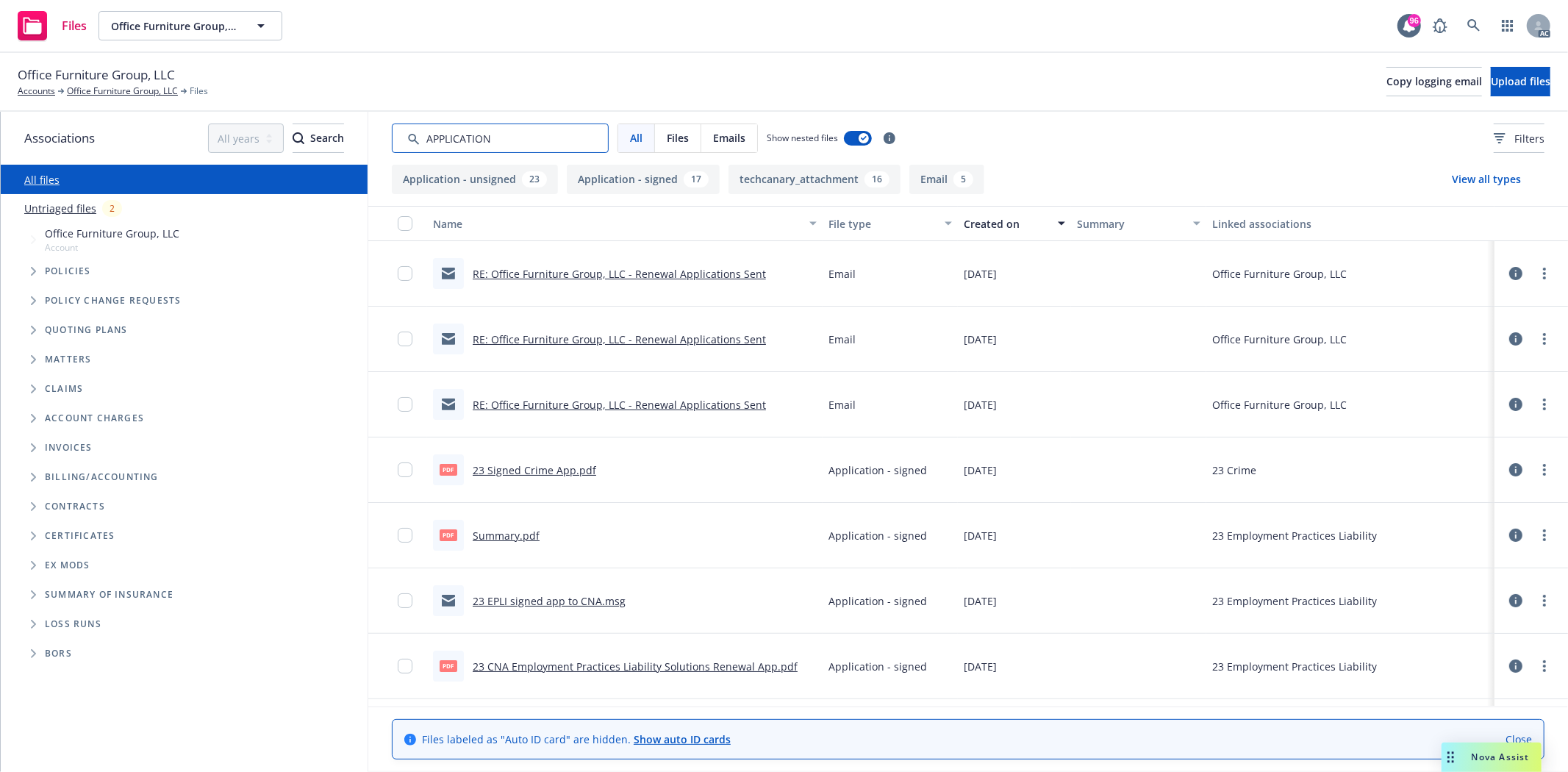
type input "APPLICATION"
click at [971, 226] on div "Created on" at bounding box center [1006, 224] width 85 height 15
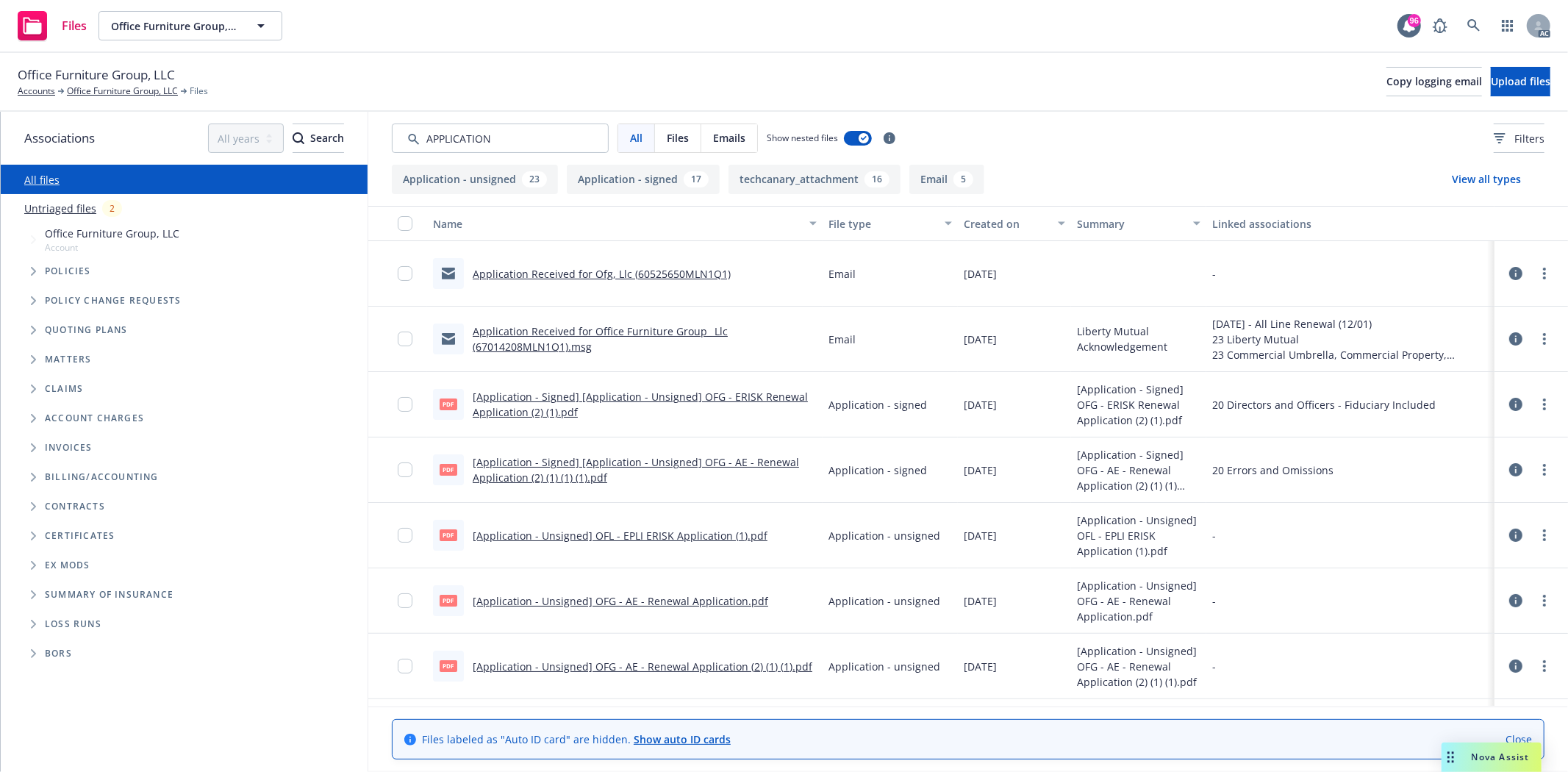
click at [971, 226] on div "Created on" at bounding box center [1006, 224] width 85 height 15
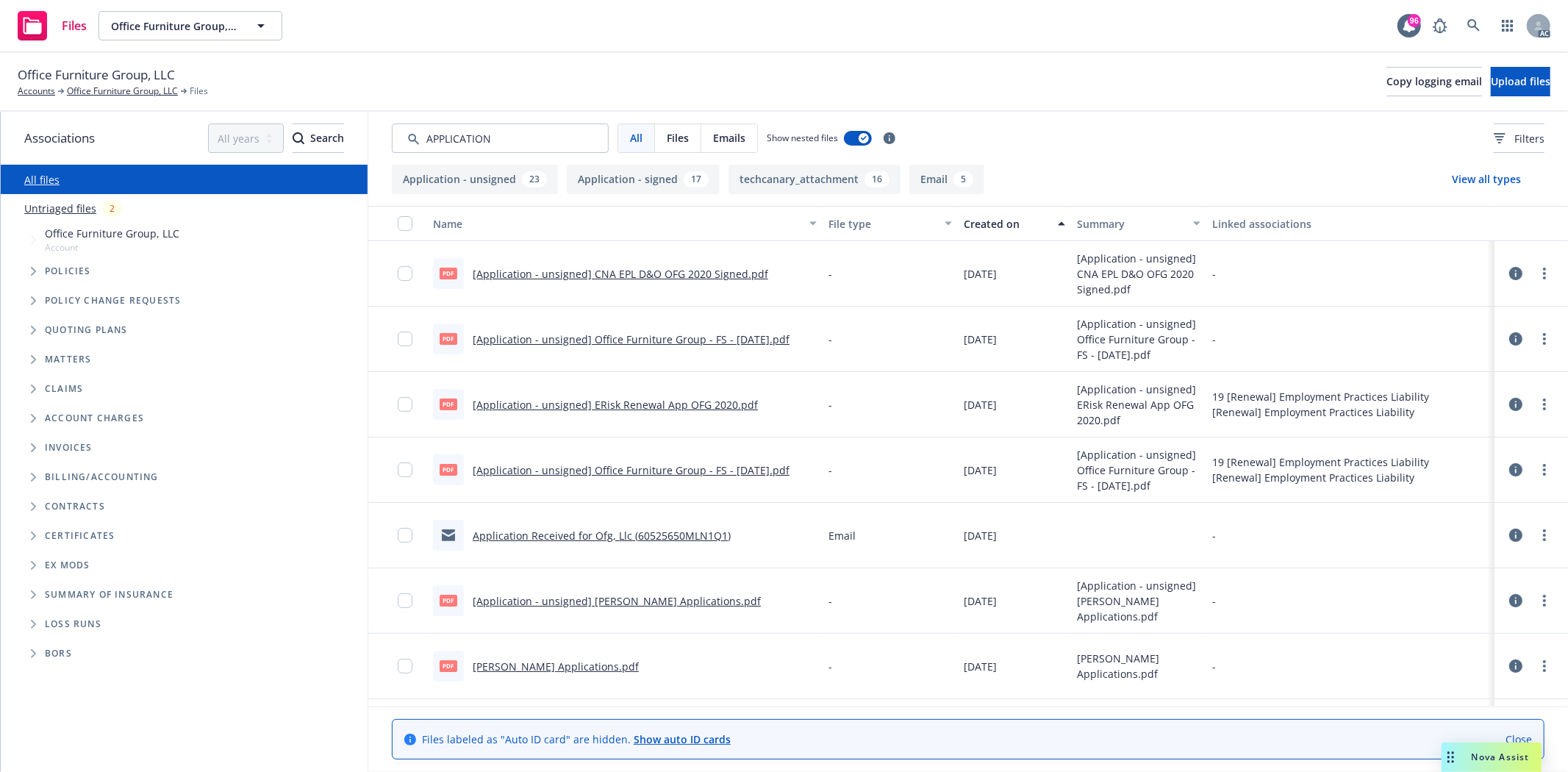
click at [971, 226] on div "Created on" at bounding box center [1006, 224] width 85 height 15
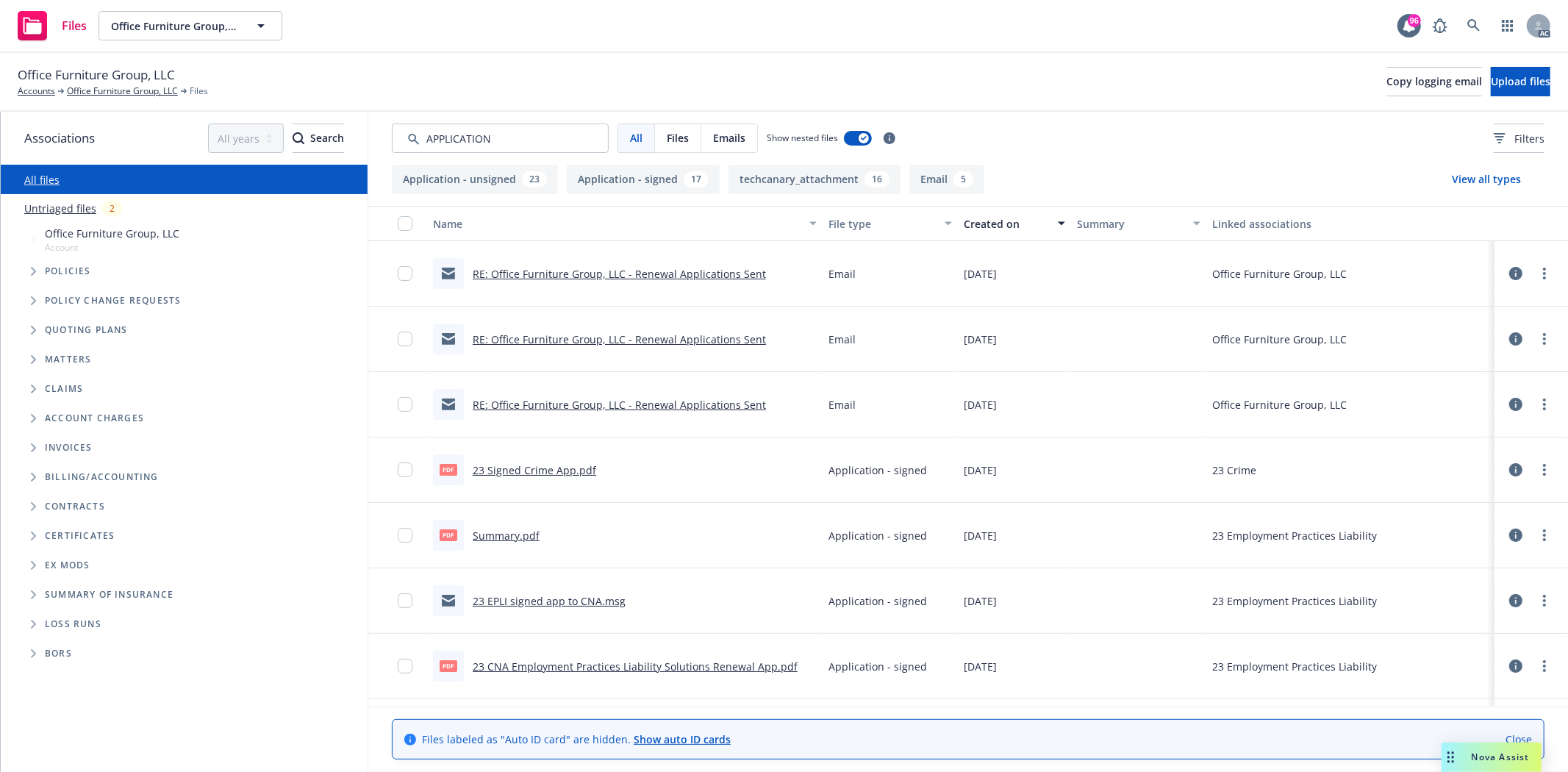
click at [630, 273] on link "RE: Office Furniture Group, LLC - Renewal Applications Sent" at bounding box center [619, 274] width 293 height 14
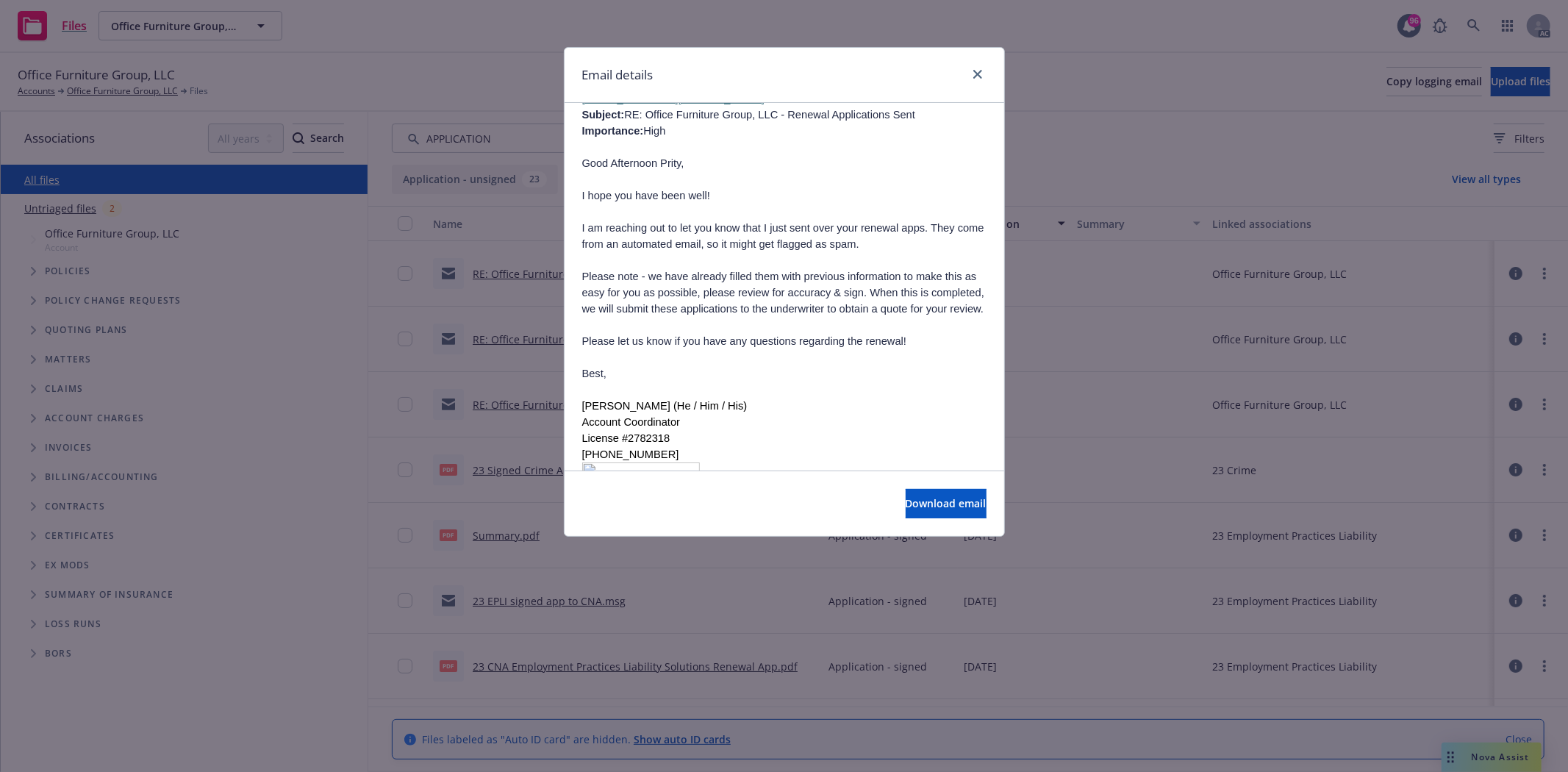
scroll to position [1143, 0]
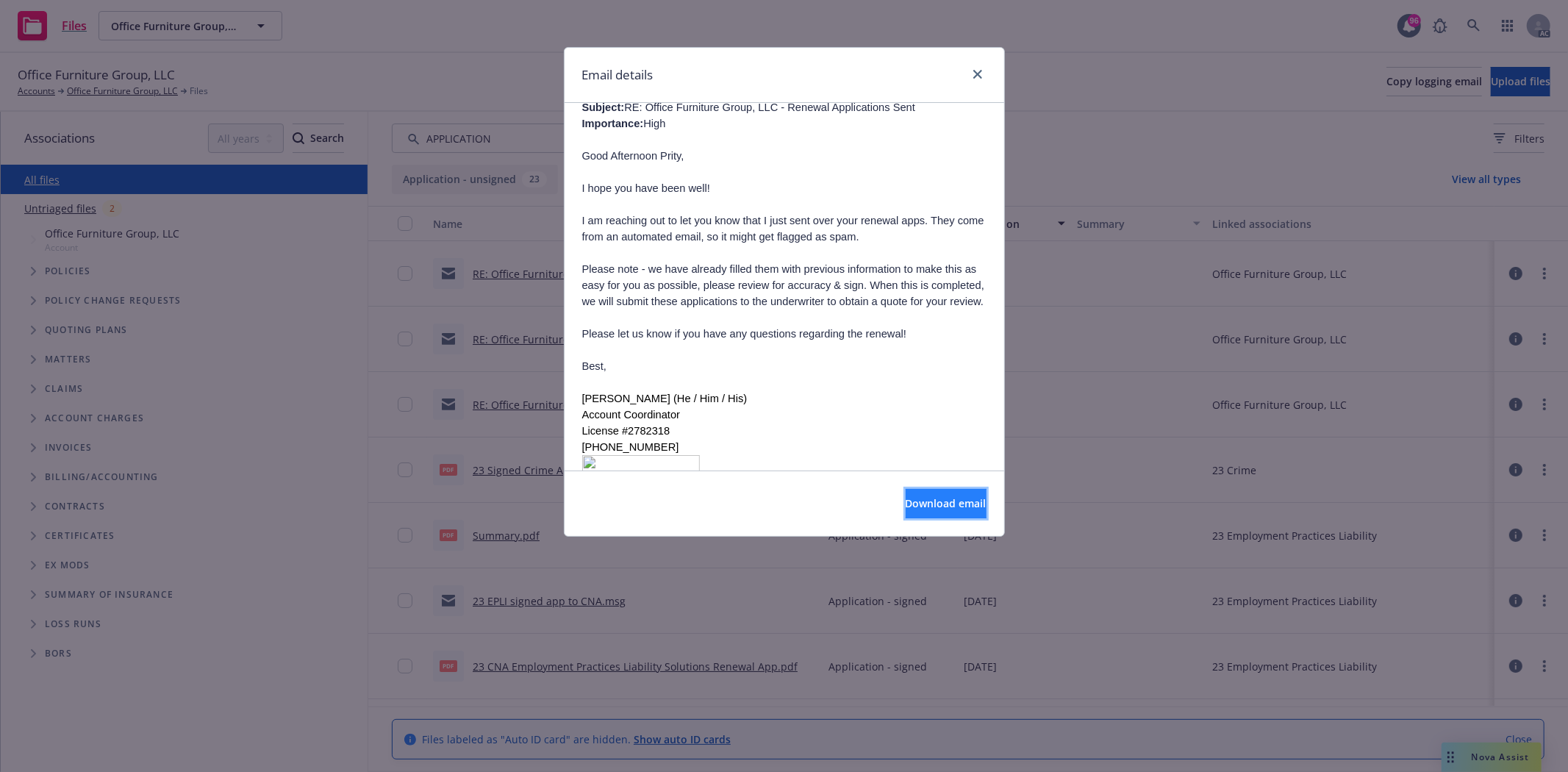
click at [906, 504] on span "Download email" at bounding box center [946, 503] width 81 height 14
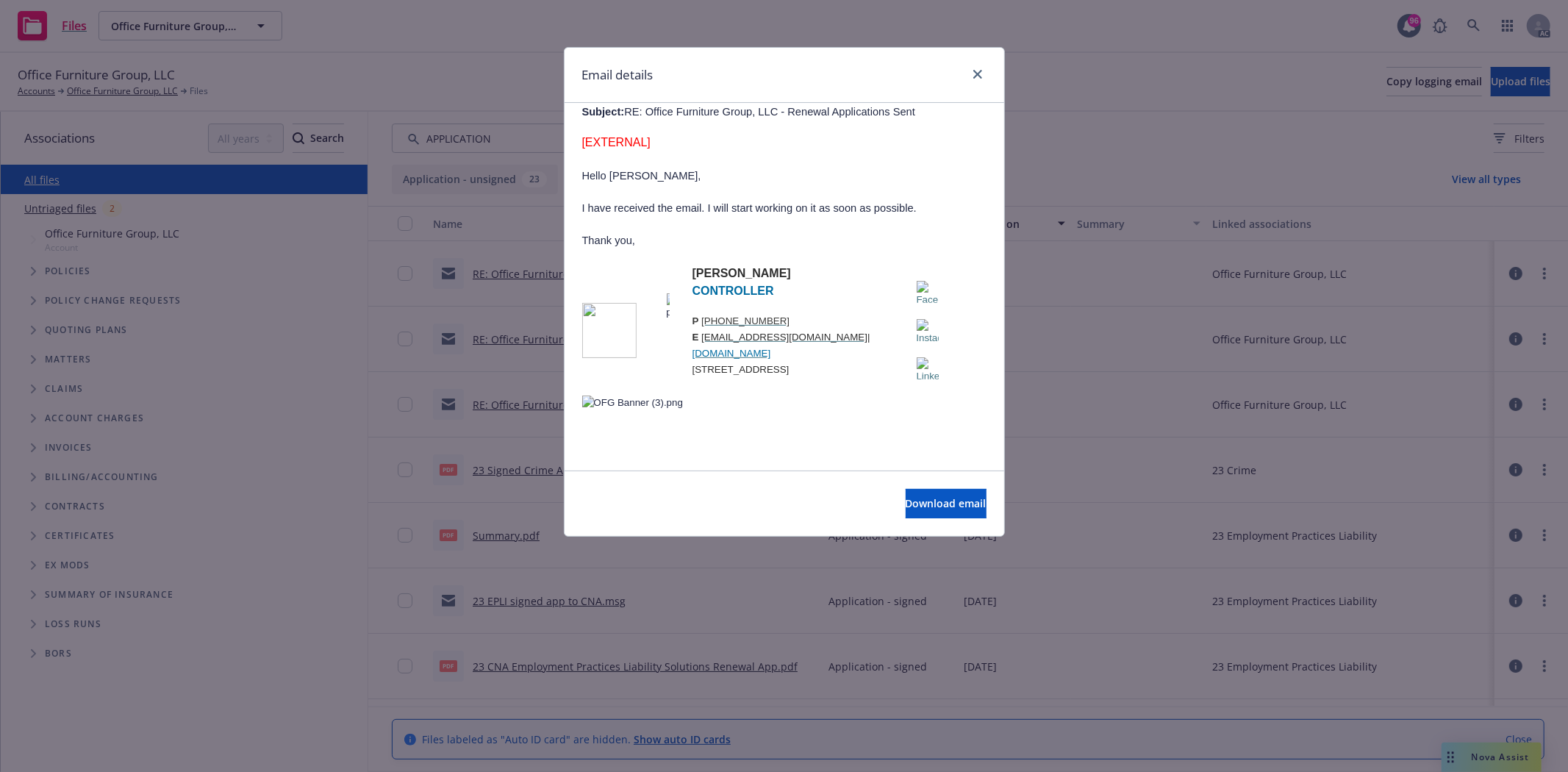
scroll to position [980, 0]
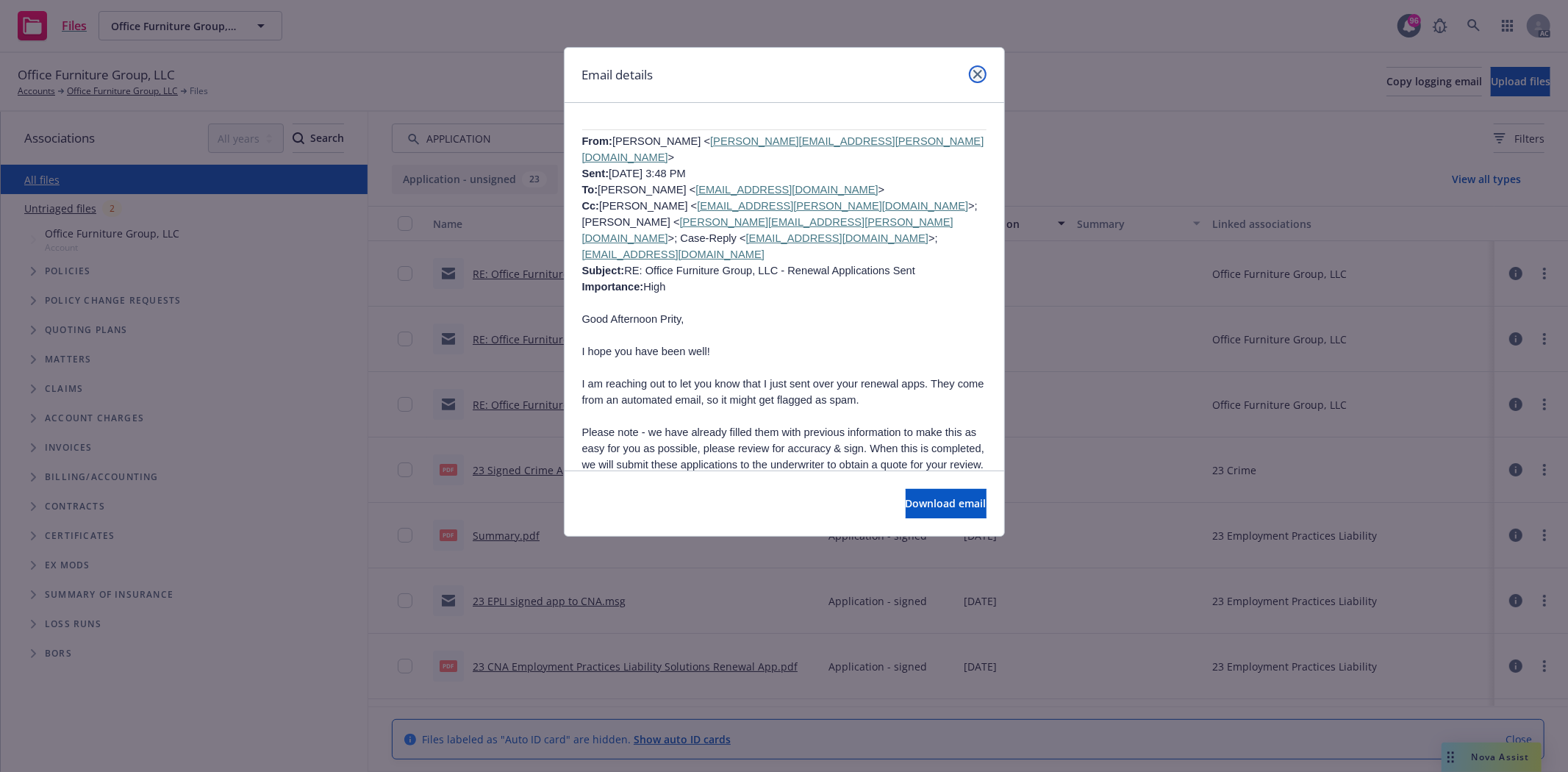
click at [979, 75] on icon "close" at bounding box center [978, 74] width 8 height 8
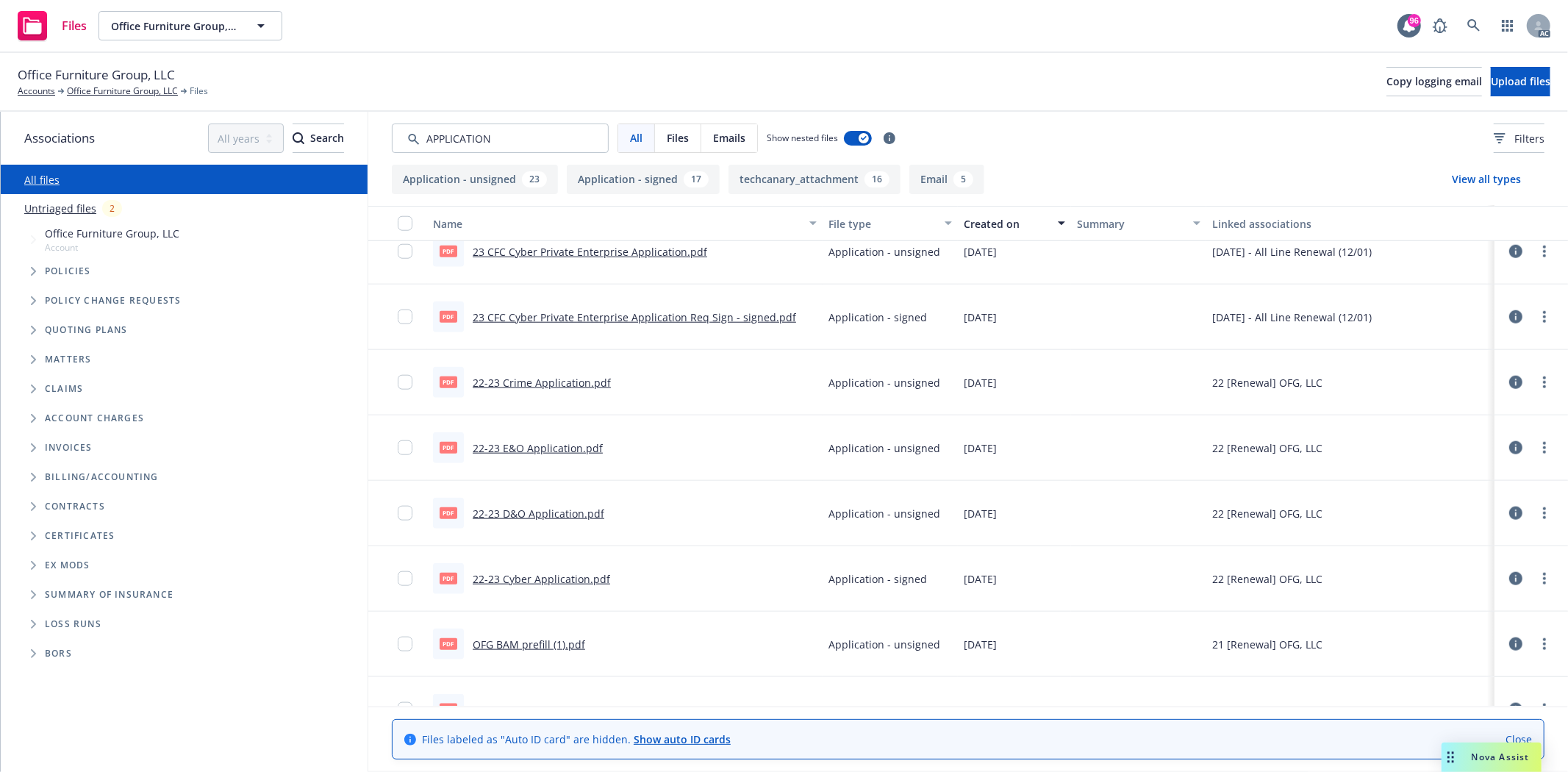
scroll to position [1224, 0]
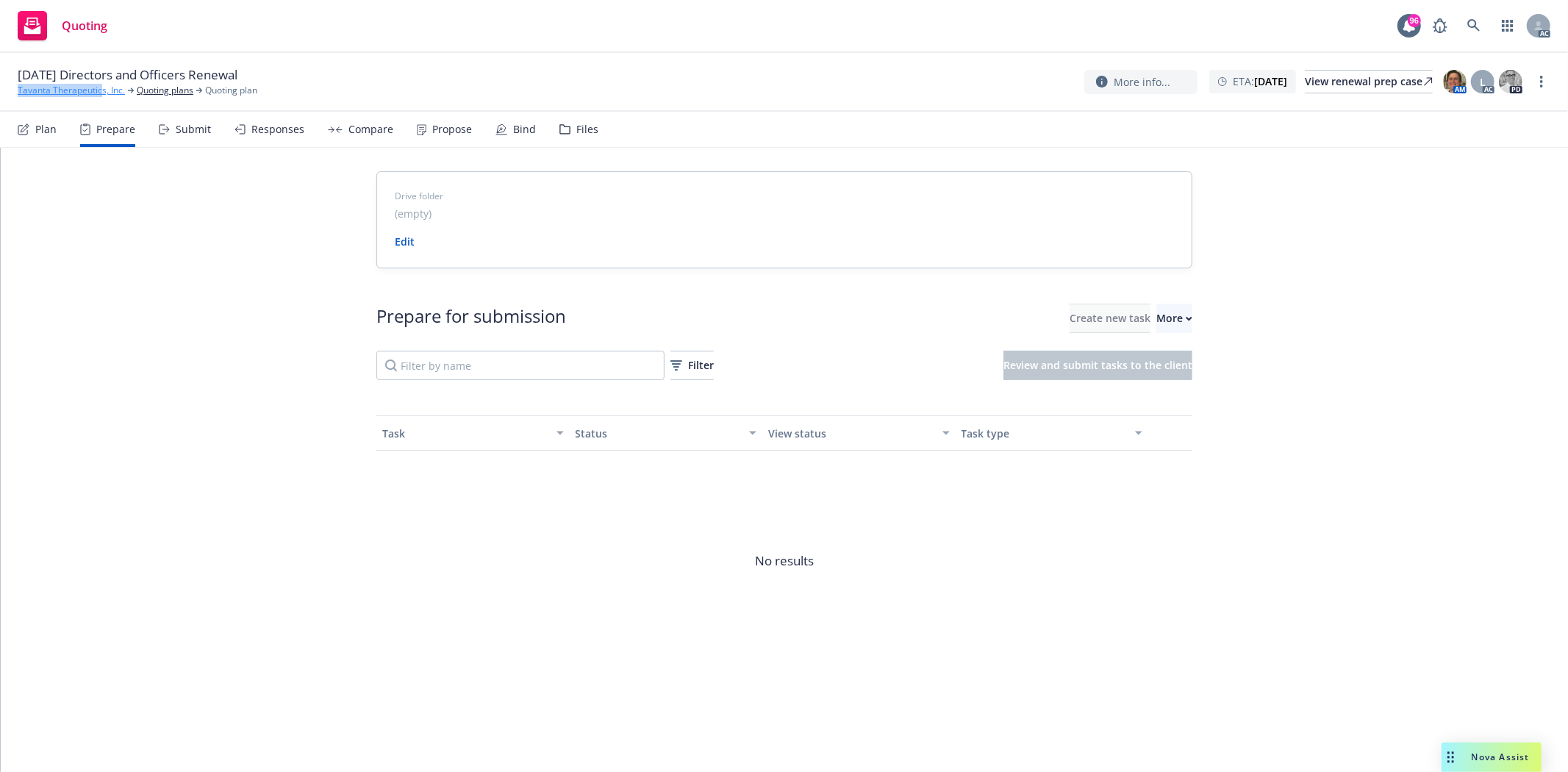
drag, startPoint x: 8, startPoint y: 86, endPoint x: 99, endPoint y: 90, distance: 91.1
click at [99, 90] on div "12/09/25 Directors and Officers Renewal Tavanta Therapeutics, Inc. Quoting plan…" at bounding box center [784, 83] width 1568 height 59
copy link "Tavanta Therapeutic"
click at [1156, 313] on div "More" at bounding box center [1174, 318] width 36 height 28
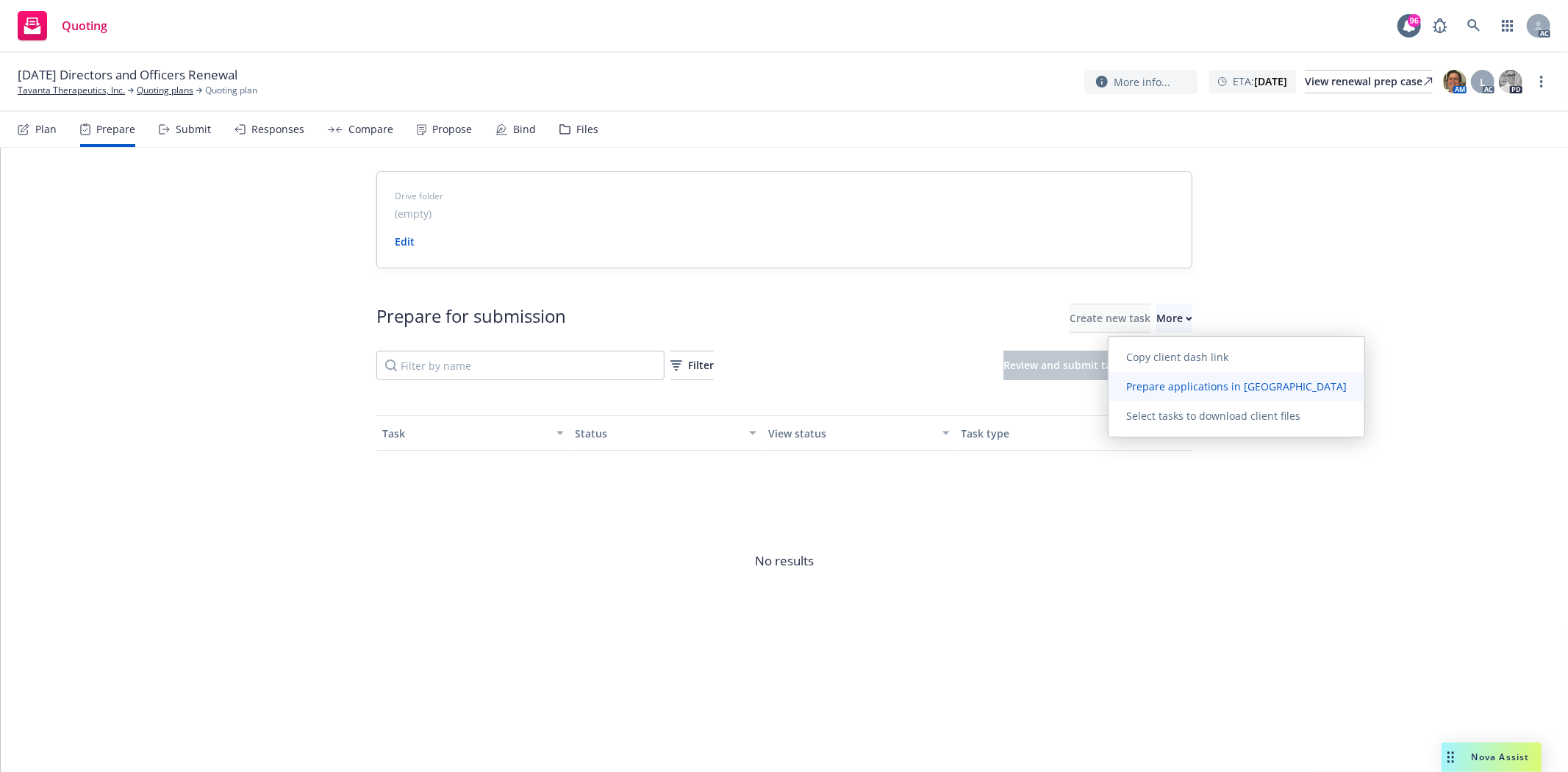
click at [1163, 390] on span "Prepare applications in Indio" at bounding box center [1236, 386] width 256 height 14
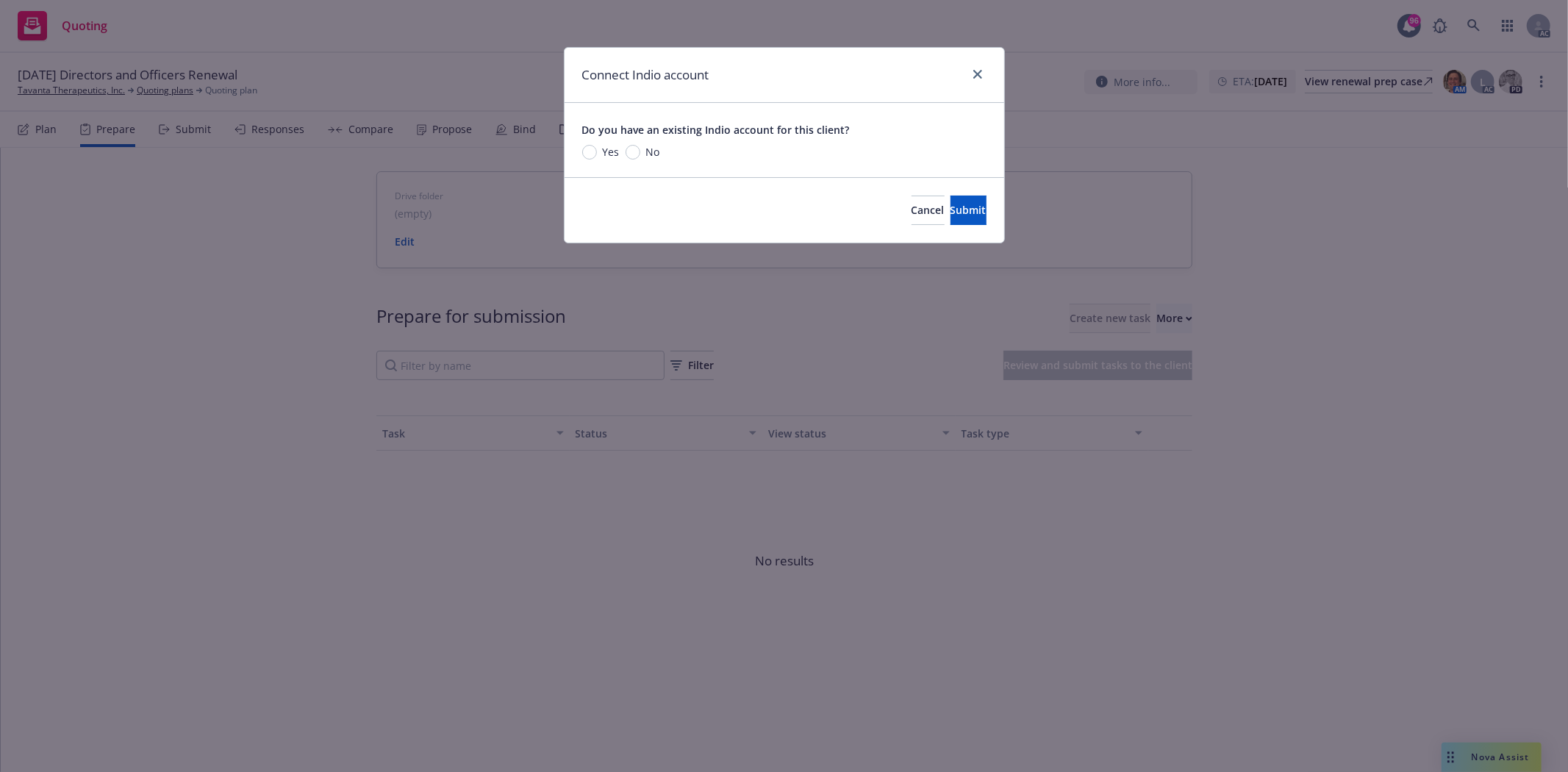
click at [607, 150] on span "Yes" at bounding box center [611, 151] width 17 height 15
click at [597, 150] on input "Yes" at bounding box center [589, 151] width 14 height 14
radio input "true"
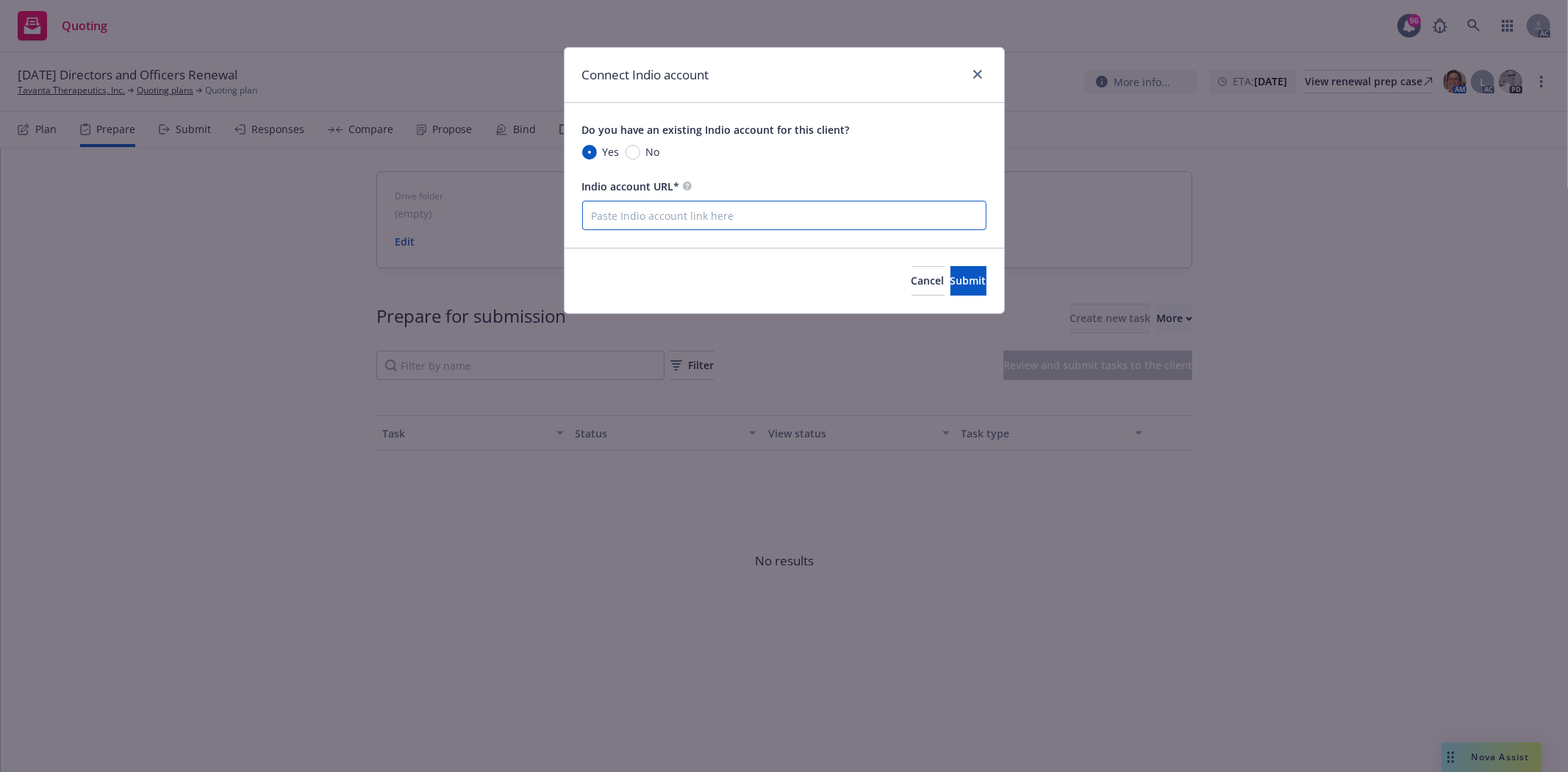
click at [747, 218] on input "Indio account URL*" at bounding box center [784, 215] width 404 height 30
paste input "https://newfront.useindio.com/accounts/1090788/submissions"
type input "https://newfront.useindio.com/accounts/1090788/submissions"
click at [951, 278] on span "Submit" at bounding box center [968, 280] width 36 height 14
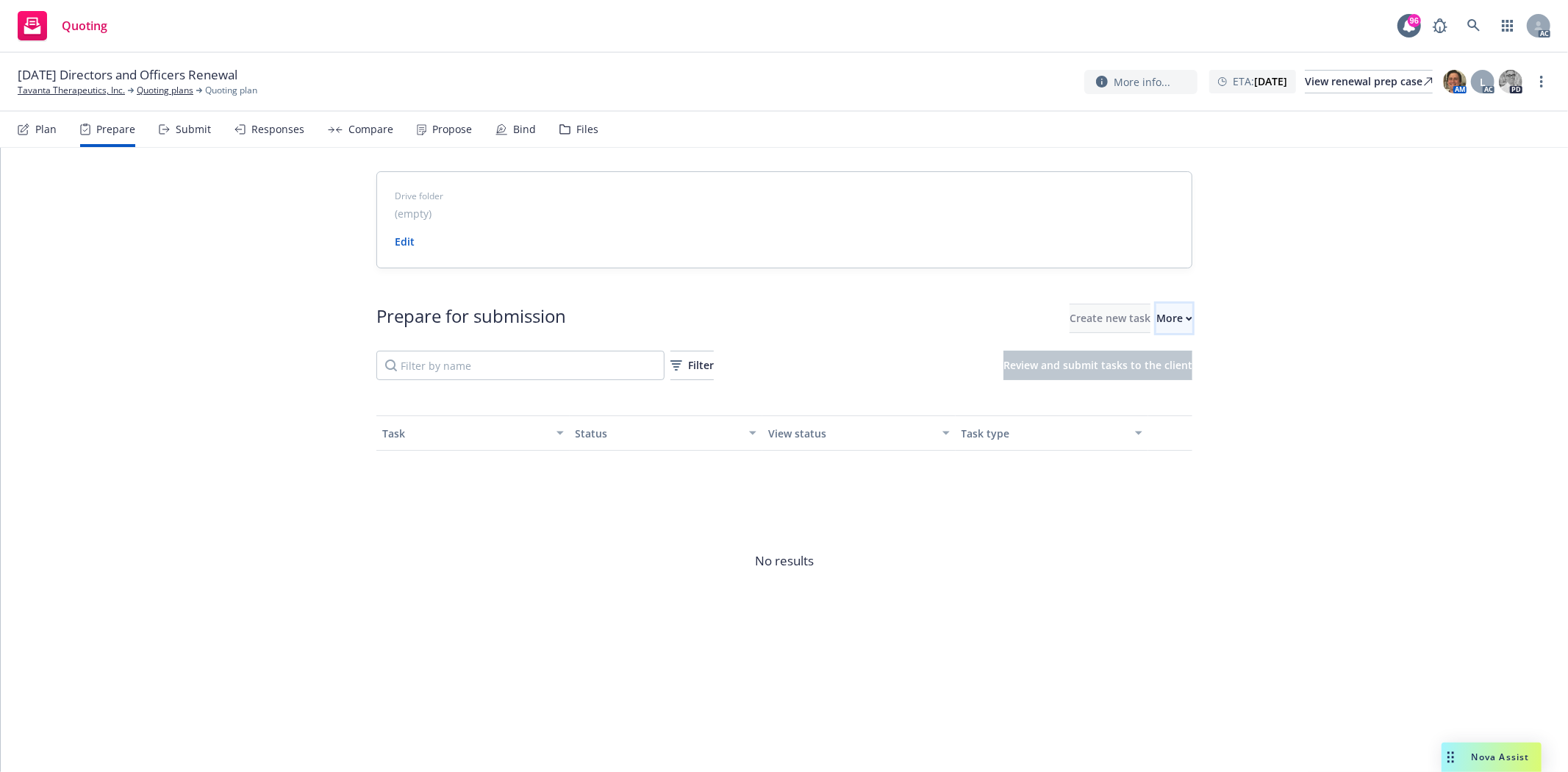
click at [1156, 316] on div "More" at bounding box center [1174, 318] width 36 height 28
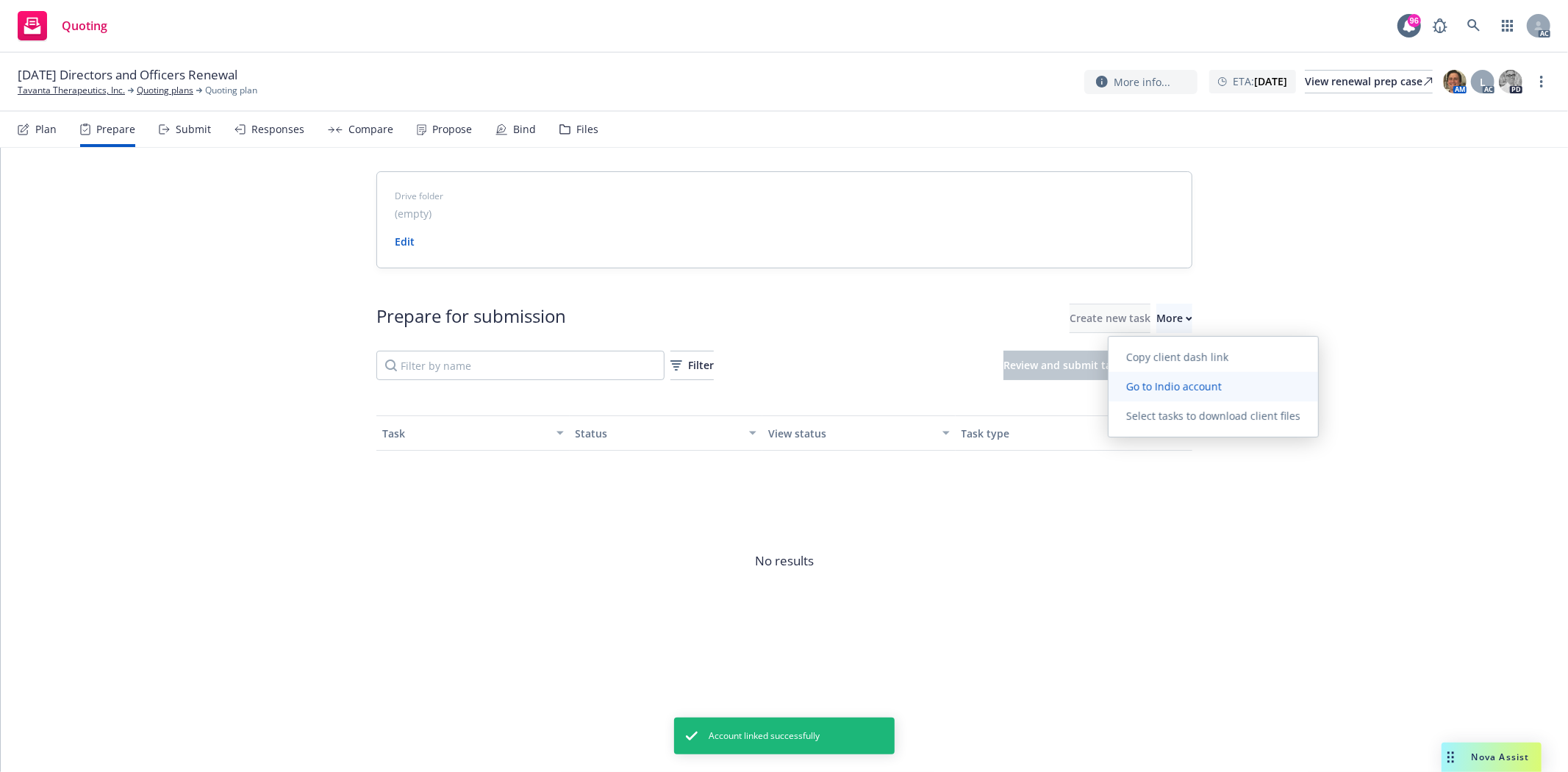
click at [1170, 382] on span "Go to Indio account" at bounding box center [1174, 386] width 131 height 14
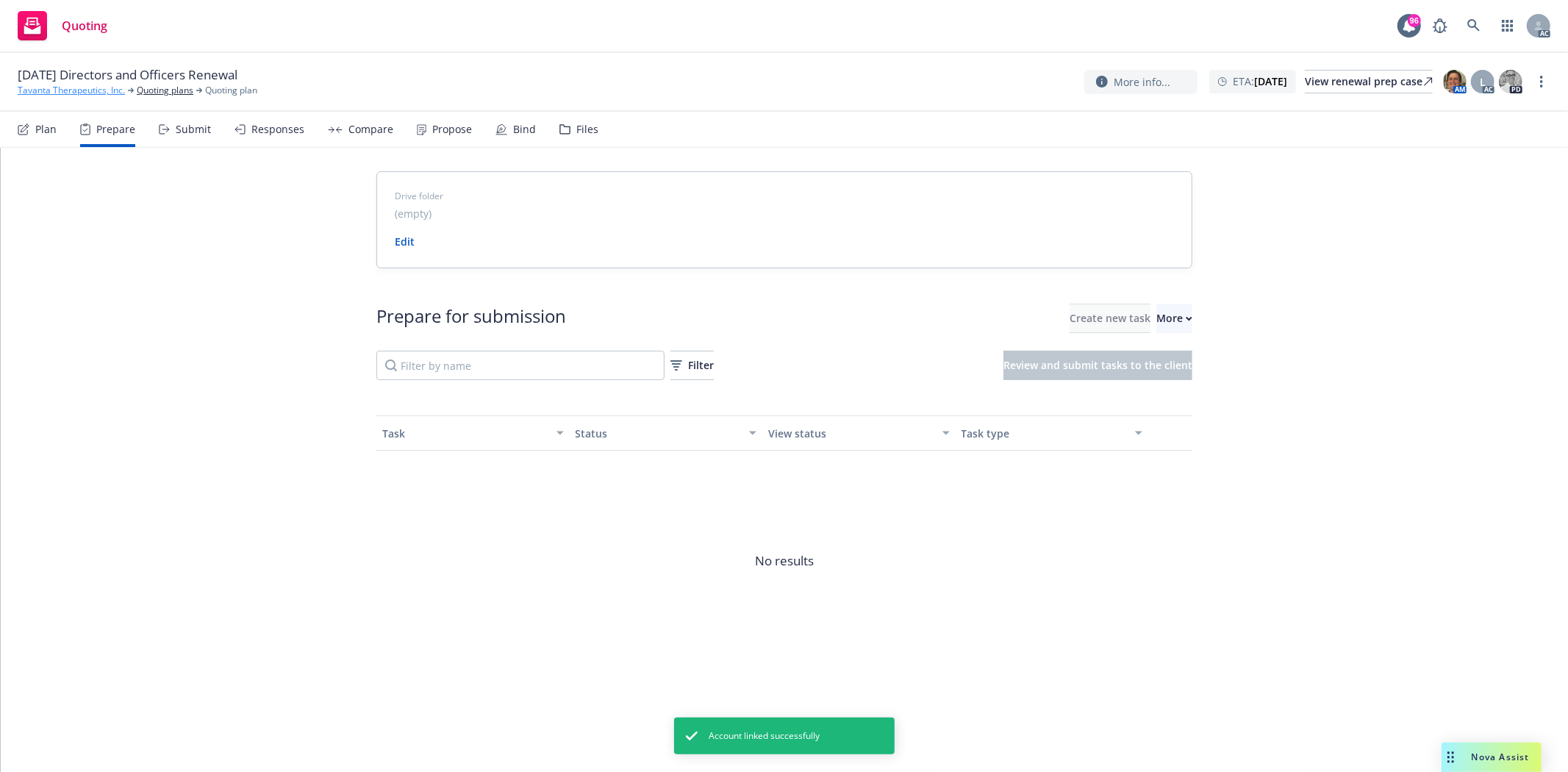
click at [64, 87] on link "Tavanta Therapeutics, Inc." at bounding box center [71, 90] width 107 height 14
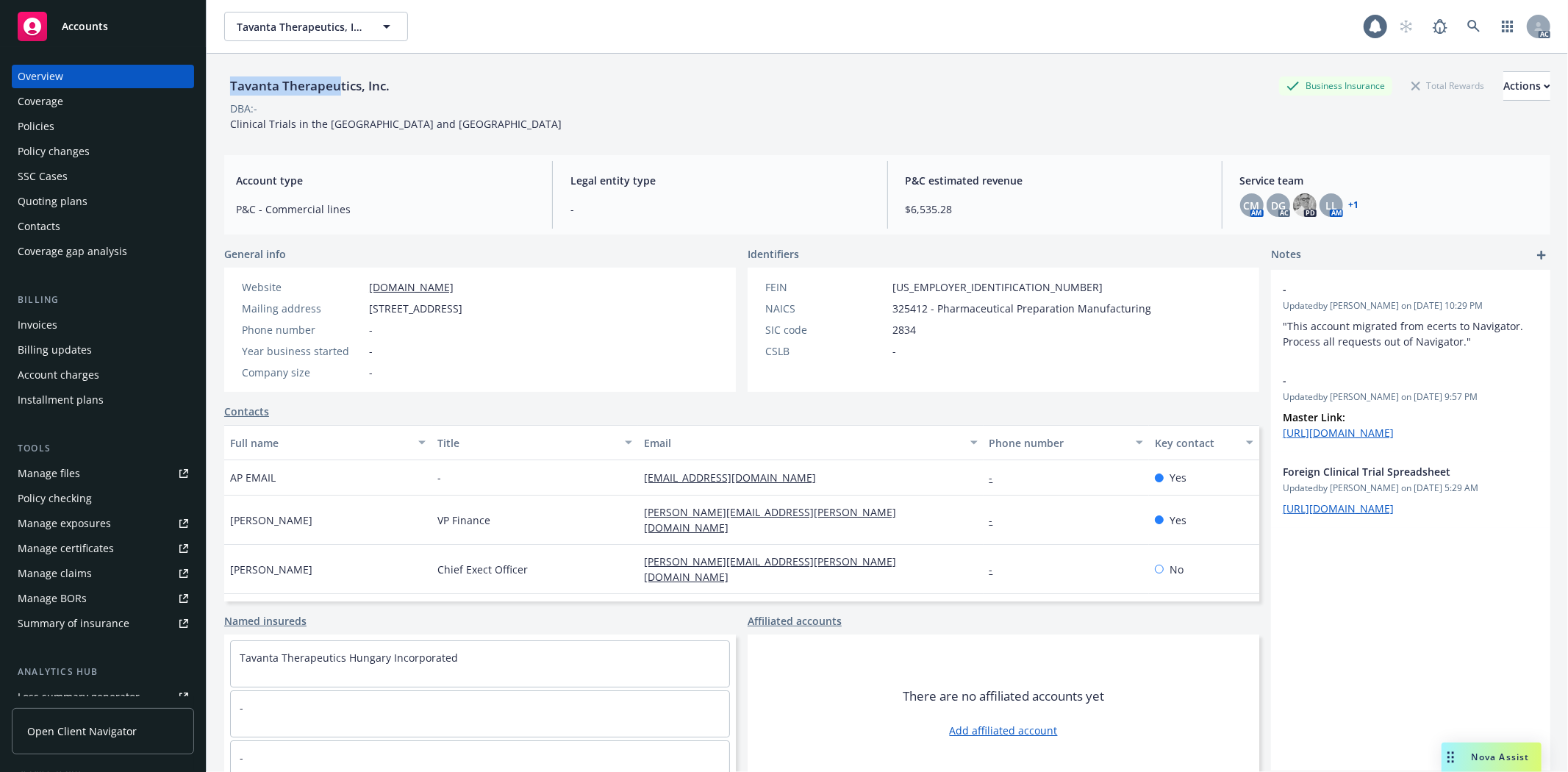
click at [335, 85] on div "Tavanta Therapeutics, Inc." at bounding box center [310, 85] width 172 height 19
drag, startPoint x: 224, startPoint y: 505, endPoint x: 354, endPoint y: 506, distance: 130.0
click at [354, 506] on div "[PERSON_NAME]" at bounding box center [327, 520] width 207 height 49
copy span "[PERSON_NAME]"
drag, startPoint x: 222, startPoint y: 473, endPoint x: 321, endPoint y: 490, distance: 100.4
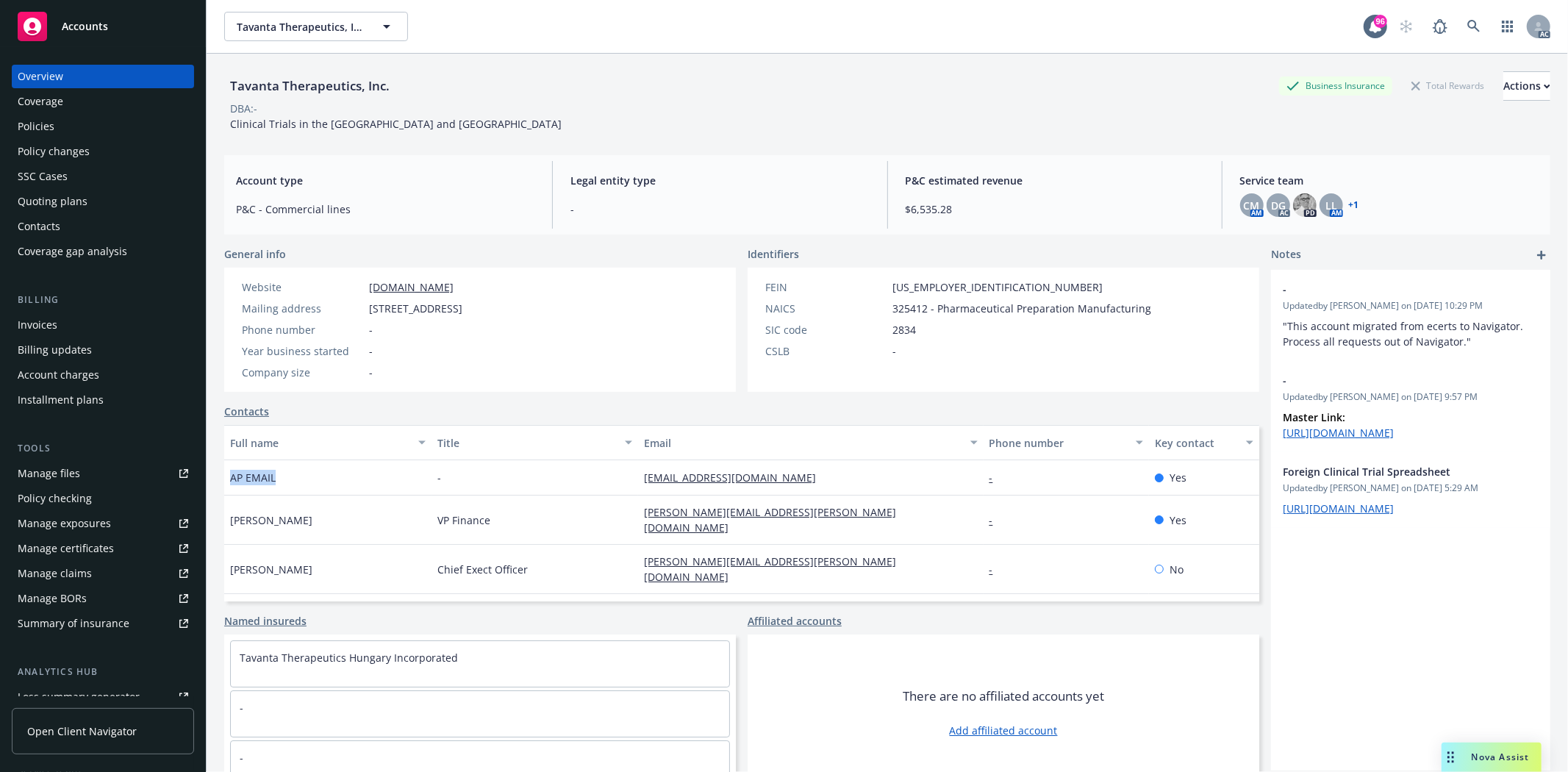
click at [321, 490] on div "Tavanta Therapeutics, Inc. Business Insurance Total Rewards Actions DBA: - Clin…" at bounding box center [887, 439] width 1362 height 772
copy span "AP EMAIL"
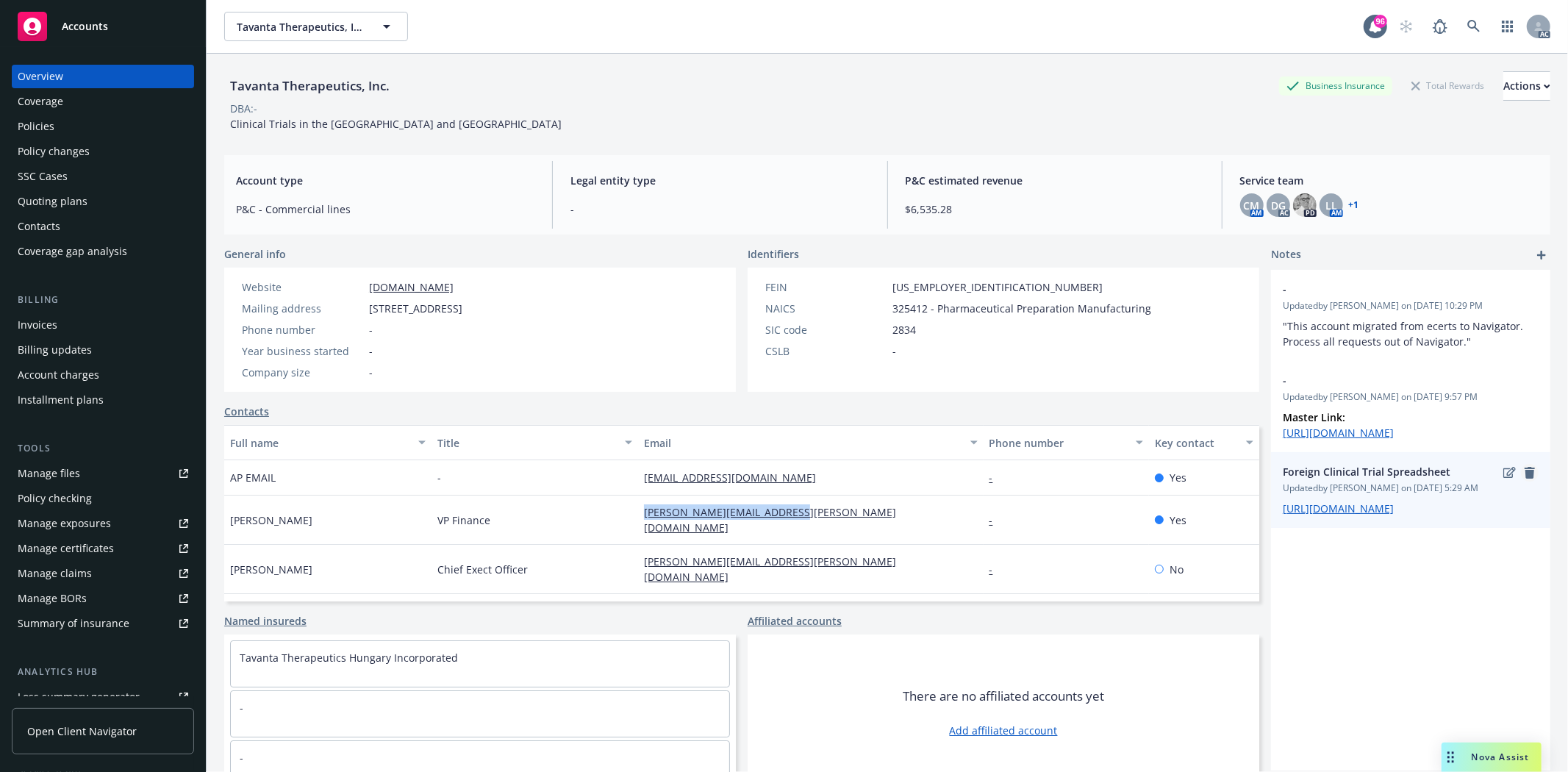
drag, startPoint x: 622, startPoint y: 511, endPoint x: 1510, endPoint y: 492, distance: 888.2
click at [846, 515] on div "Lester Szymanik VP Finance lester.szymanik@tavanta.com - Yes" at bounding box center [742, 520] width 1035 height 49
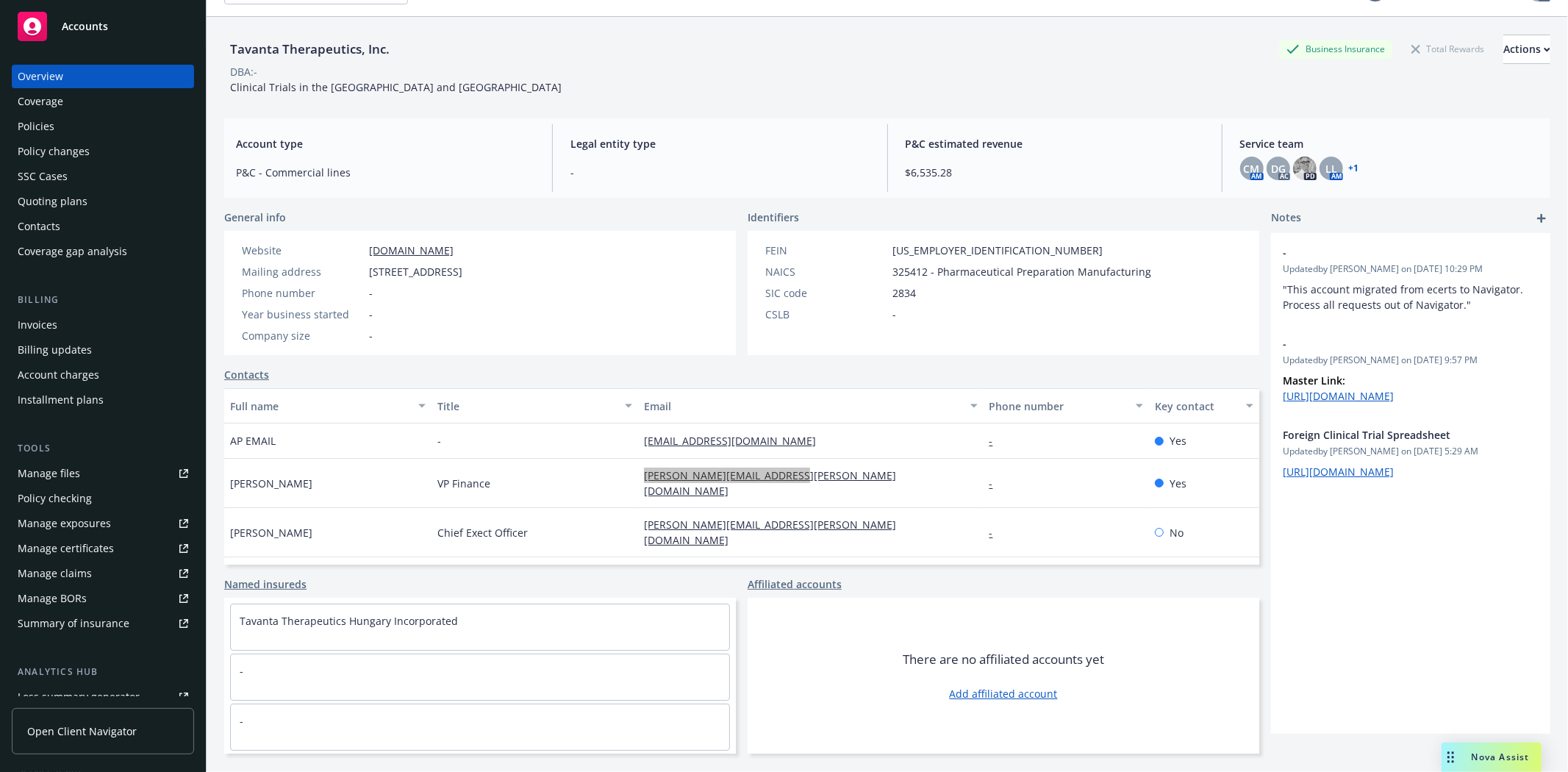
scroll to position [53, 0]
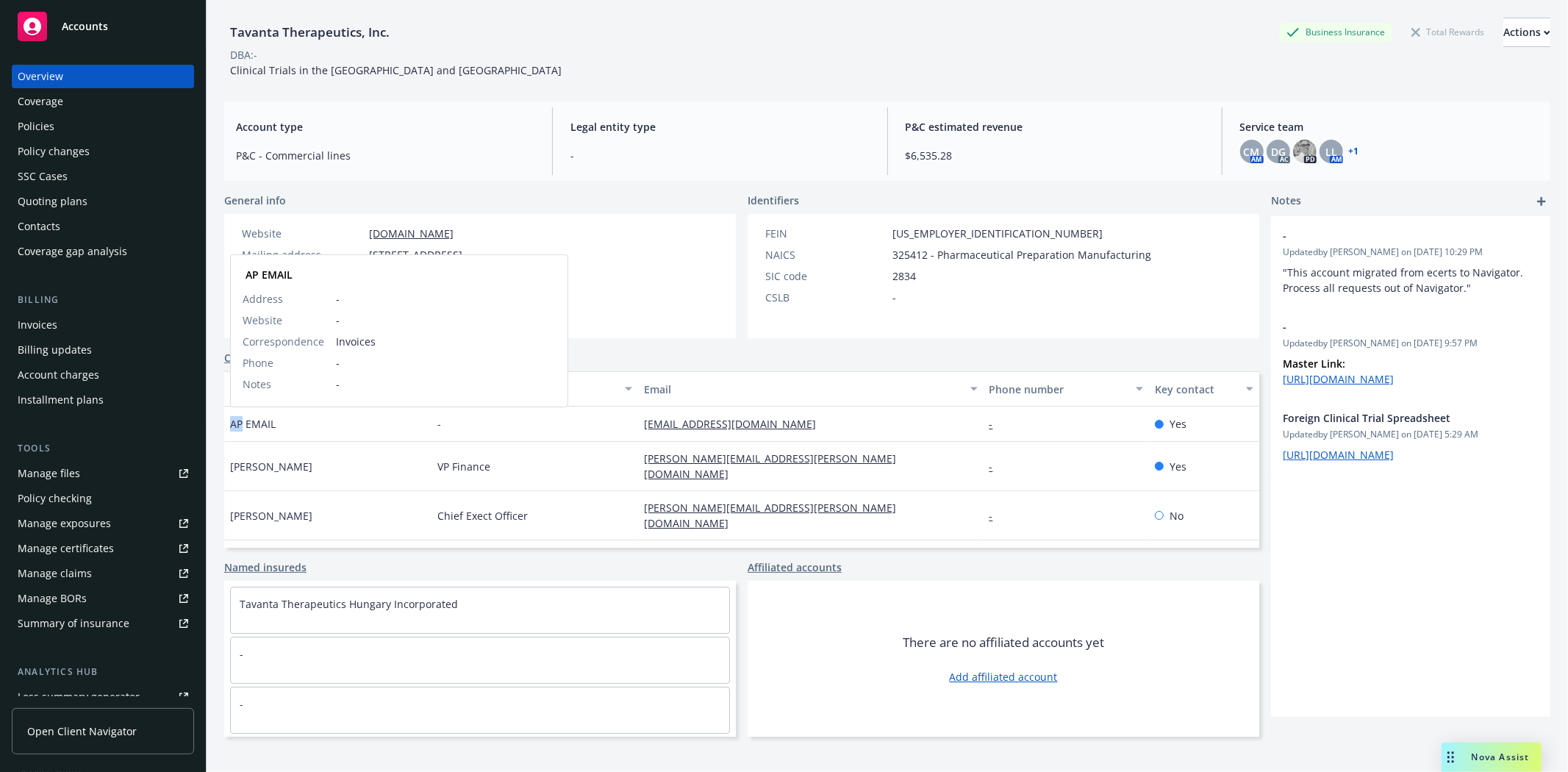
drag, startPoint x: 229, startPoint y: 422, endPoint x: 244, endPoint y: 419, distance: 15.3
click at [244, 419] on span "AP EMAIL" at bounding box center [253, 424] width 46 height 15
copy span "AP"
click at [261, 424] on span "AP EMAIL" at bounding box center [253, 424] width 46 height 15
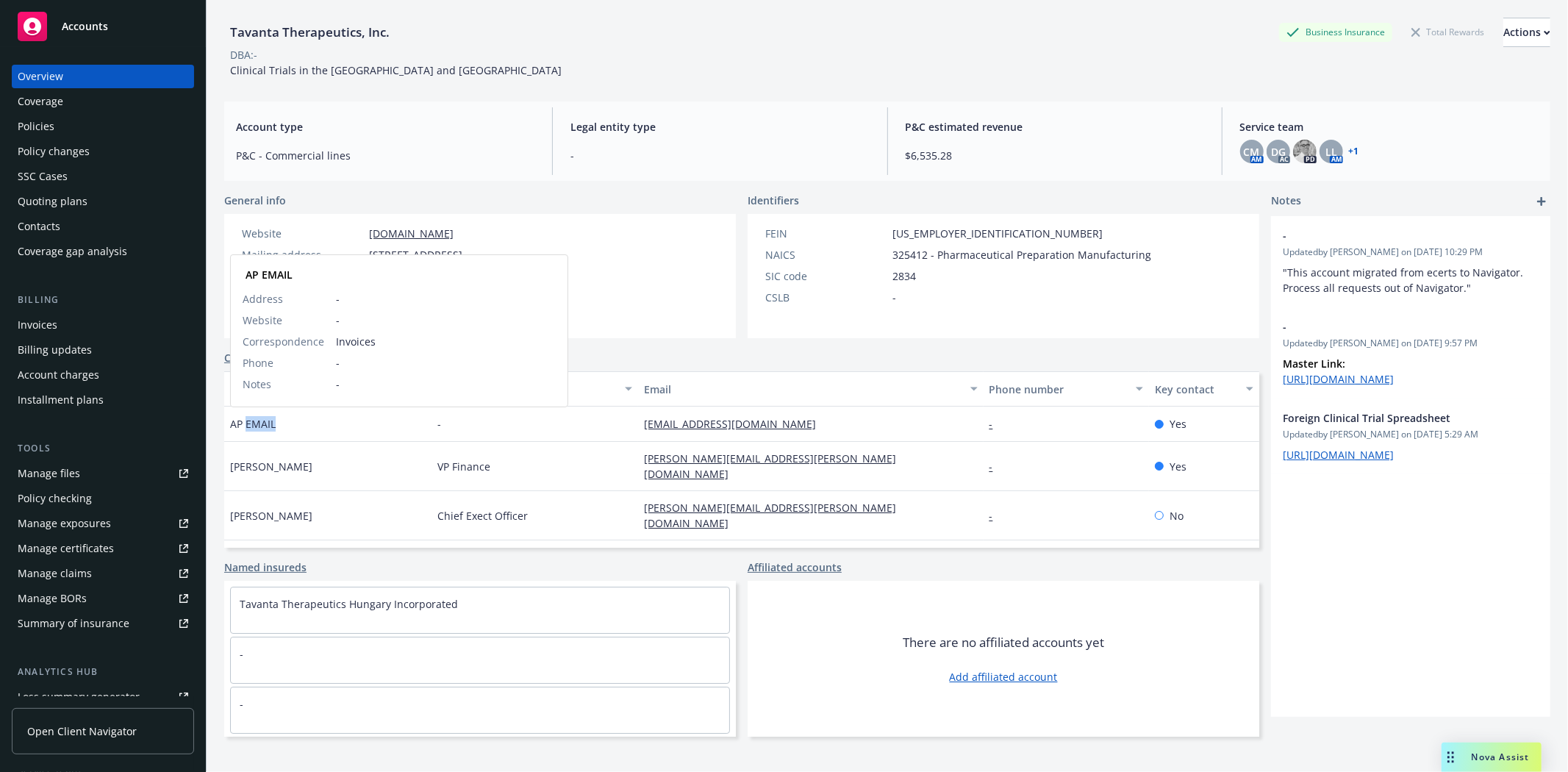
copy span "EMAIL"
drag, startPoint x: 635, startPoint y: 418, endPoint x: 768, endPoint y: 423, distance: 133.1
click at [774, 424] on div "[EMAIL_ADDRESS][DOMAIN_NAME]" at bounding box center [811, 424] width 345 height 36
copy link "[EMAIL_ADDRESS][DOMAIN_NAME]"
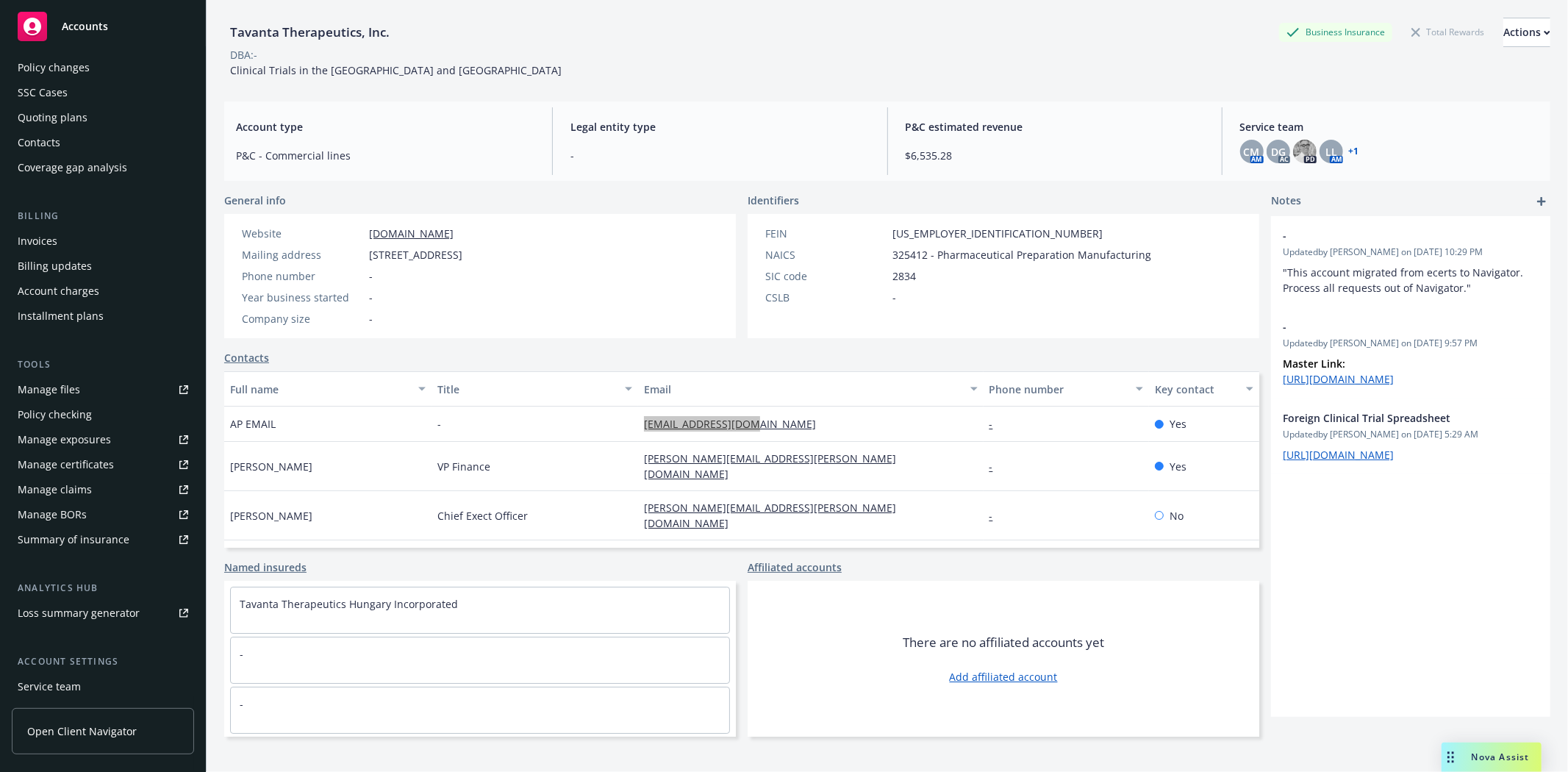
scroll to position [186, 0]
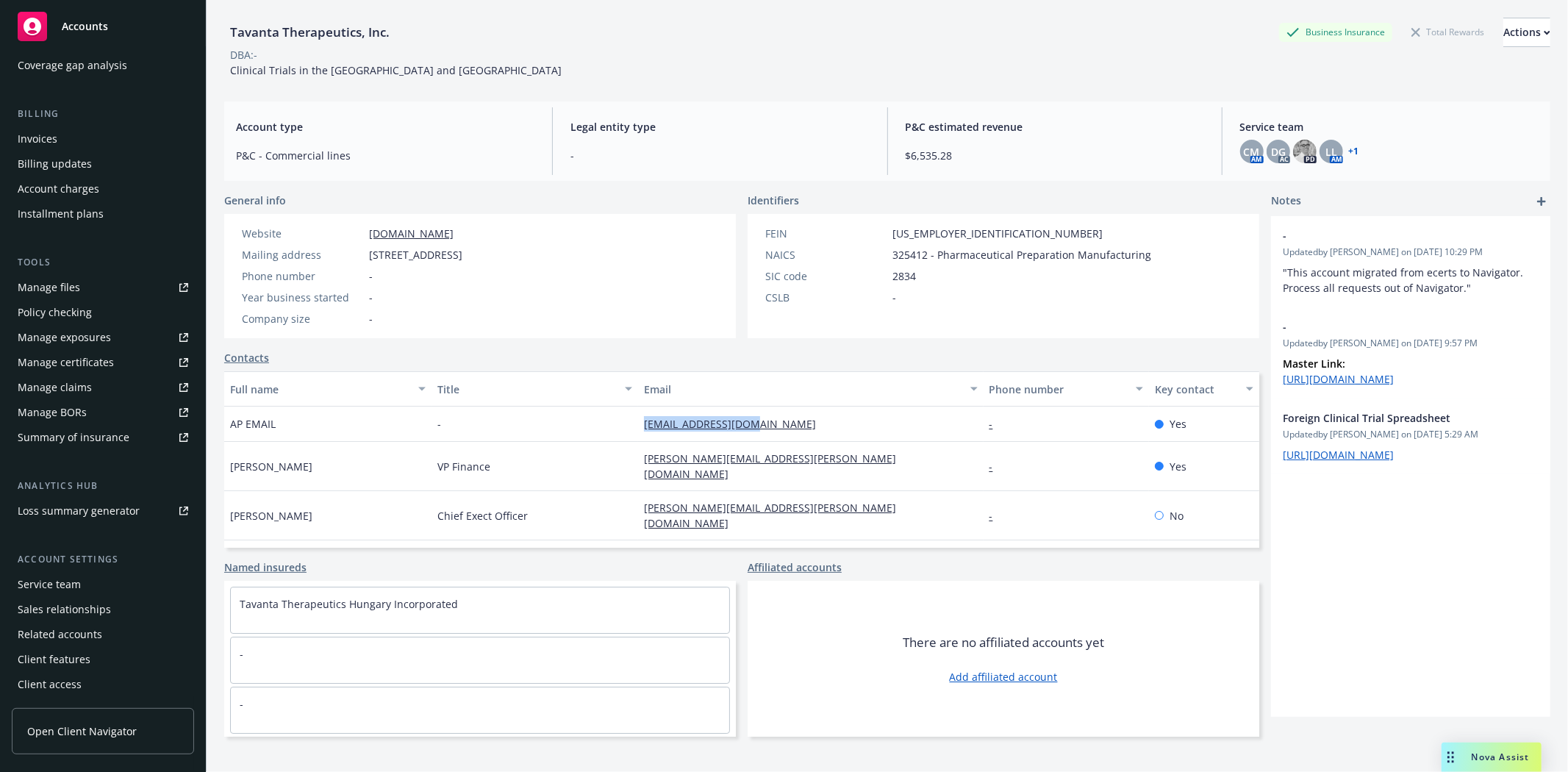
click at [81, 586] on div "Service team" at bounding box center [103, 584] width 171 height 24
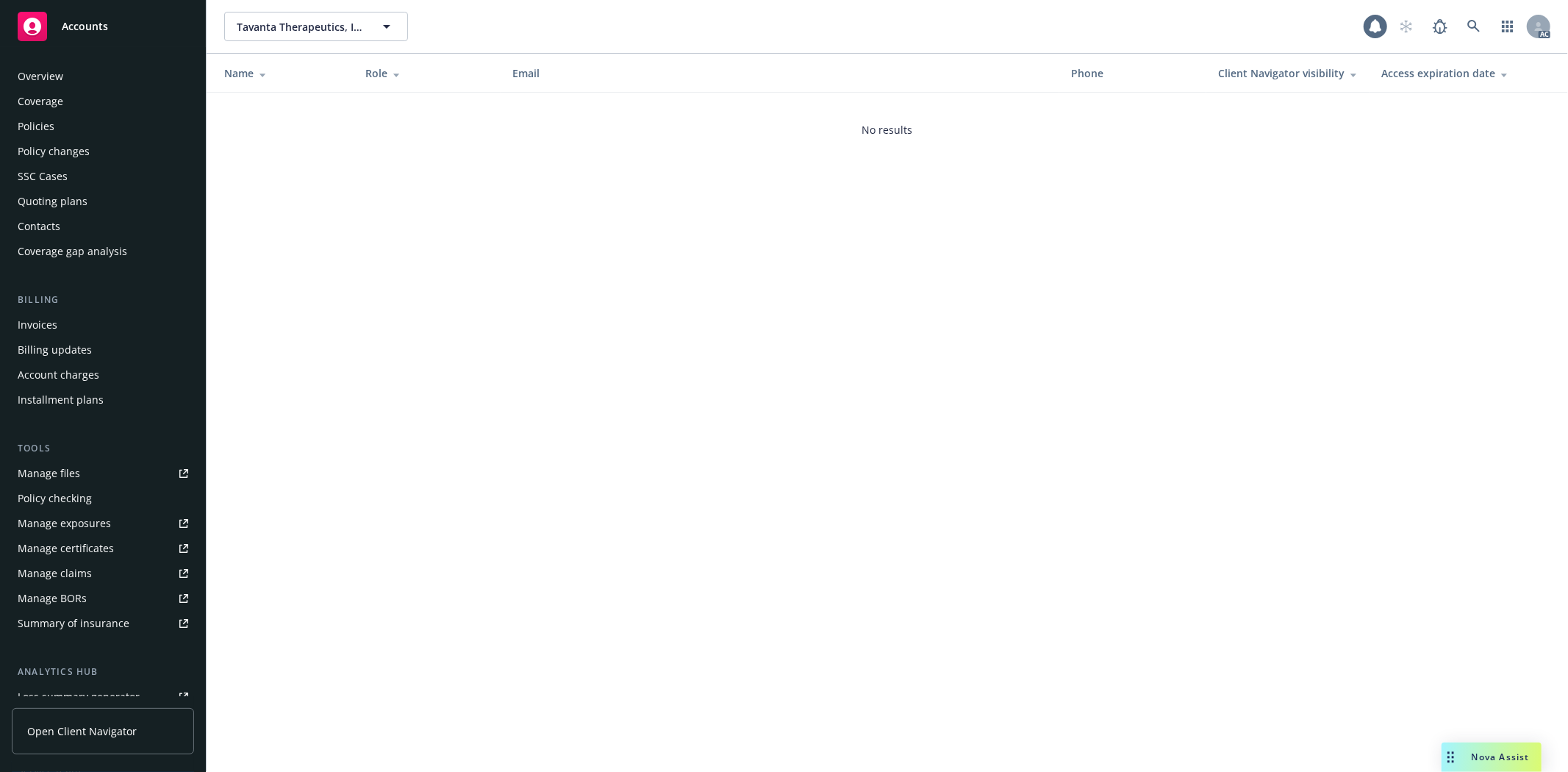
scroll to position [186, 0]
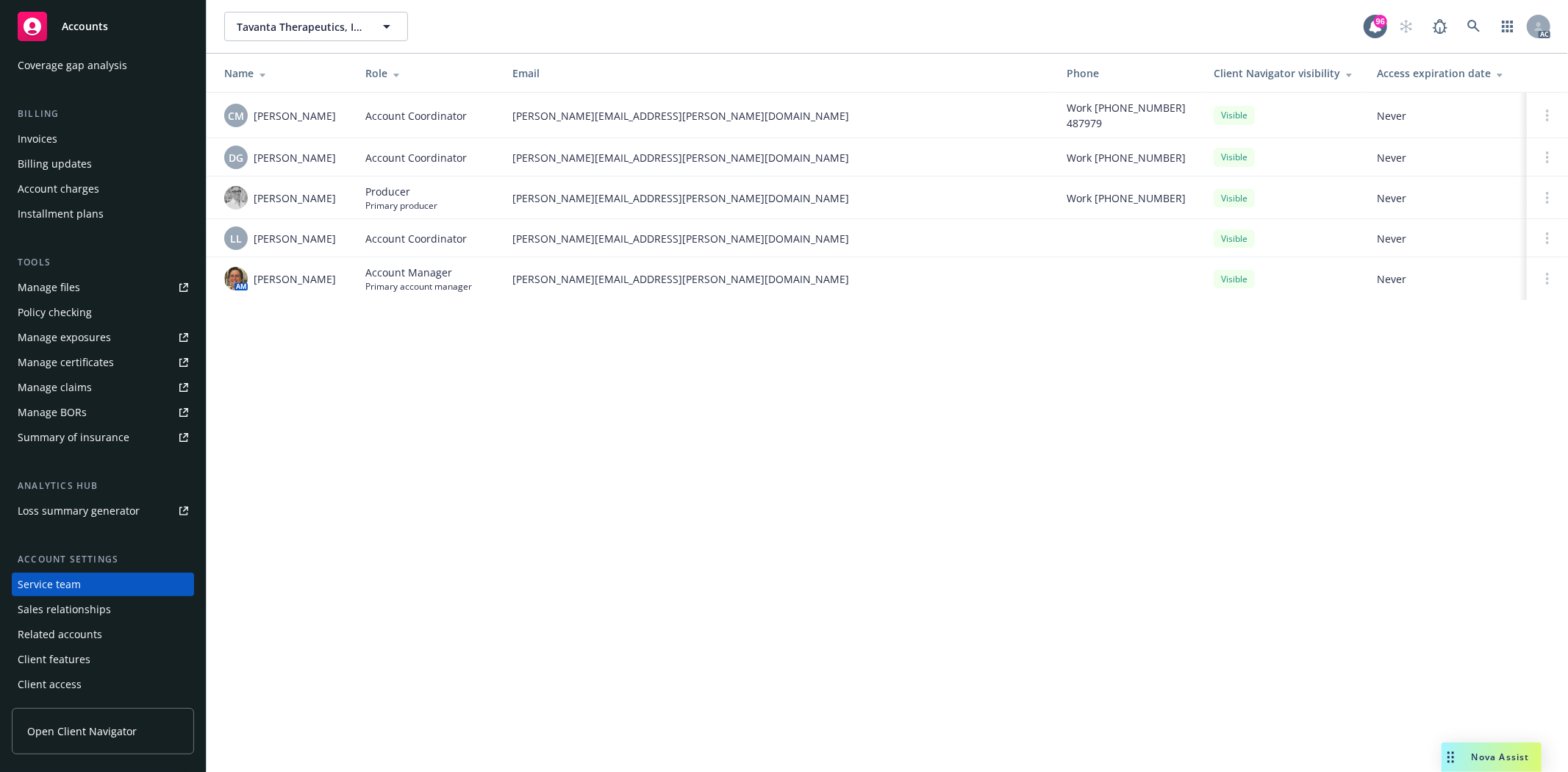
drag, startPoint x: 254, startPoint y: 287, endPoint x: 344, endPoint y: 288, distance: 90.0
click at [344, 288] on td "AM Nicholas Baldwin" at bounding box center [280, 278] width 147 height 42
copy span "[PERSON_NAME]"
drag, startPoint x: 249, startPoint y: 121, endPoint x: 340, endPoint y: 123, distance: 91.0
click at [340, 123] on div "CM Christina Martinez" at bounding box center [282, 116] width 118 height 24
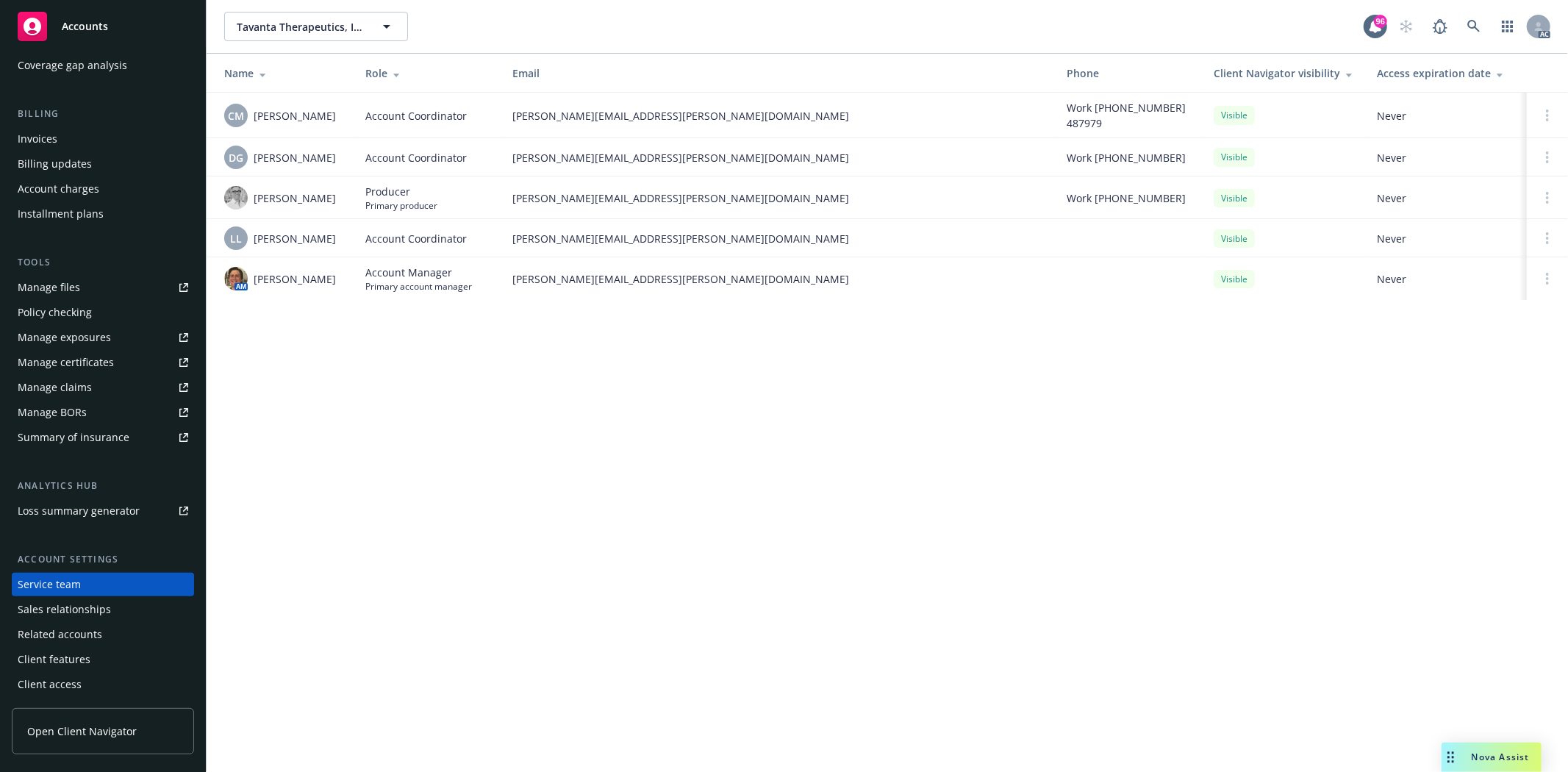
copy div "[PERSON_NAME]"
drag, startPoint x: 253, startPoint y: 156, endPoint x: 348, endPoint y: 156, distance: 95.0
click at [348, 156] on td "DG Denisse Gonzales" at bounding box center [280, 156] width 147 height 38
copy span "[PERSON_NAME]"
drag, startPoint x: 258, startPoint y: 244, endPoint x: 347, endPoint y: 241, distance: 89.1
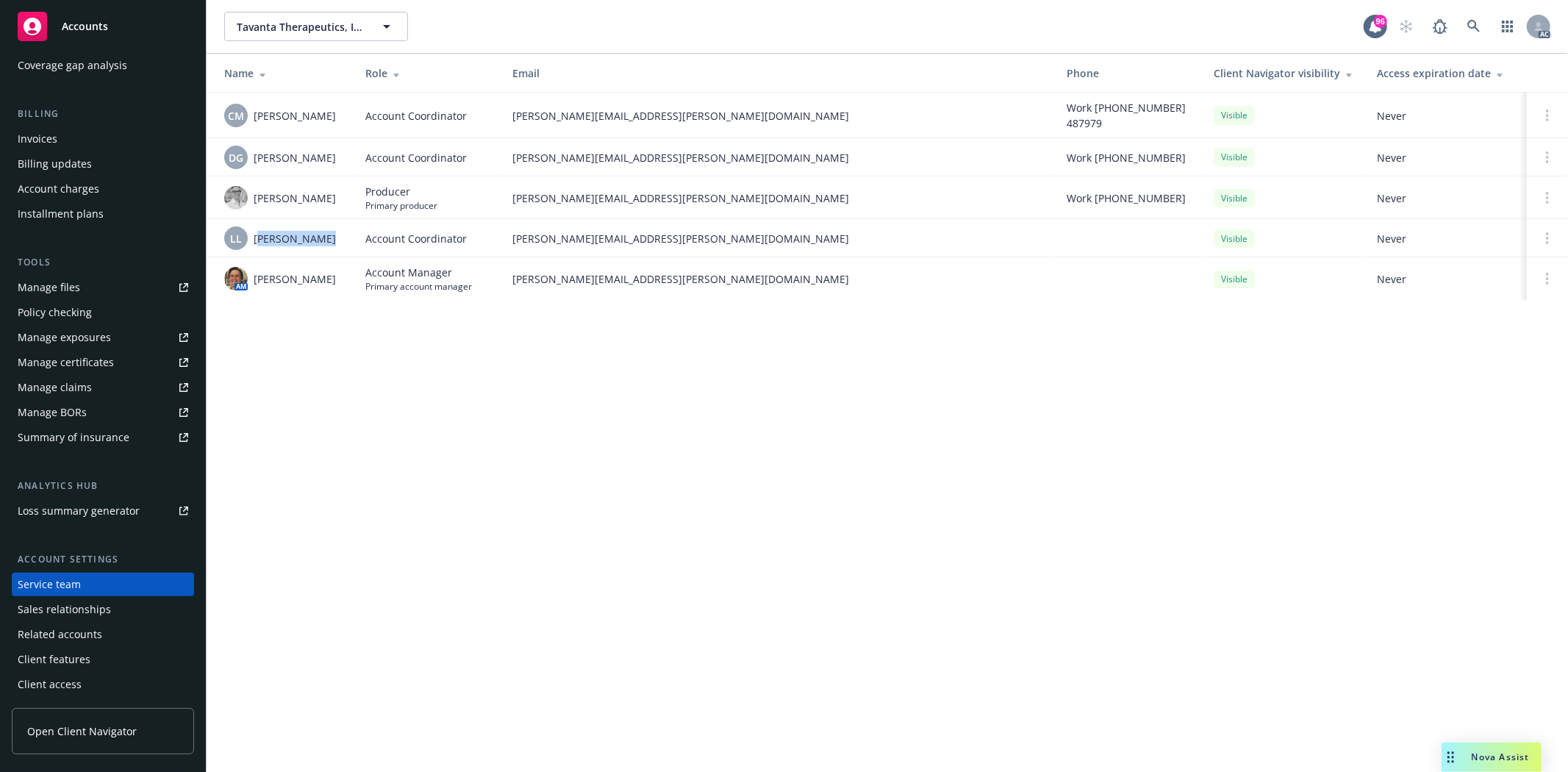
click at [347, 241] on td "LL Lacy Lipetzky" at bounding box center [280, 238] width 147 height 38
copy span "acy Lipetzky"
drag, startPoint x: 255, startPoint y: 277, endPoint x: 354, endPoint y: 280, distance: 99.0
click at [354, 280] on tr "AM Nicholas Baldwin Account Manager Primary account manager nicholas.baldwin@ne…" at bounding box center [887, 278] width 1362 height 42
copy tr "Nicholas Baldwin Account Manager"
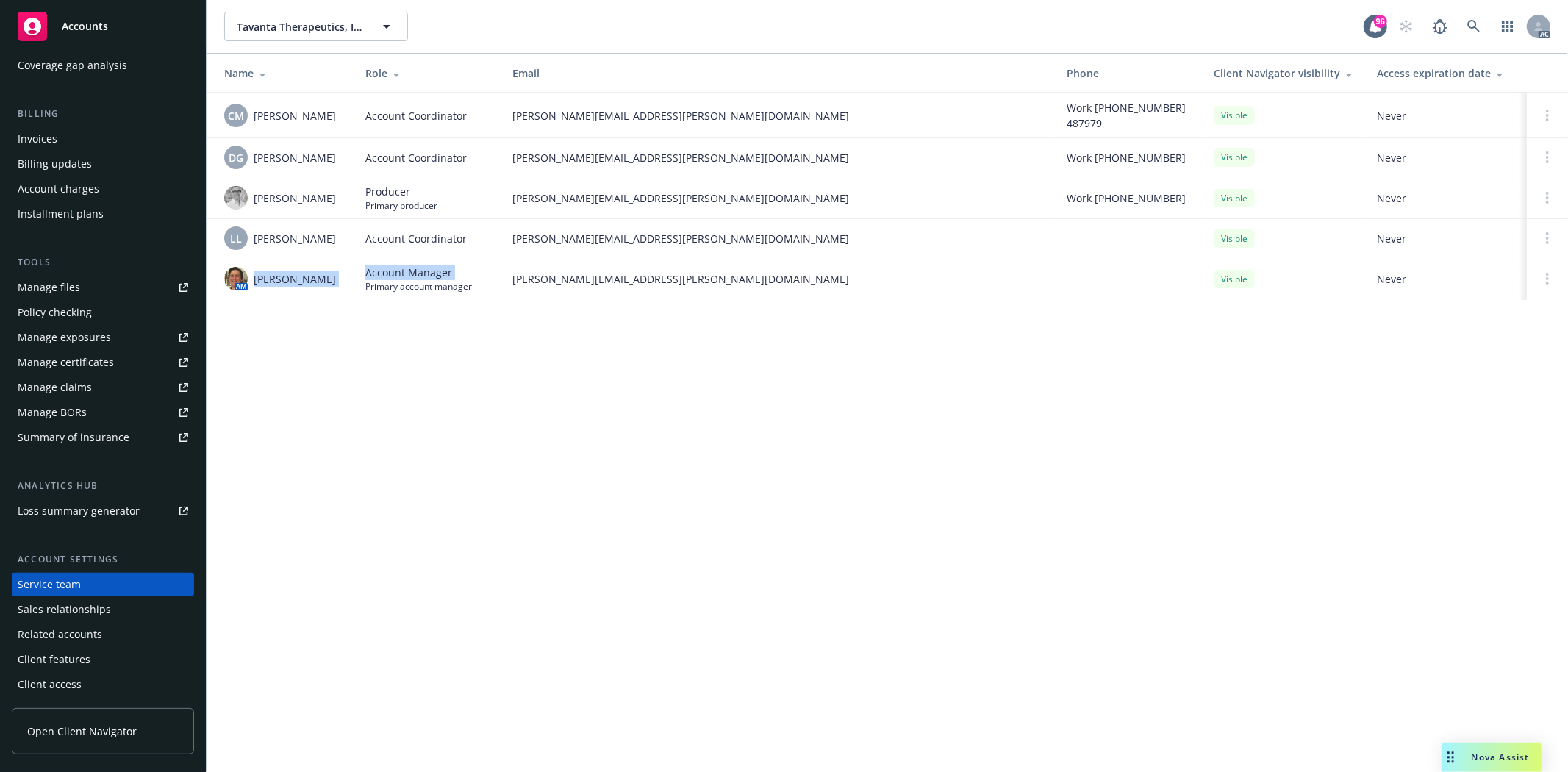
click at [296, 279] on span "[PERSON_NAME]" at bounding box center [294, 279] width 82 height 15
drag, startPoint x: 257, startPoint y: 276, endPoint x: 339, endPoint y: 277, distance: 82.0
click at [339, 277] on div "AM Nicholas Baldwin" at bounding box center [282, 279] width 118 height 24
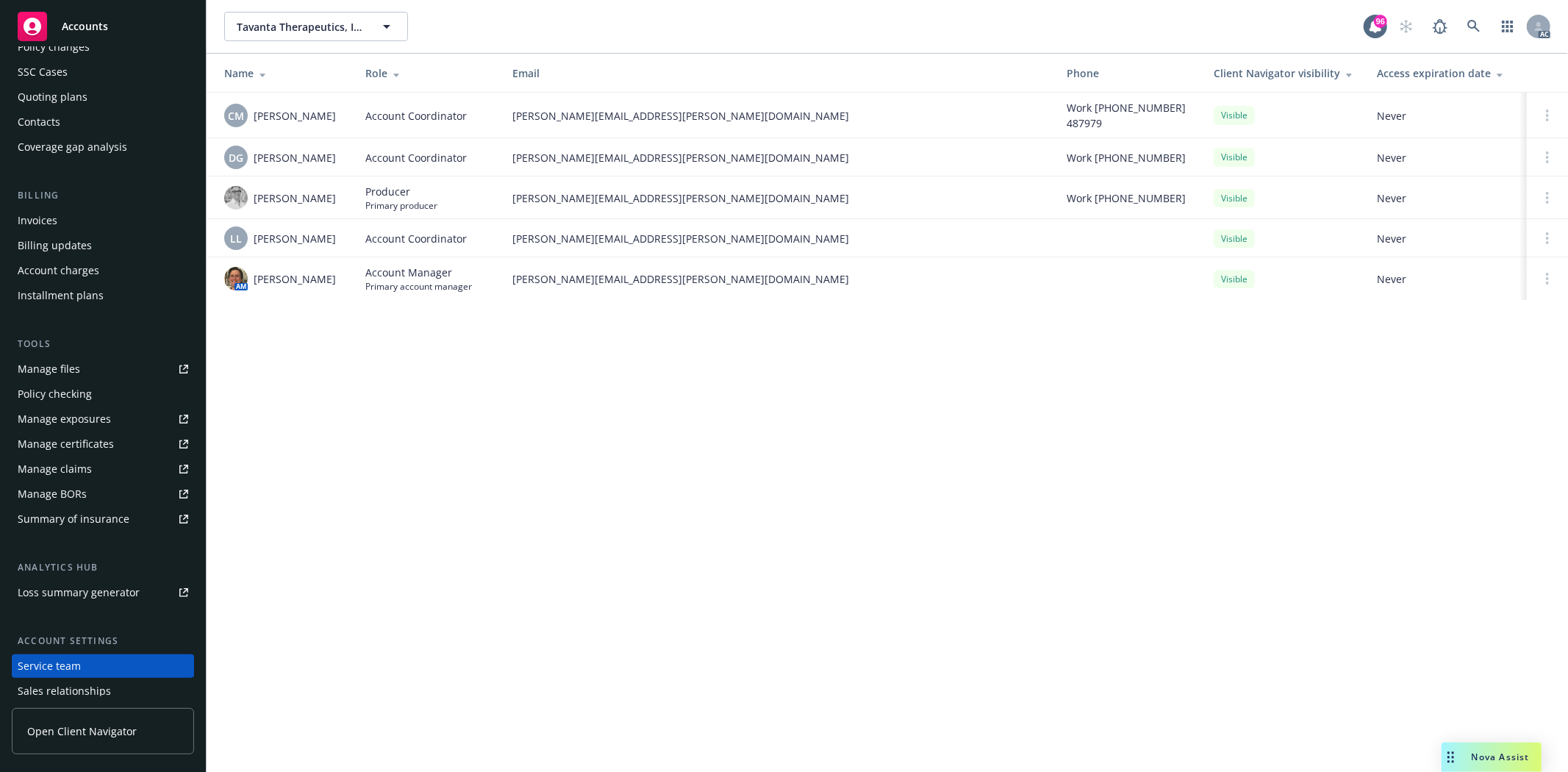
scroll to position [0, 0]
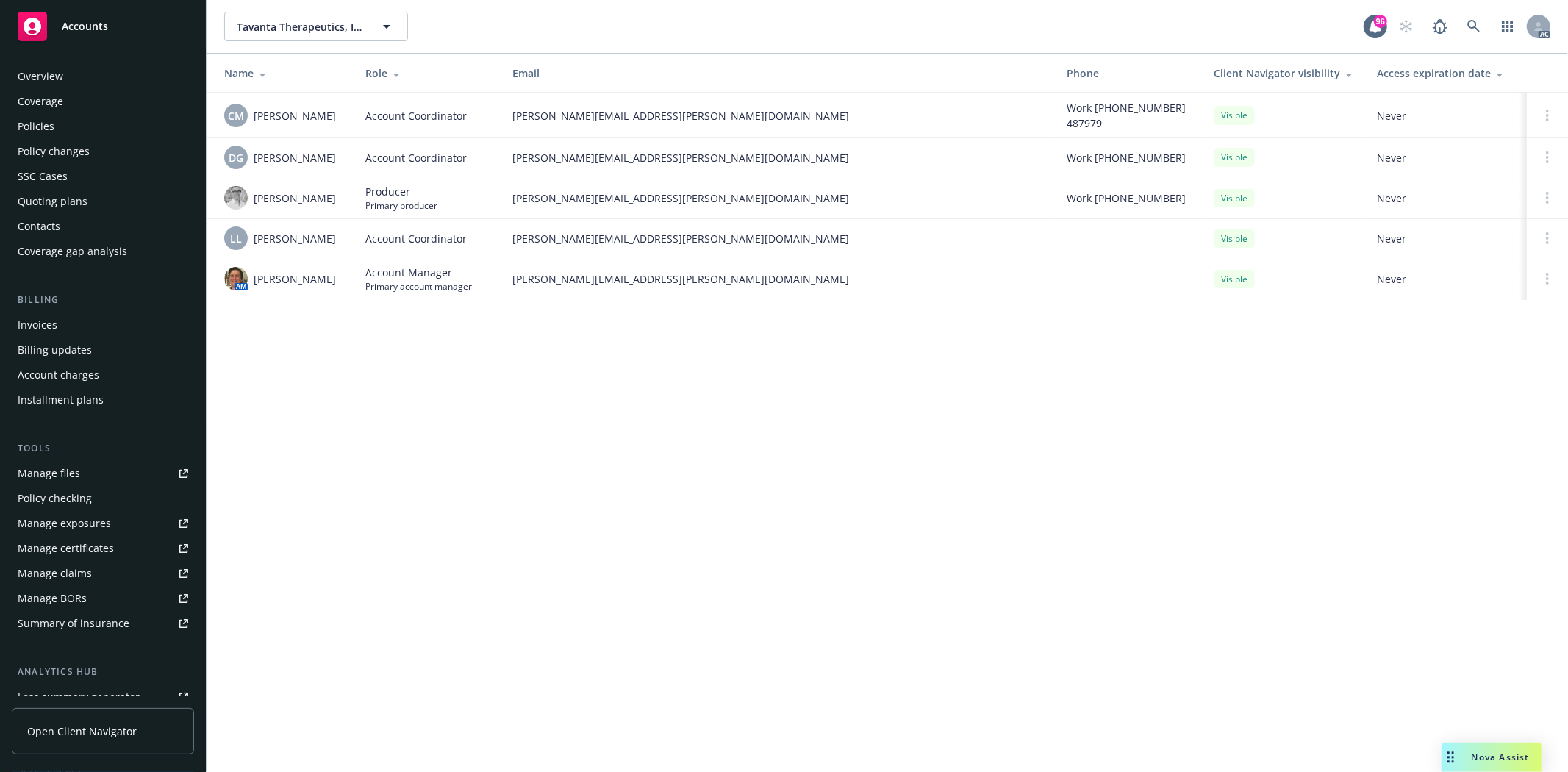
click at [74, 123] on div "Policies" at bounding box center [103, 127] width 171 height 24
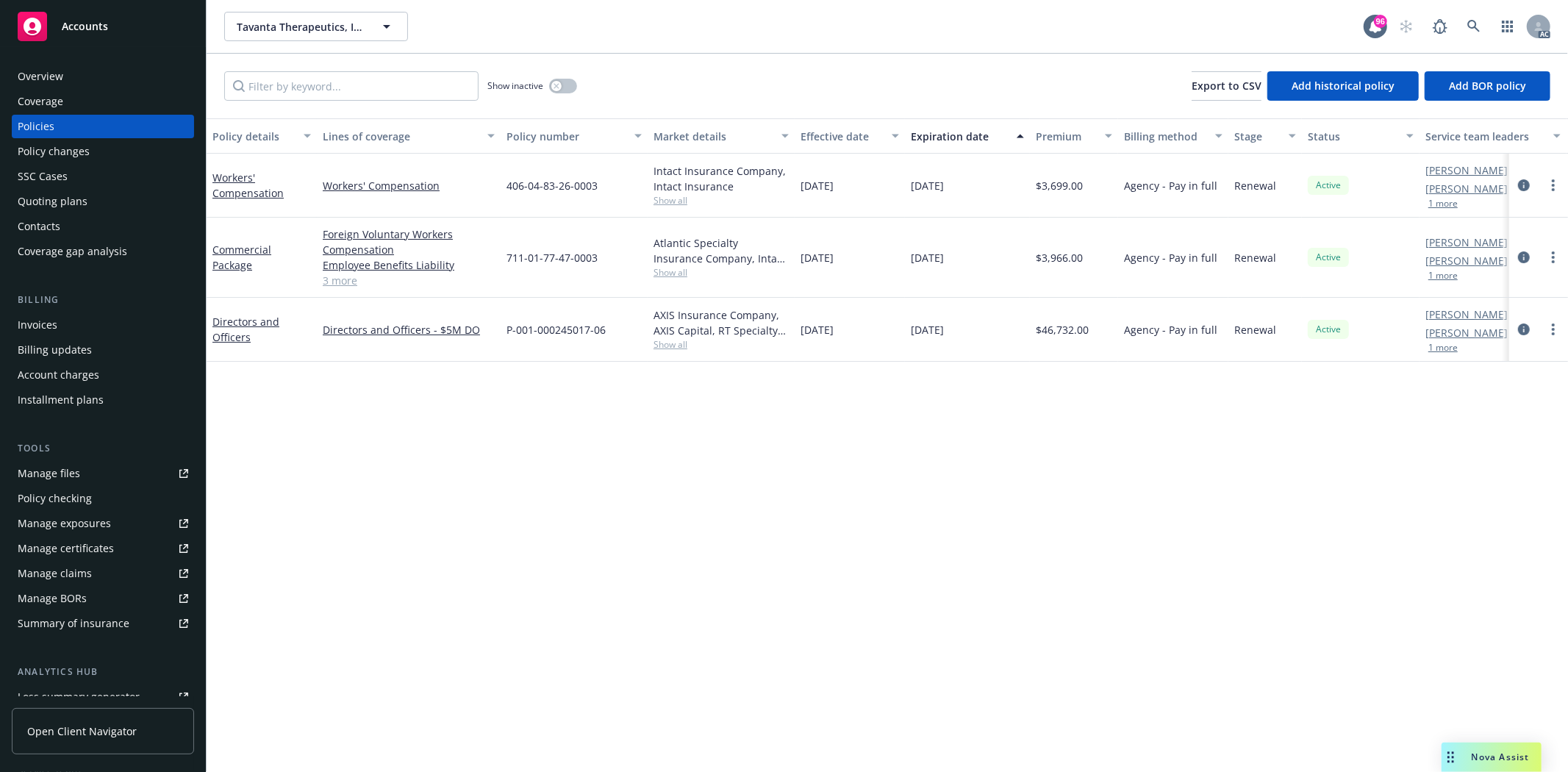
click at [337, 275] on link "3 more" at bounding box center [408, 281] width 172 height 15
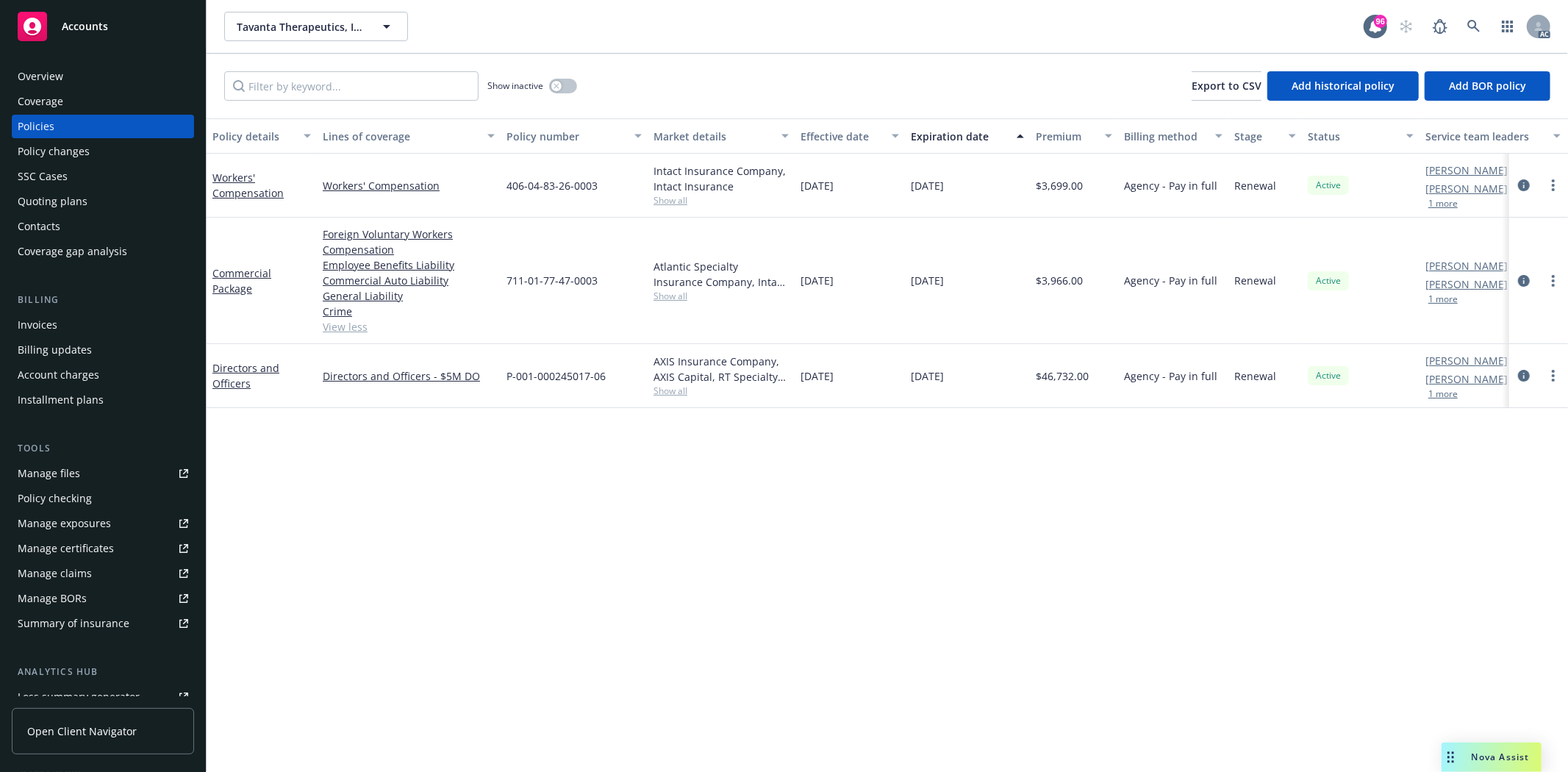
click at [348, 327] on link "View less" at bounding box center [408, 326] width 172 height 15
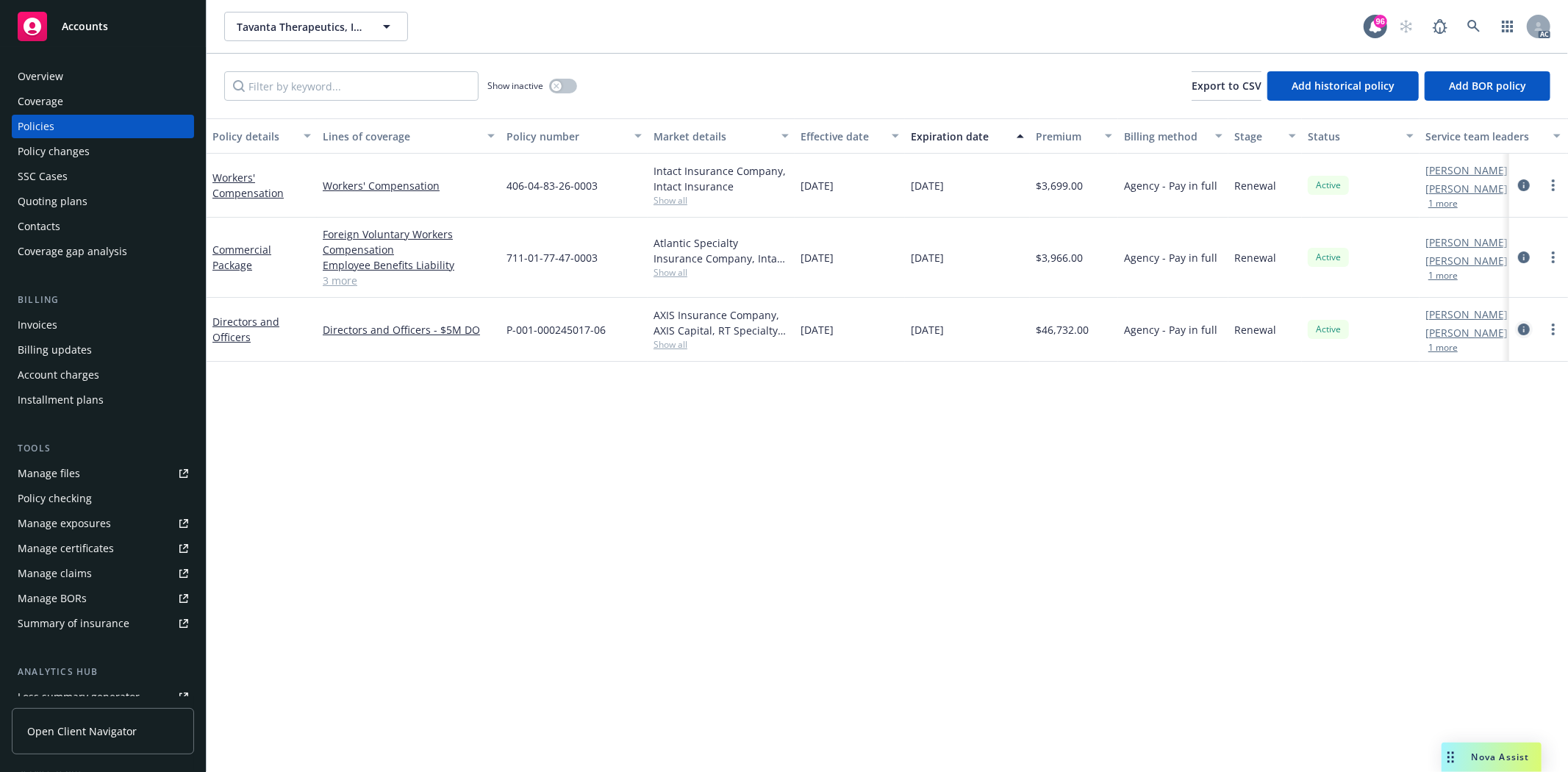
click at [1527, 333] on icon "circleInformation" at bounding box center [1524, 329] width 12 height 12
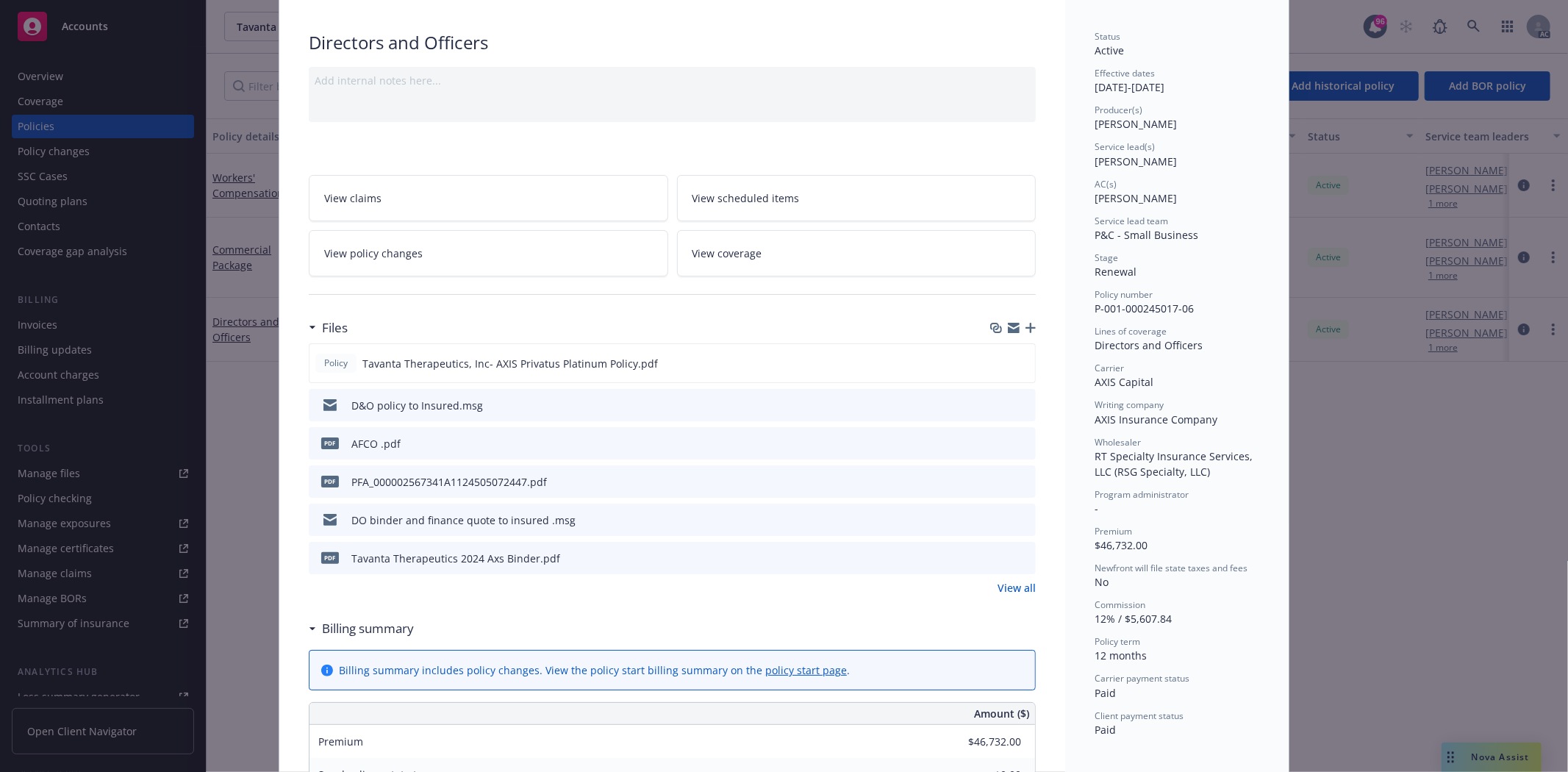
scroll to position [163, 0]
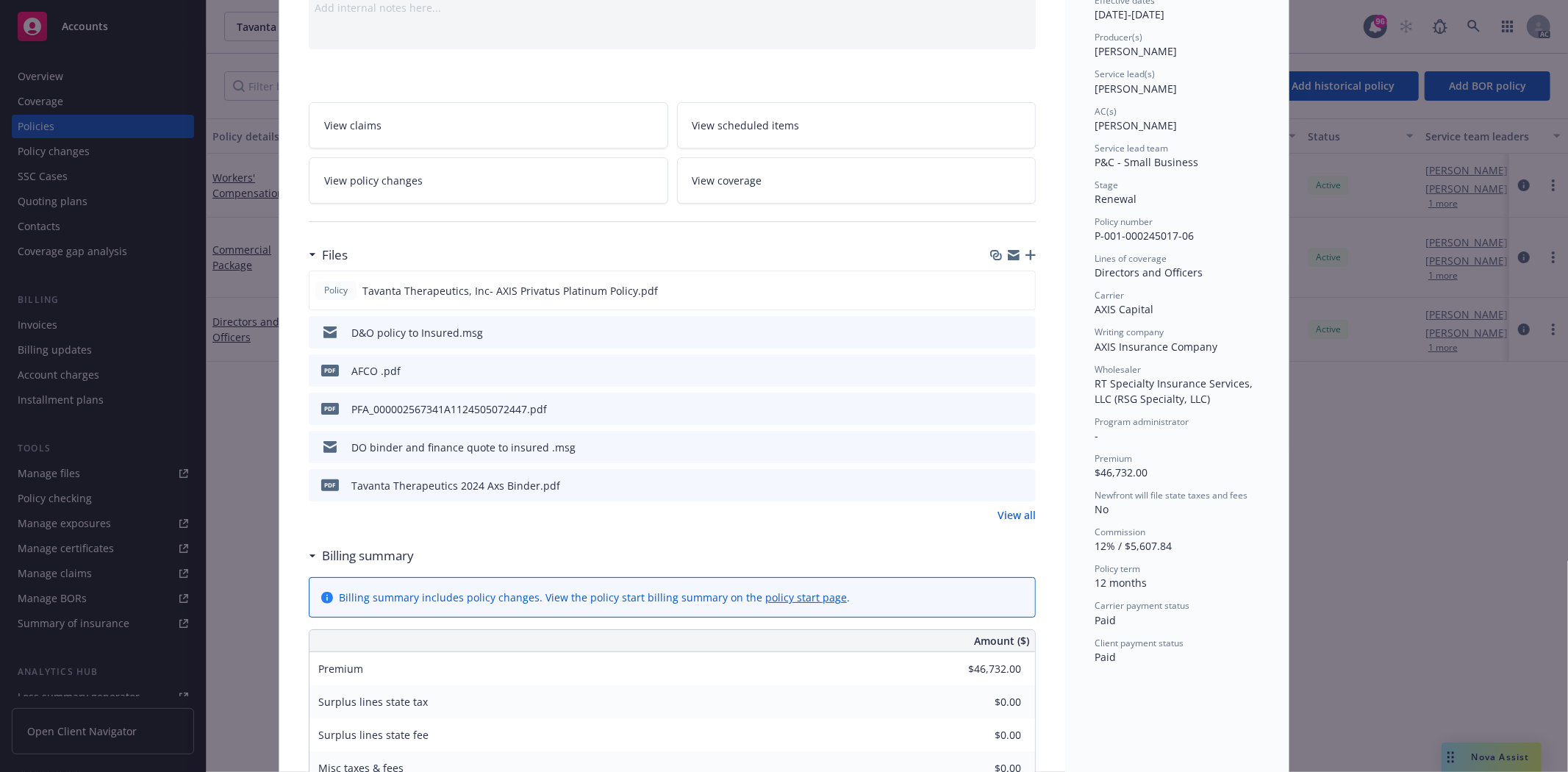
click at [1012, 504] on div "Policy Tavanta Therapeutics, Inc- AXIS Privatus Platinum Policy.pdf D&O policy …" at bounding box center [672, 397] width 727 height 252
click at [1010, 508] on link "View all" at bounding box center [1017, 515] width 38 height 15
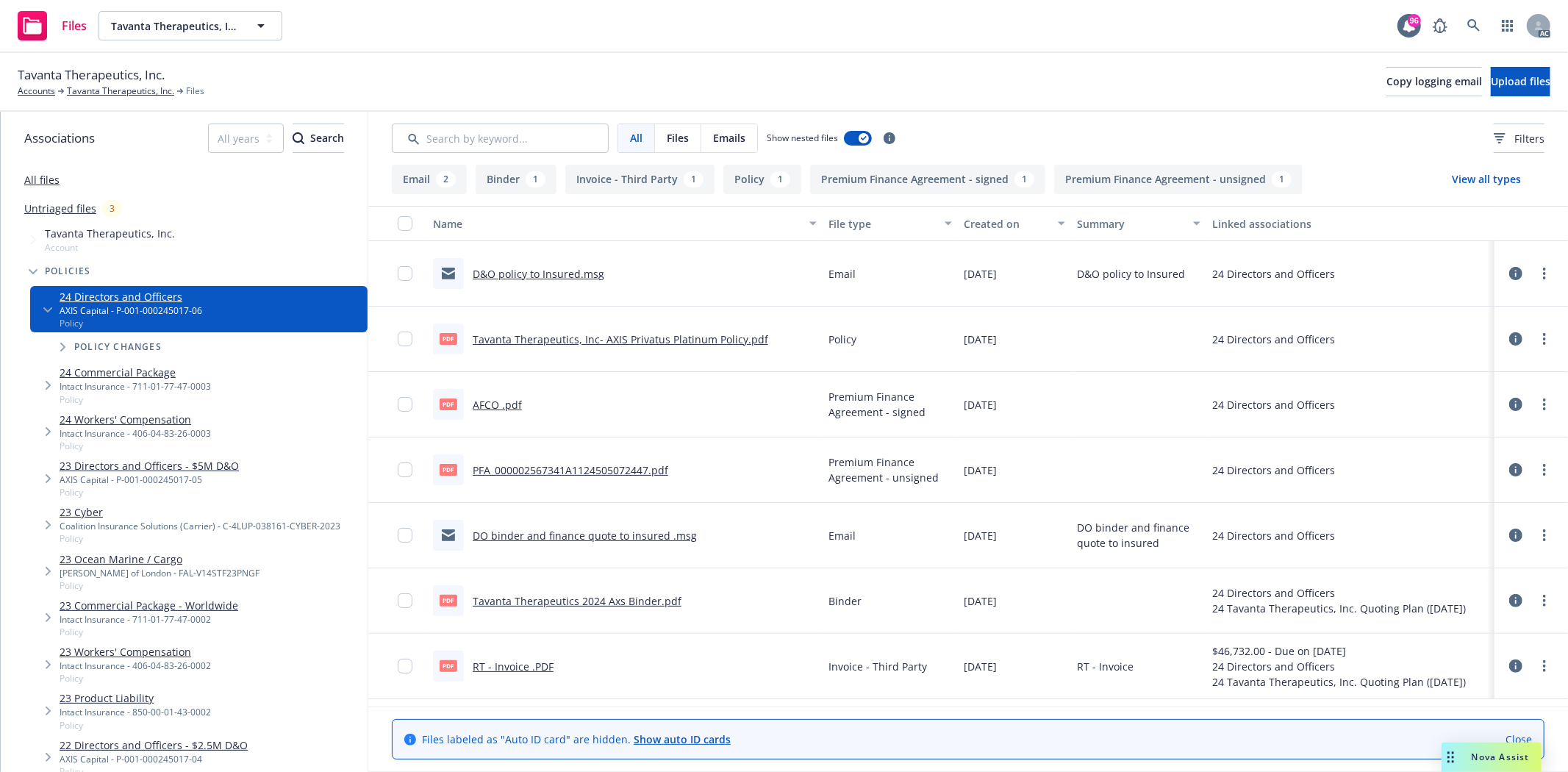
click at [647, 339] on link "Tavanta Therapeutics, Inc- AXIS Privatus Platinum Policy.pdf" at bounding box center [620, 339] width 295 height 14
click at [92, 87] on link "Tavanta Therapeutics, Inc." at bounding box center [120, 91] width 107 height 14
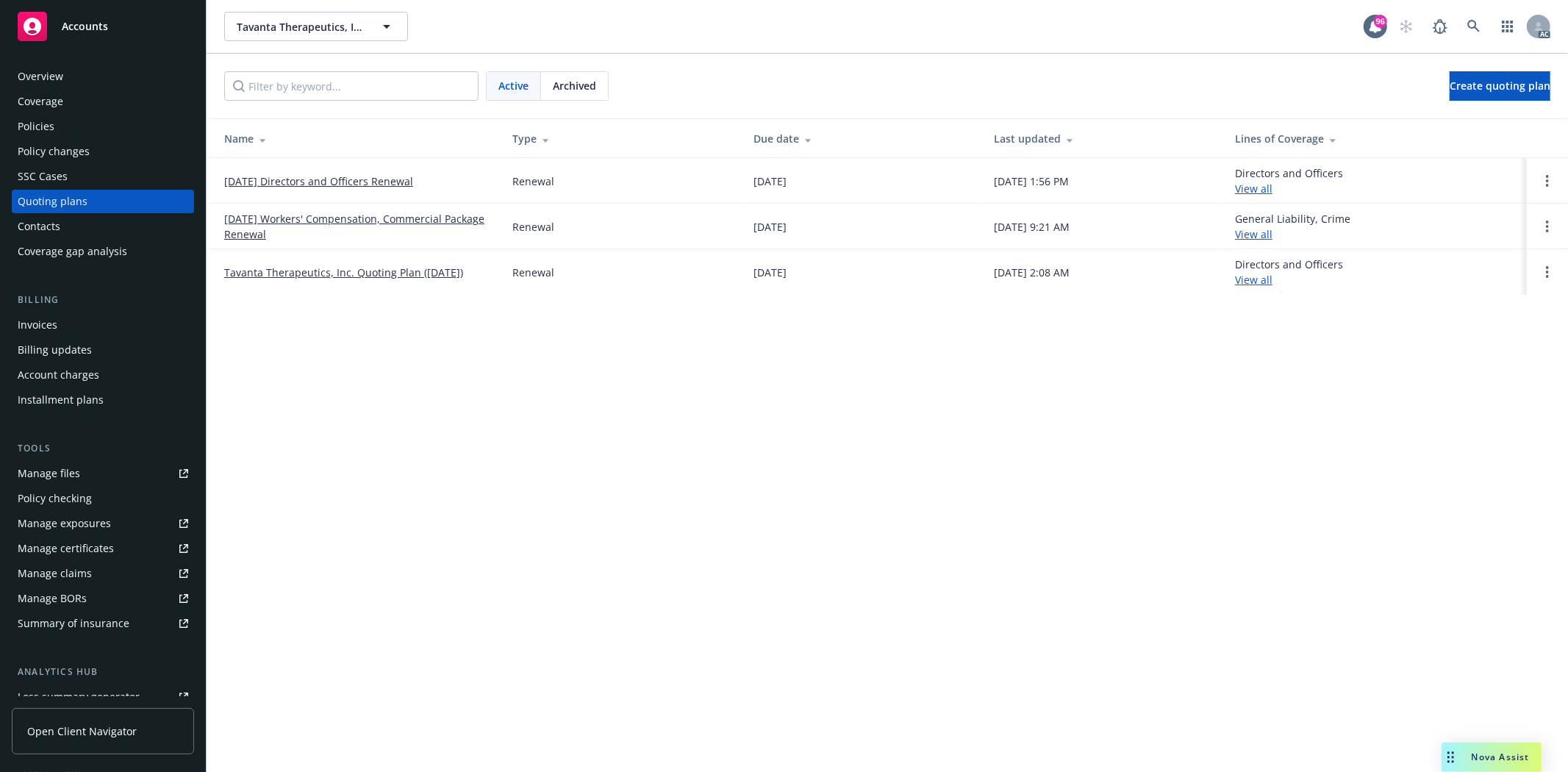
drag, startPoint x: 219, startPoint y: 179, endPoint x: 461, endPoint y: 177, distance: 242.0
click at [461, 177] on td "[DATE] Directors and Officers Renewal" at bounding box center [354, 181] width 294 height 46
copy link "[DATE] Directors and Officers Renewal"
click at [27, 79] on div "Overview" at bounding box center [41, 76] width 46 height 24
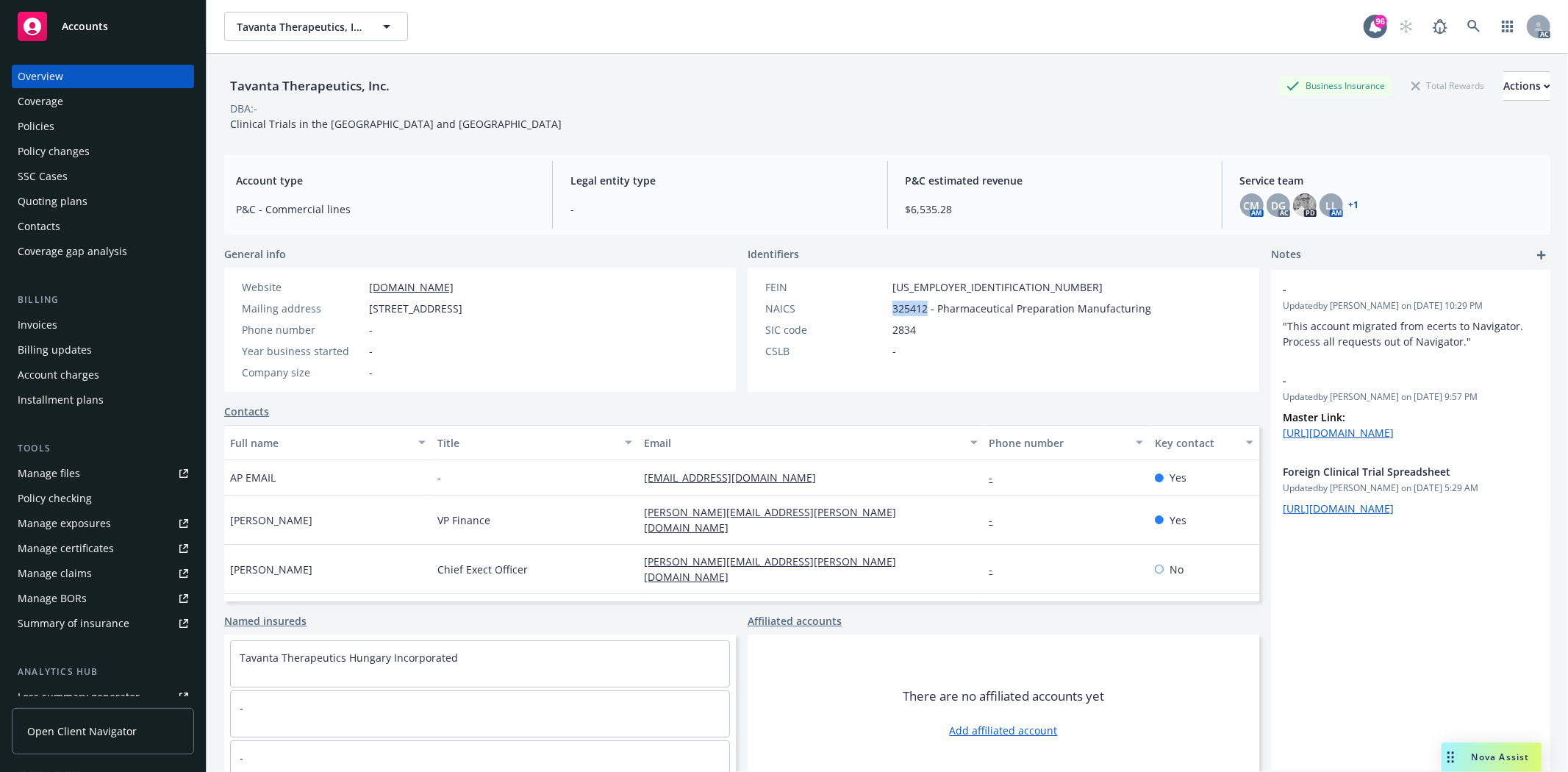
drag, startPoint x: 882, startPoint y: 309, endPoint x: 919, endPoint y: 309, distance: 37.0
click at [919, 309] on div "NAICS 325412 - Pharmaceutical Preparation Manufacturing" at bounding box center [958, 309] width 397 height 15
copy div "325412"
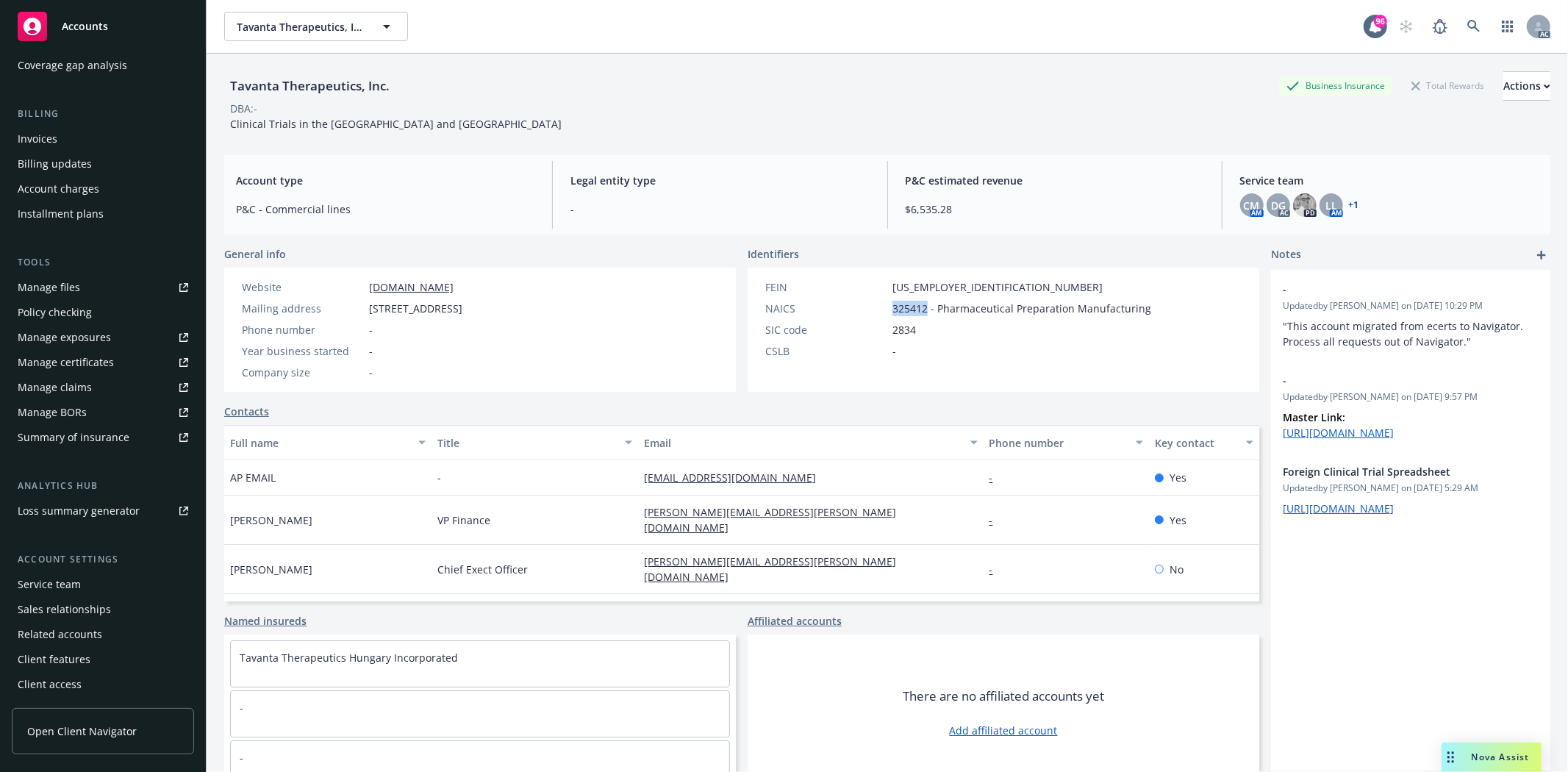
click at [55, 578] on div "Service team" at bounding box center [49, 584] width 63 height 24
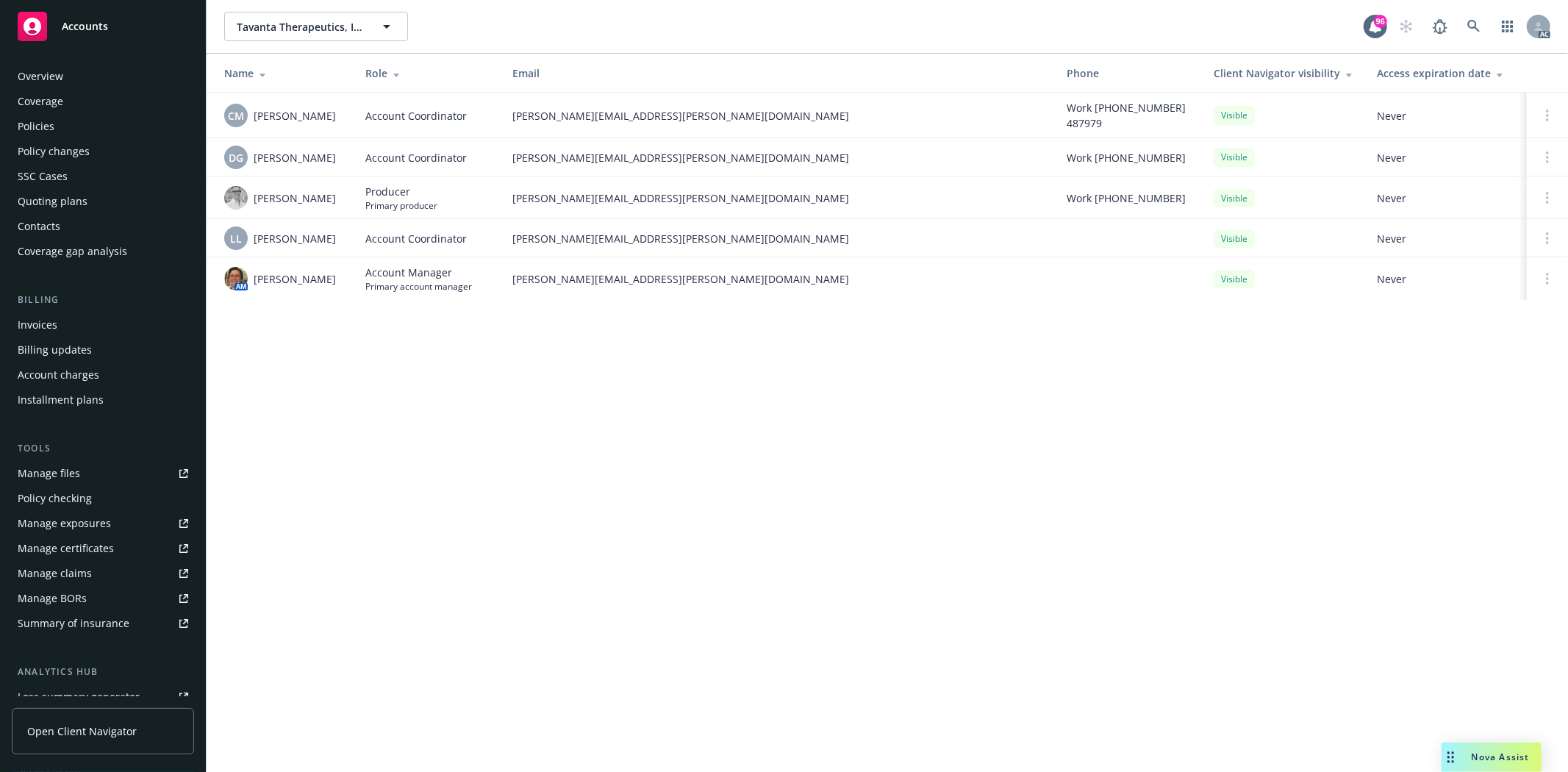
click at [115, 72] on div "Overview" at bounding box center [103, 76] width 171 height 24
